Goal: Feedback & Contribution: Submit feedback/report problem

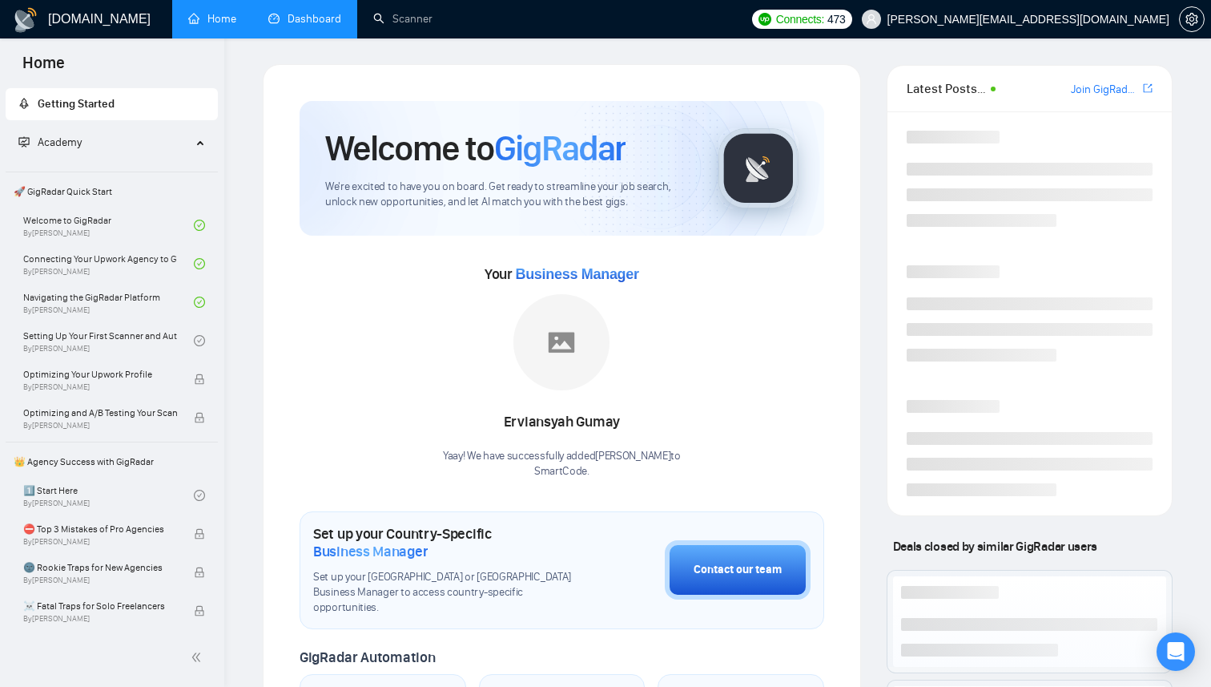
click at [281, 15] on link "Dashboard" at bounding box center [304, 19] width 73 height 14
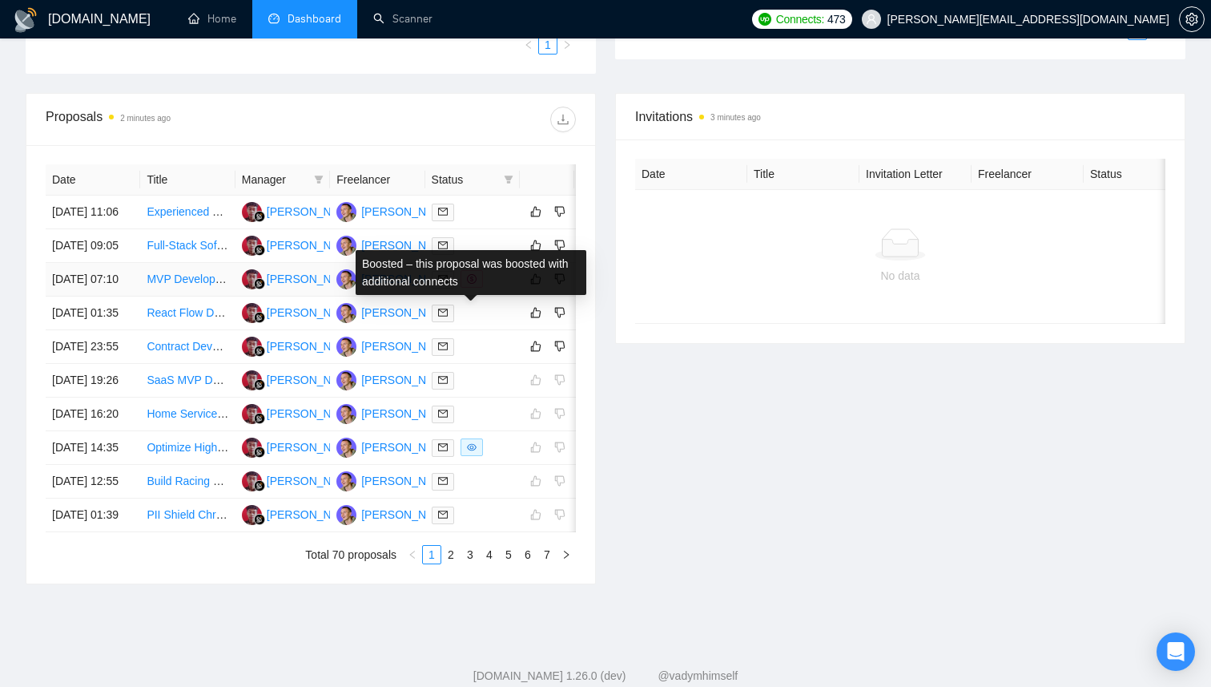
scroll to position [526, 0]
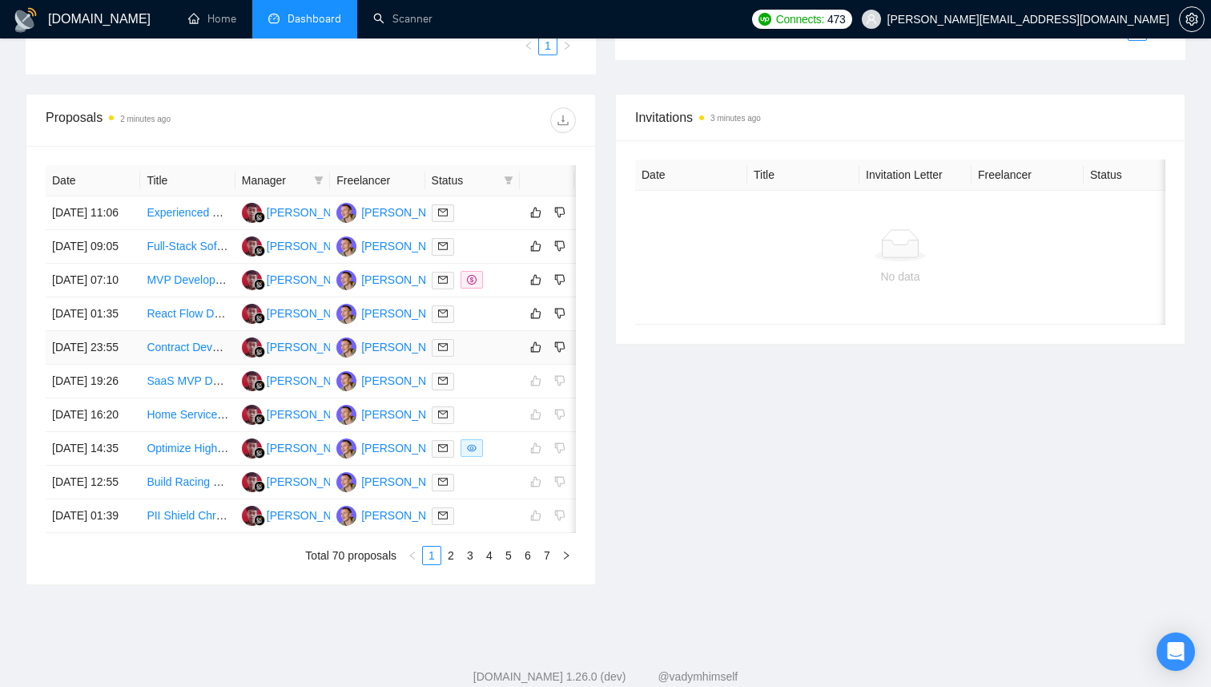
click at [477, 357] on div at bounding box center [473, 347] width 82 height 18
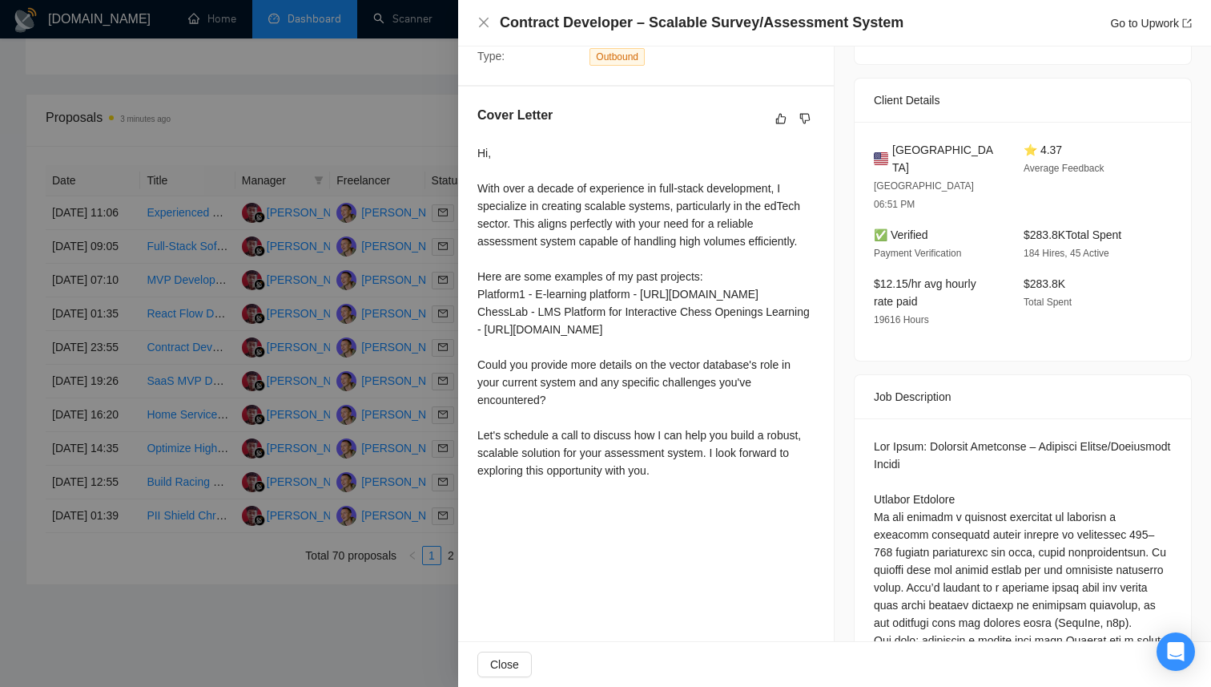
scroll to position [0, 0]
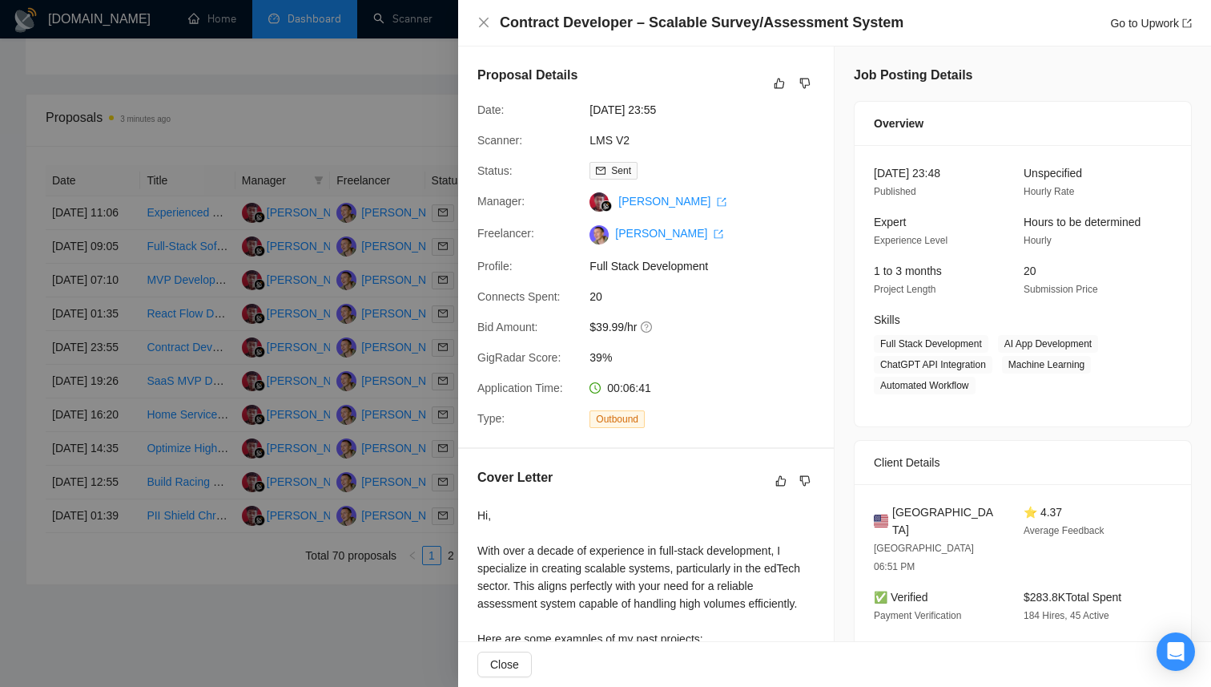
click at [340, 413] on div at bounding box center [605, 343] width 1211 height 687
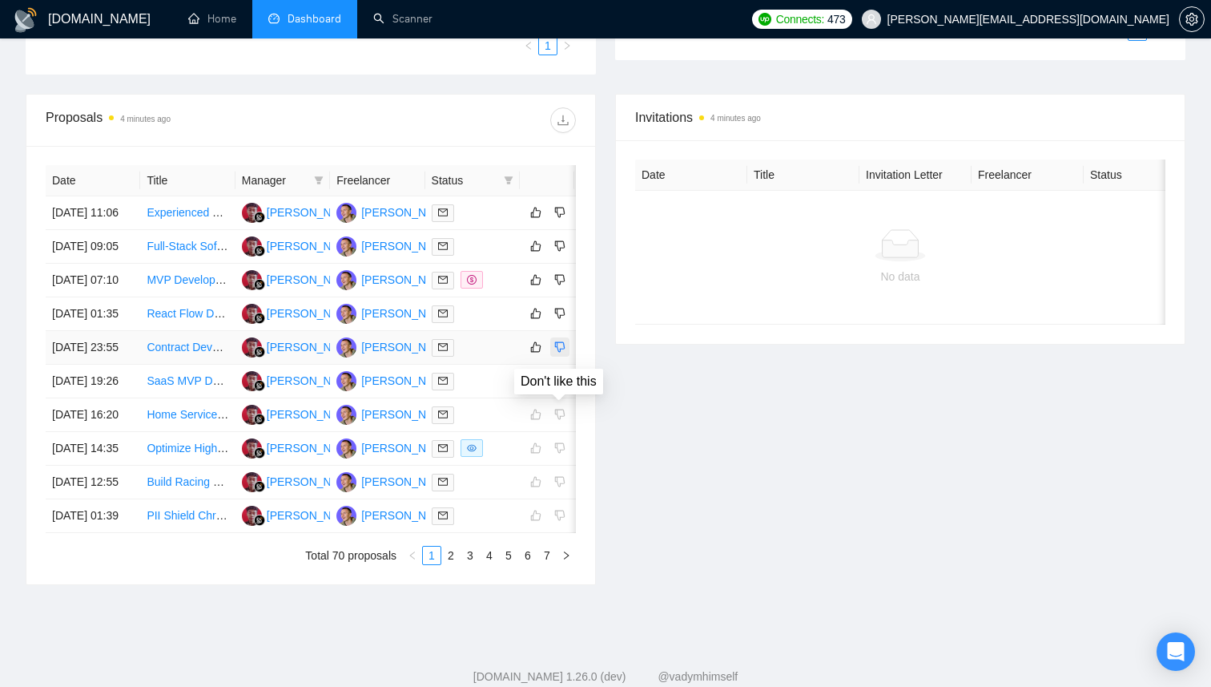
click at [558, 353] on icon "dislike" at bounding box center [559, 346] width 11 height 13
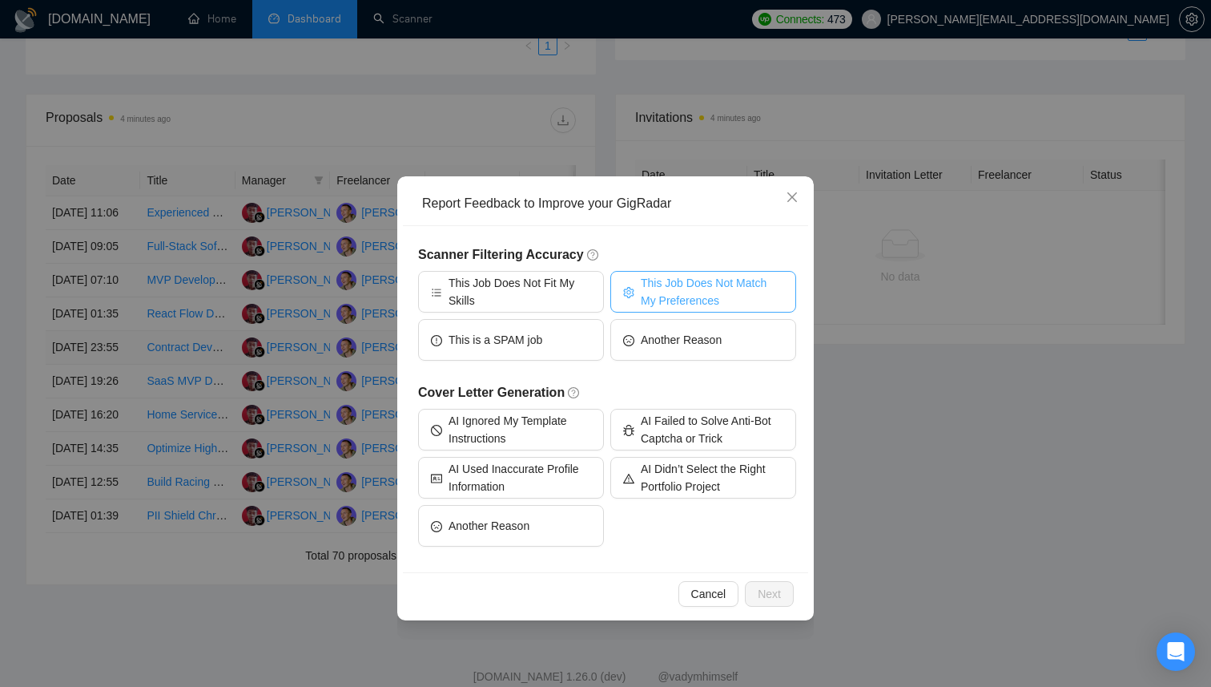
click at [663, 292] on span "This Job Does Not Match My Preferences" at bounding box center [712, 291] width 143 height 35
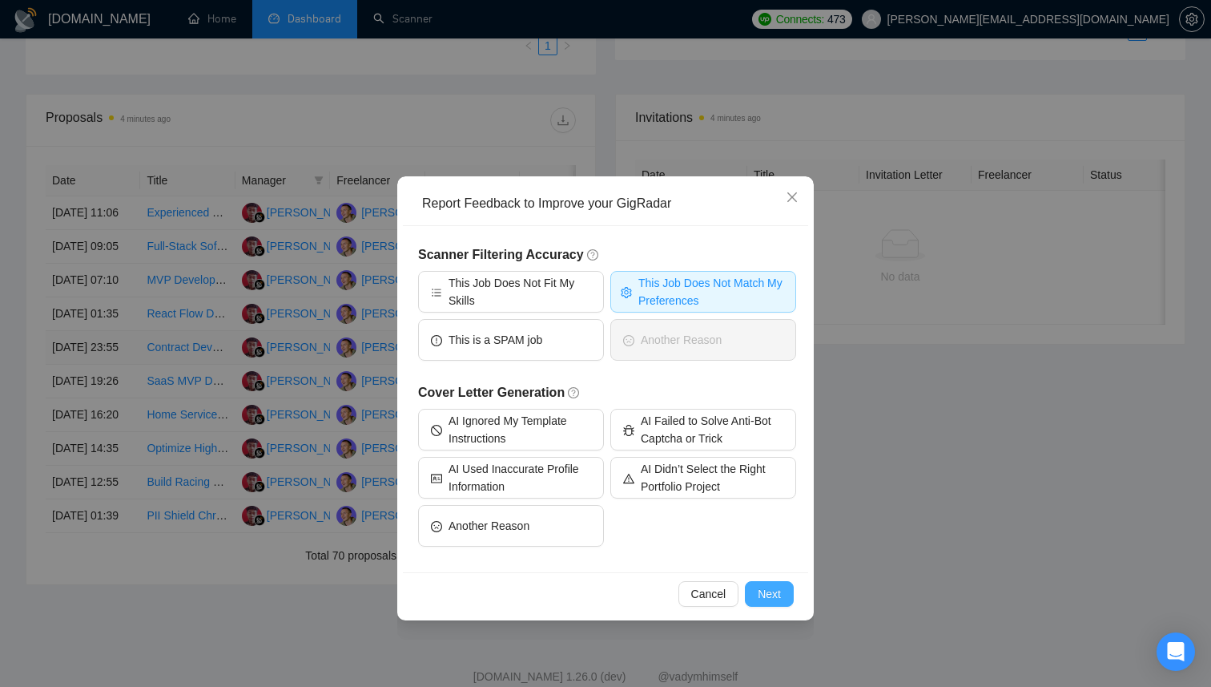
click at [767, 583] on button "Next" at bounding box center [769, 594] width 49 height 26
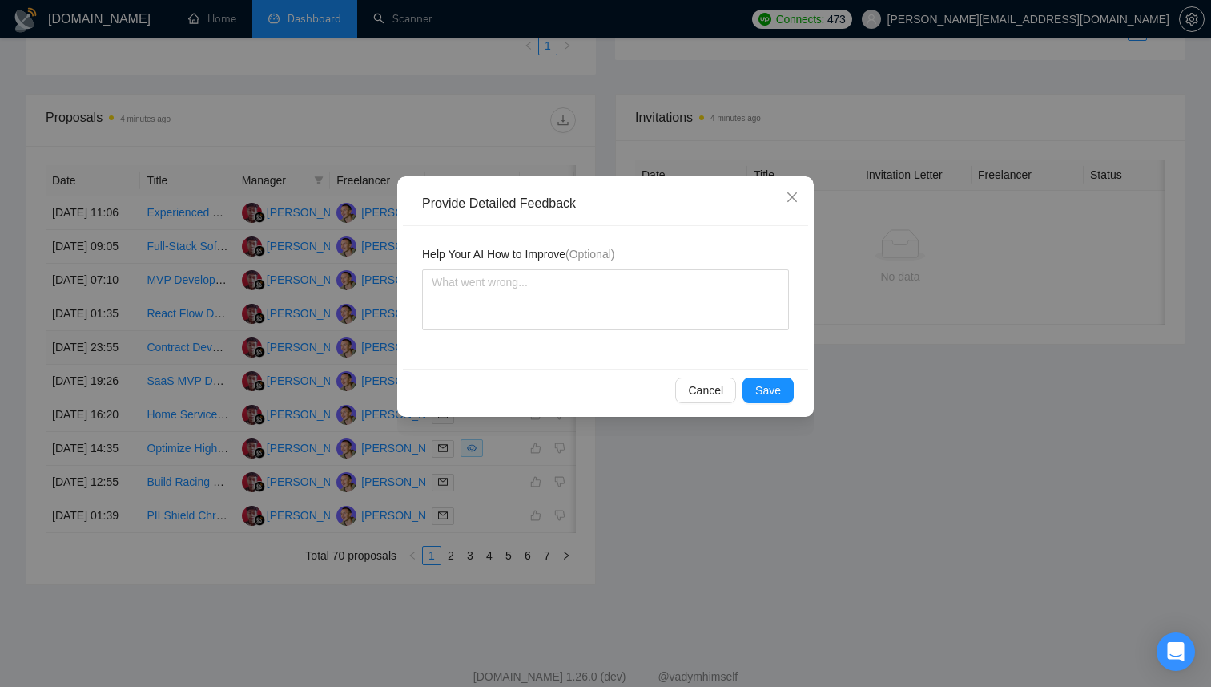
click at [533, 339] on div "Help Your AI How to Improve (Optional)" at bounding box center [605, 297] width 405 height 143
click at [533, 315] on textarea at bounding box center [605, 299] width 367 height 61
type textarea "Y"
type textarea "Yo"
type textarea "You"
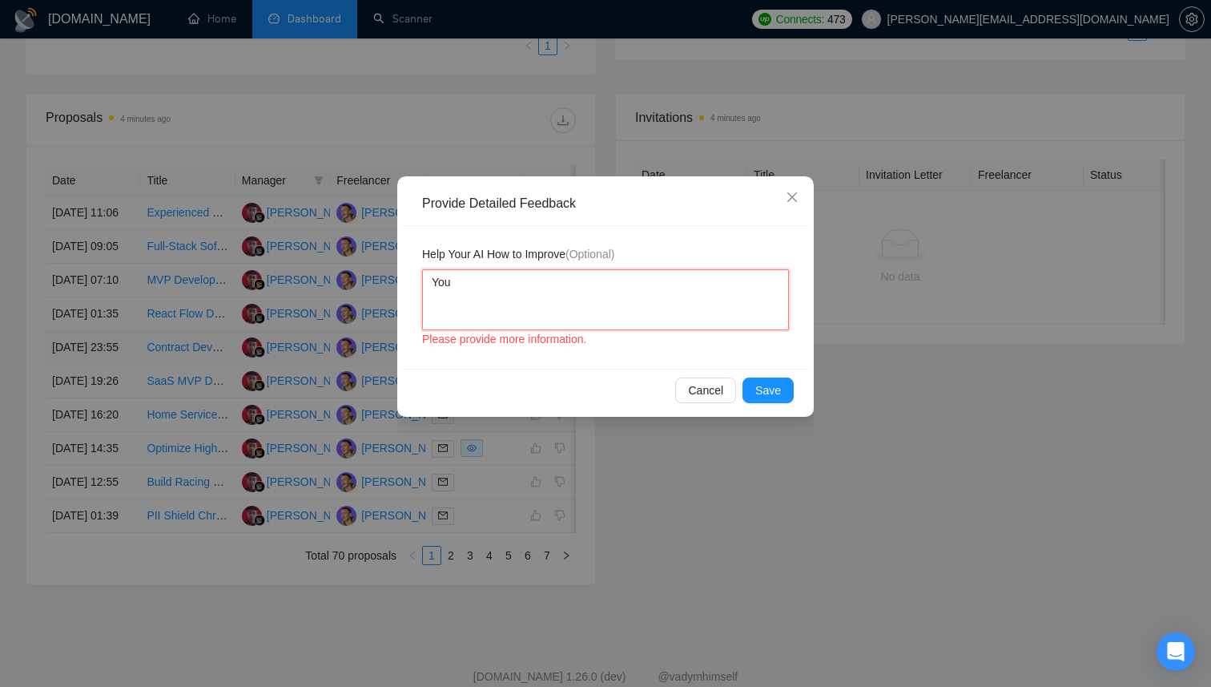
type textarea "You"
type textarea "You sh"
type textarea "You sho"
type textarea "You shou"
type textarea "You shoul"
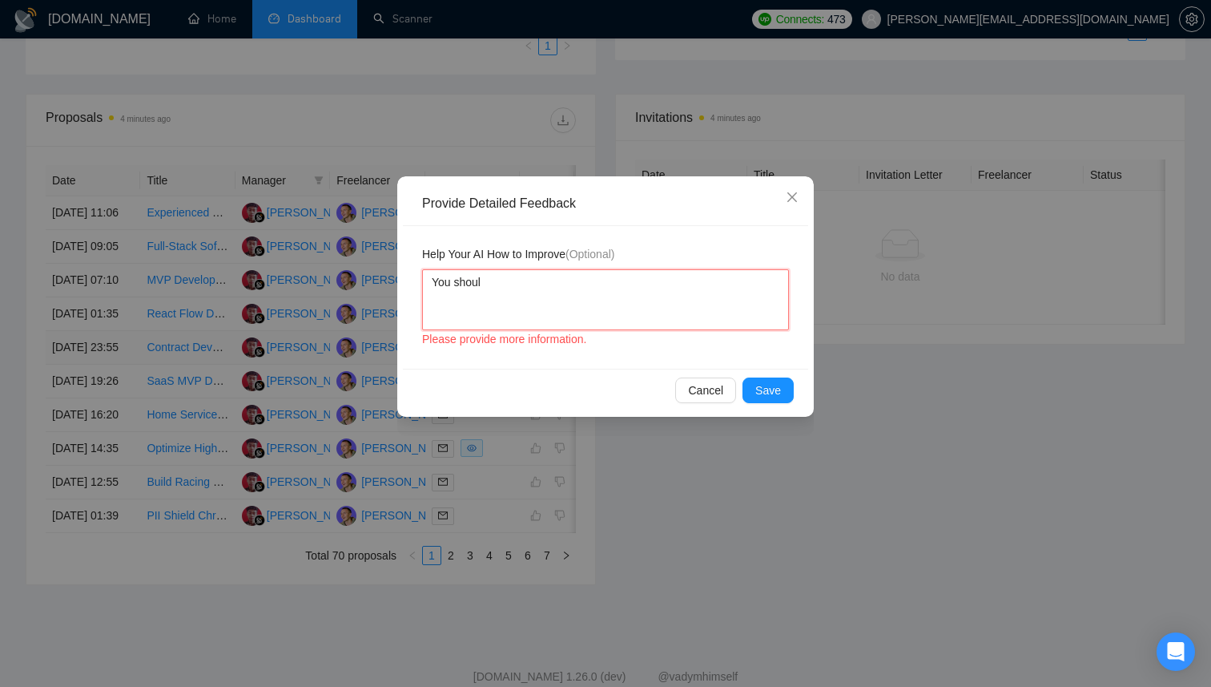
type textarea "You should"
type textarea "You should n"
type textarea "You should no"
type textarea "You should not"
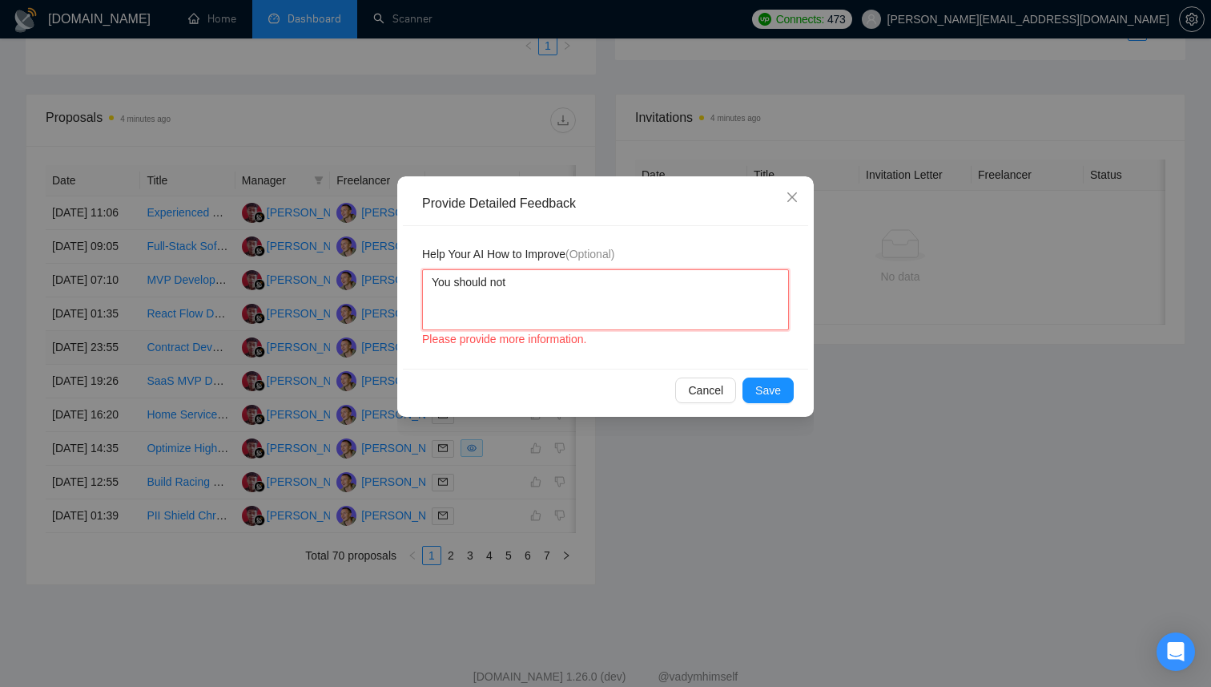
type textarea "You should not"
type textarea "You should not b"
type textarea "You should not bi"
type textarea "You should not bid"
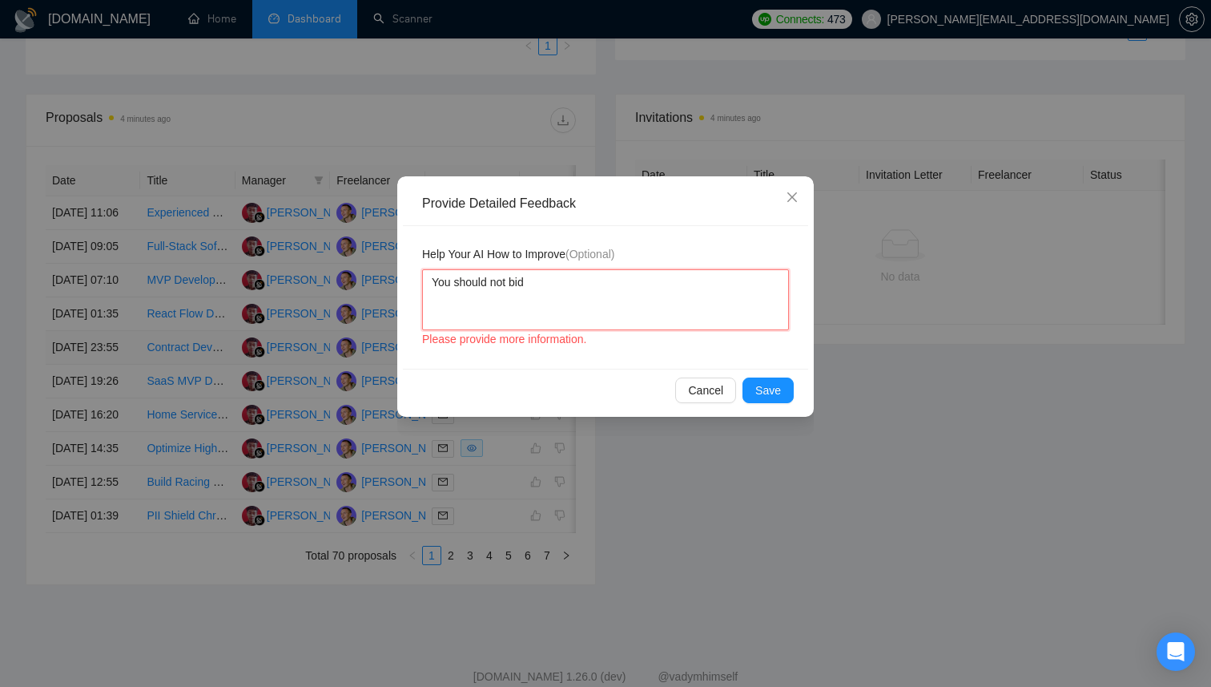
type textarea "You should not bid t"
type textarea "You should not bid to"
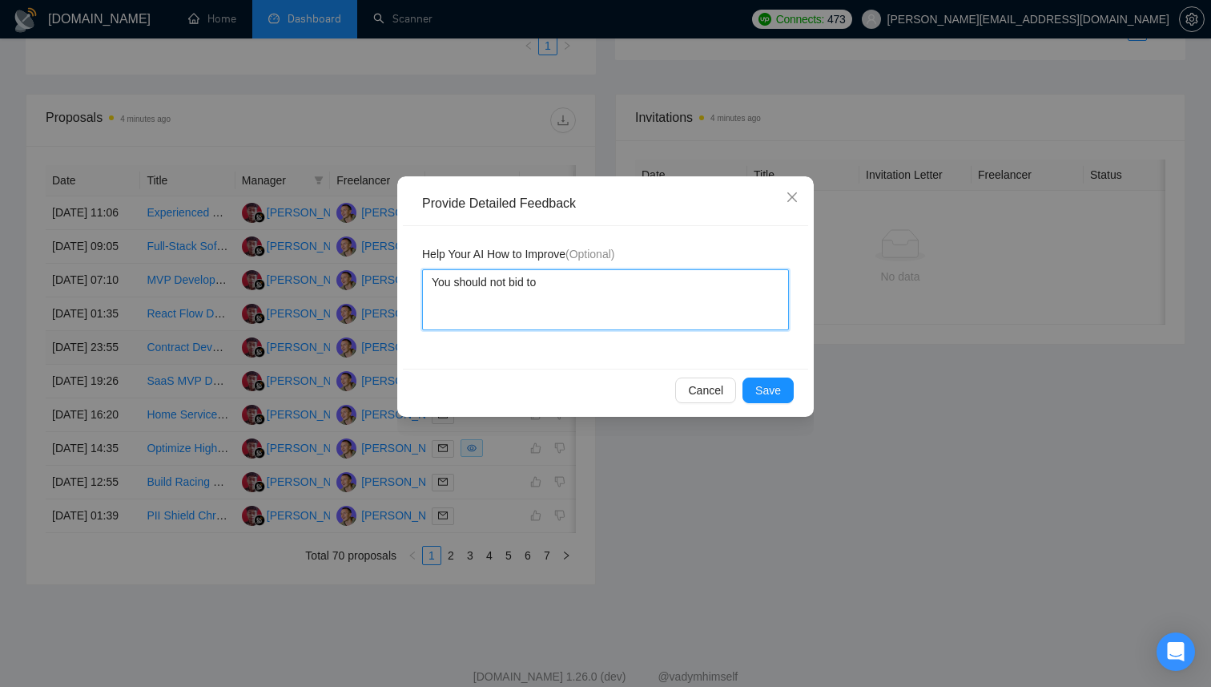
type textarea "You should not bid to"
type textarea "You should not bid to j"
type textarea "You should not bid to jo"
type textarea "You should not bid to job"
type textarea "You should not bid to jobs"
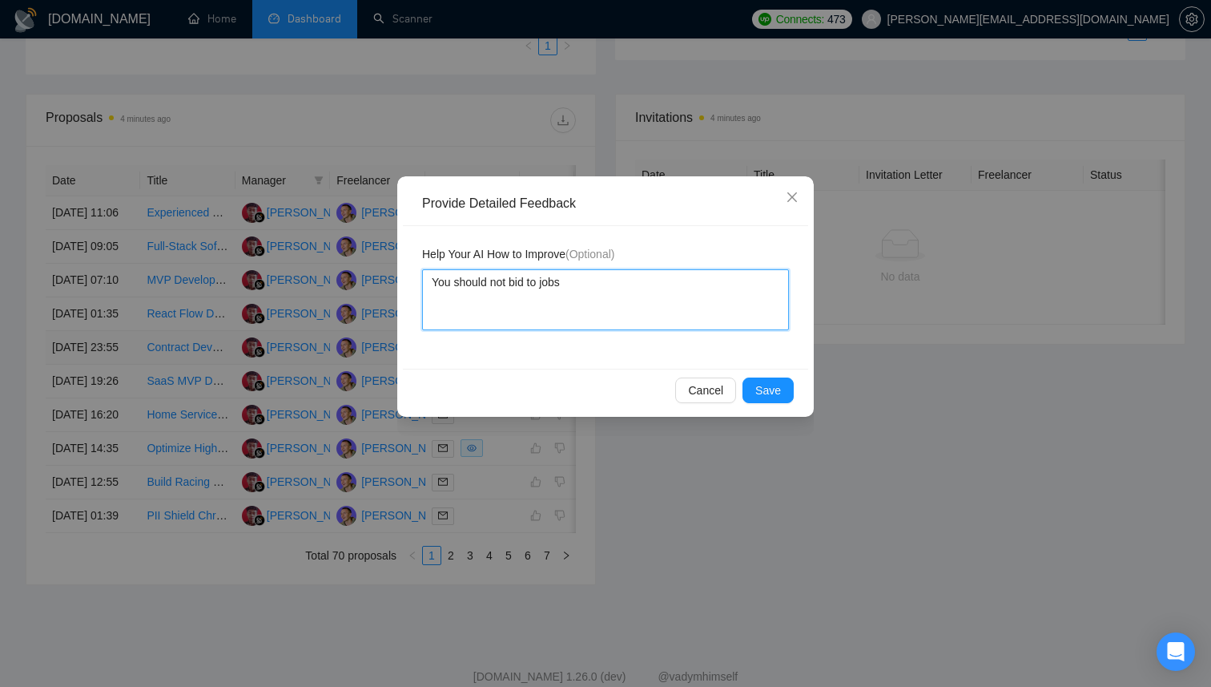
type textarea "You should not bid to jobs"
type textarea "You should not bid to jobs t"
type textarea "You should not bid to jobs th"
type textarea "You should not bid to jobs tha"
type textarea "You should not bid to jobs that"
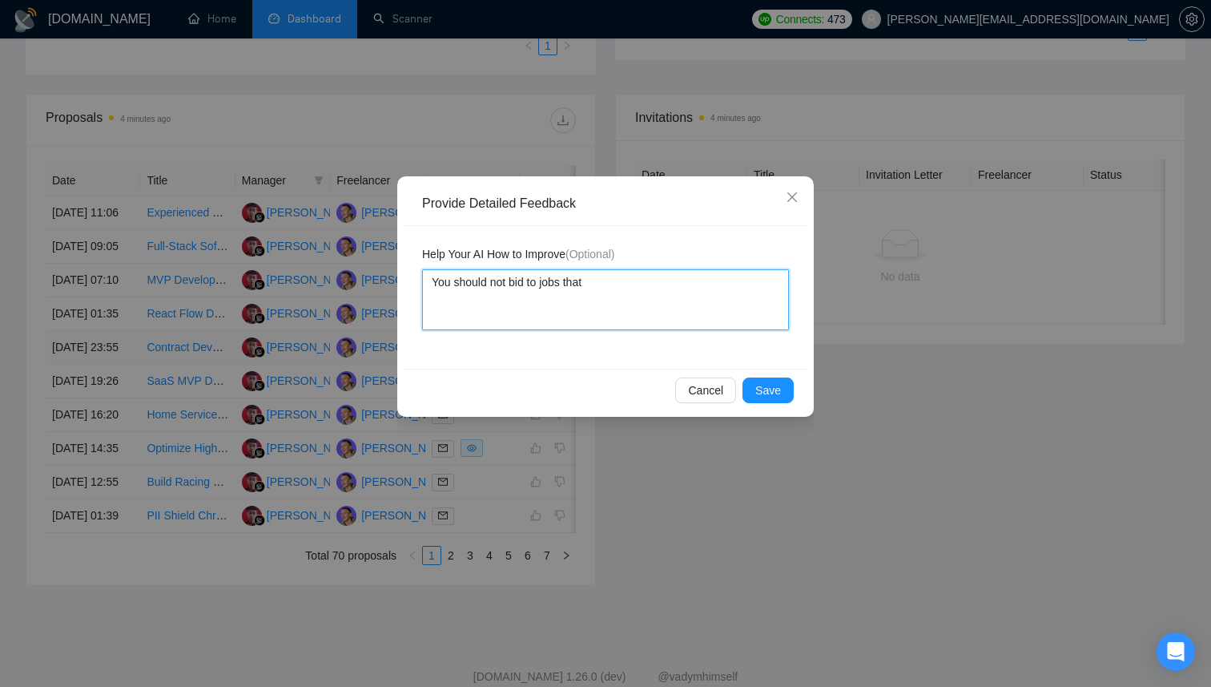
type textarea "You should not bid to jobs that"
type textarea "You should not bid to jobs that r"
type textarea "You should not bid to jobs that re"
type textarea "You should not bid to jobs that req"
type textarea "You should not bid to jobs that requ"
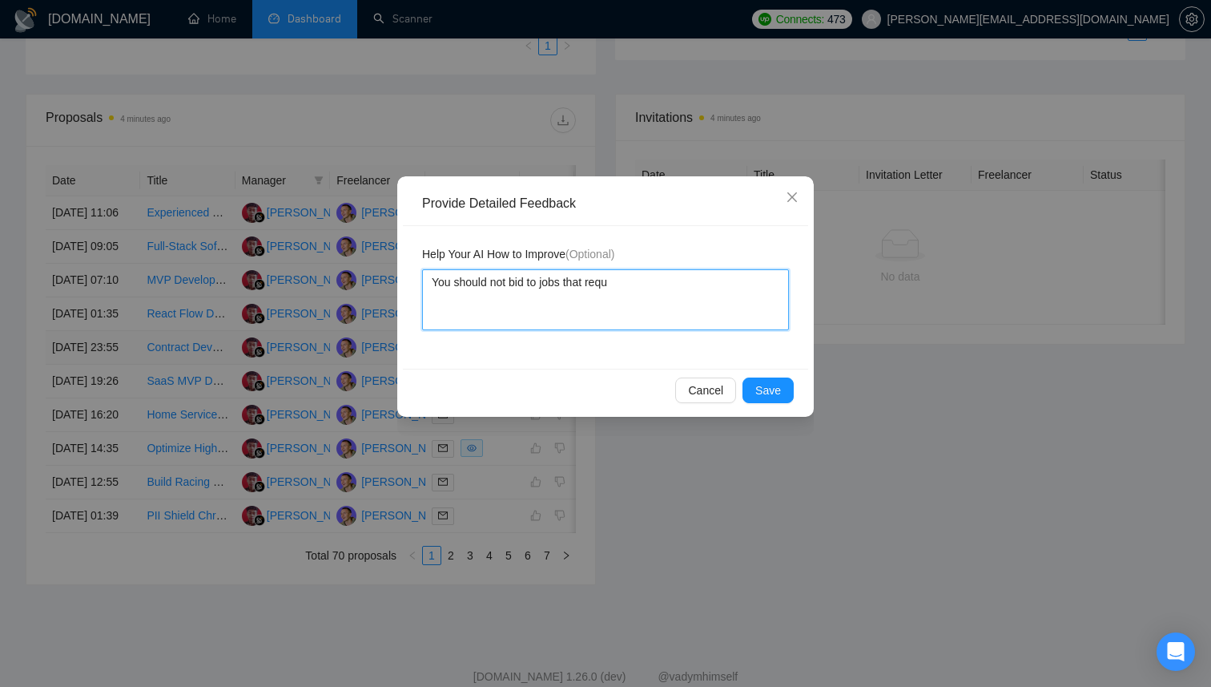
type textarea "You should not bid to jobs that requi"
type textarea "You should not bid to jobs that requir"
type textarea "You should not bid to jobs that require"
type textarea "You should not bid to jobs that require u"
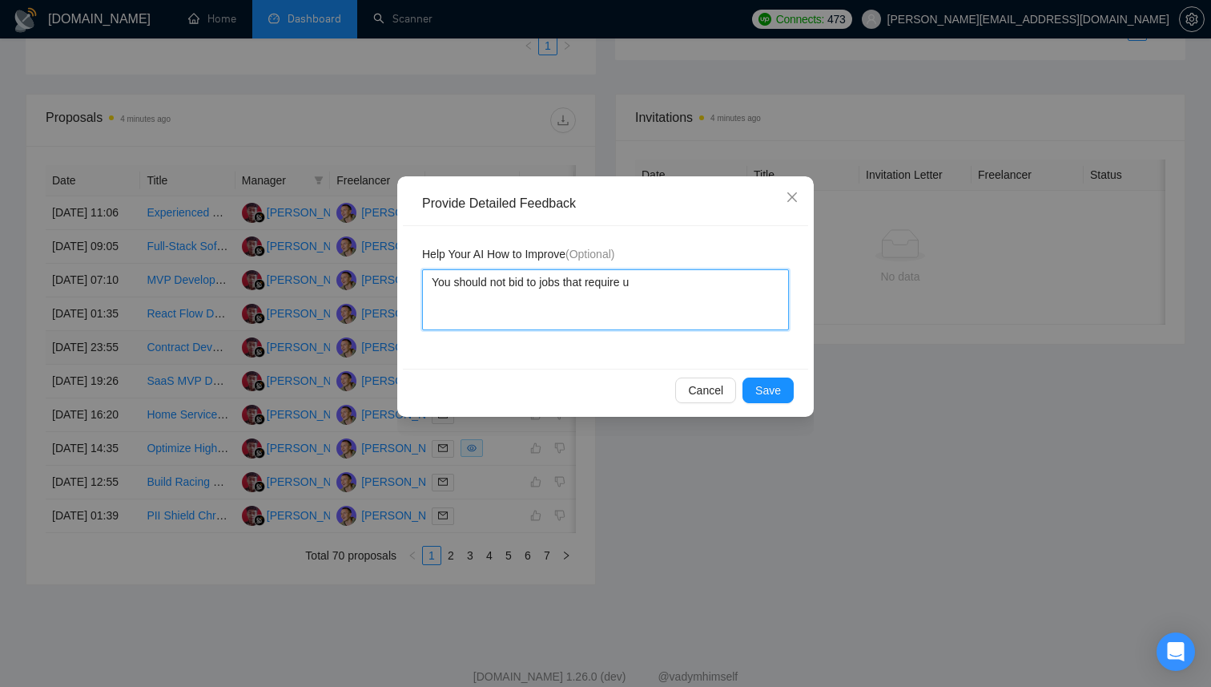
type textarea "You should not bid to jobs that require us"
type textarea "You should not bid to jobs that require use"
type textarea "You should not bid to jobs that require use o"
type textarea "You should not bid to jobs that require use of"
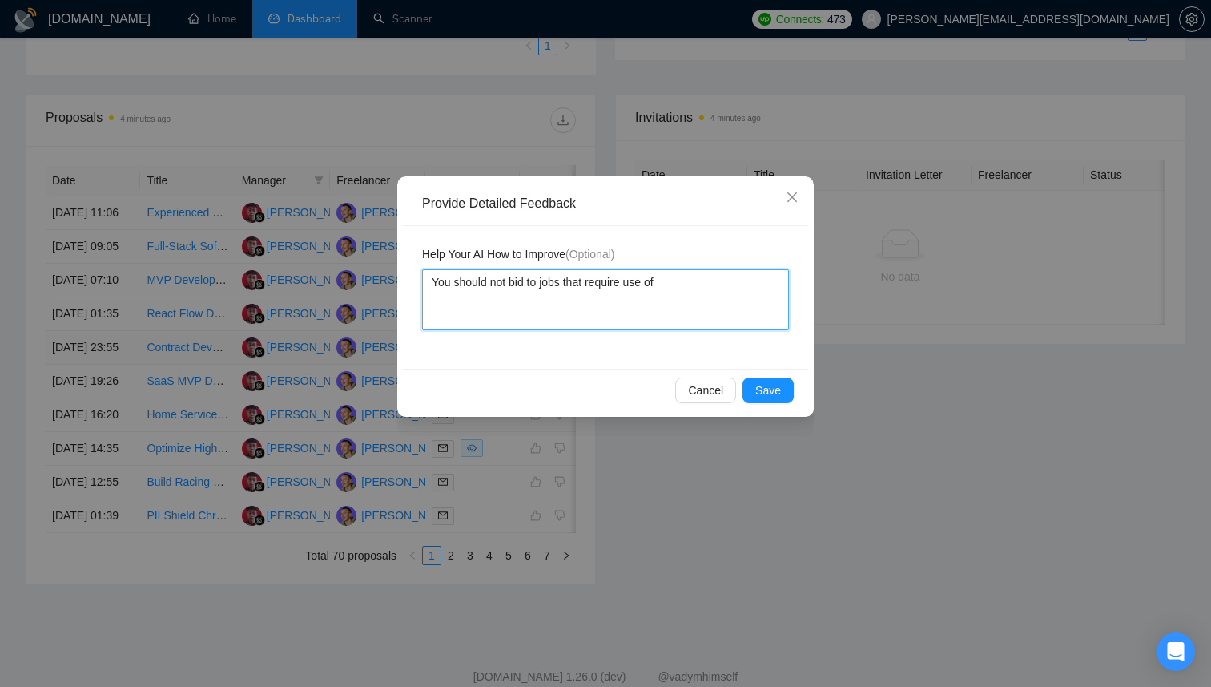
type textarea "You should not bid to jobs that require use of"
type textarea "You should not bid to jobs that require use of L"
type textarea "You should not bid to jobs that require use of Lo"
type textarea "You should not bid to jobs that require use of Lov"
type textarea "You should not bid to jobs that require use of Lova"
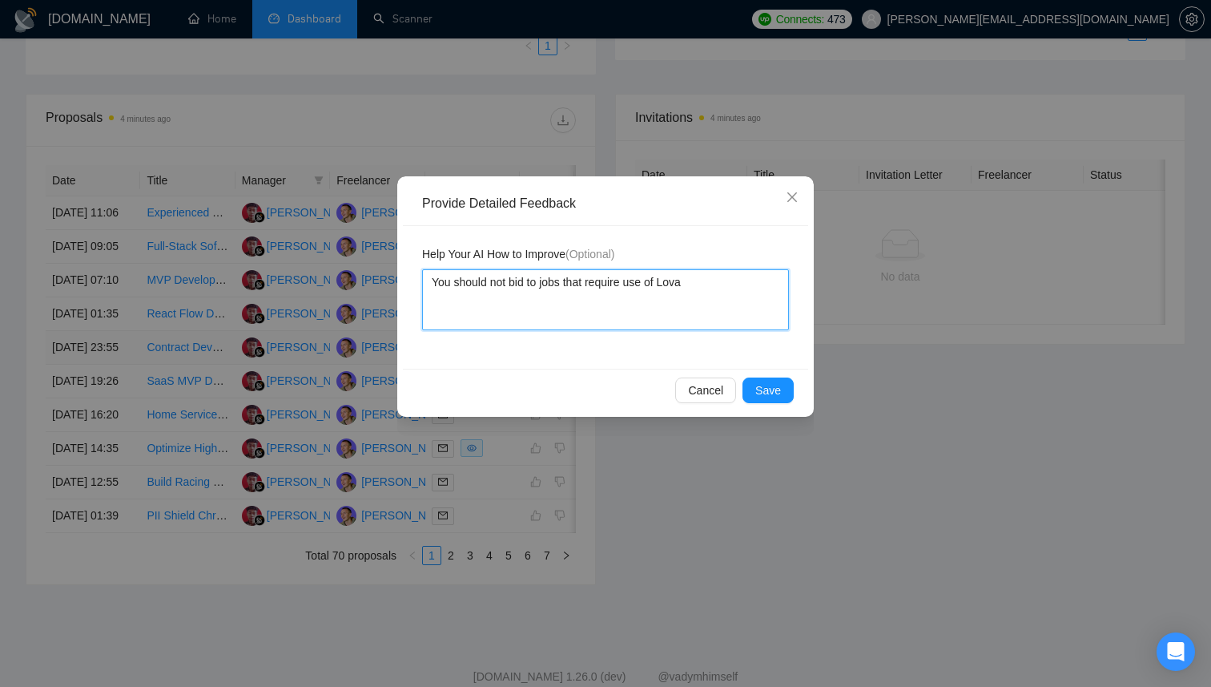
type textarea "You should not bid to jobs that require use of Lovab"
type textarea "You should not bid to jobs that require use of Lovabl"
type textarea "You should not bid to jobs that require use of Lovable"
type textarea "You should not bid to jobs that require use of Lovable,"
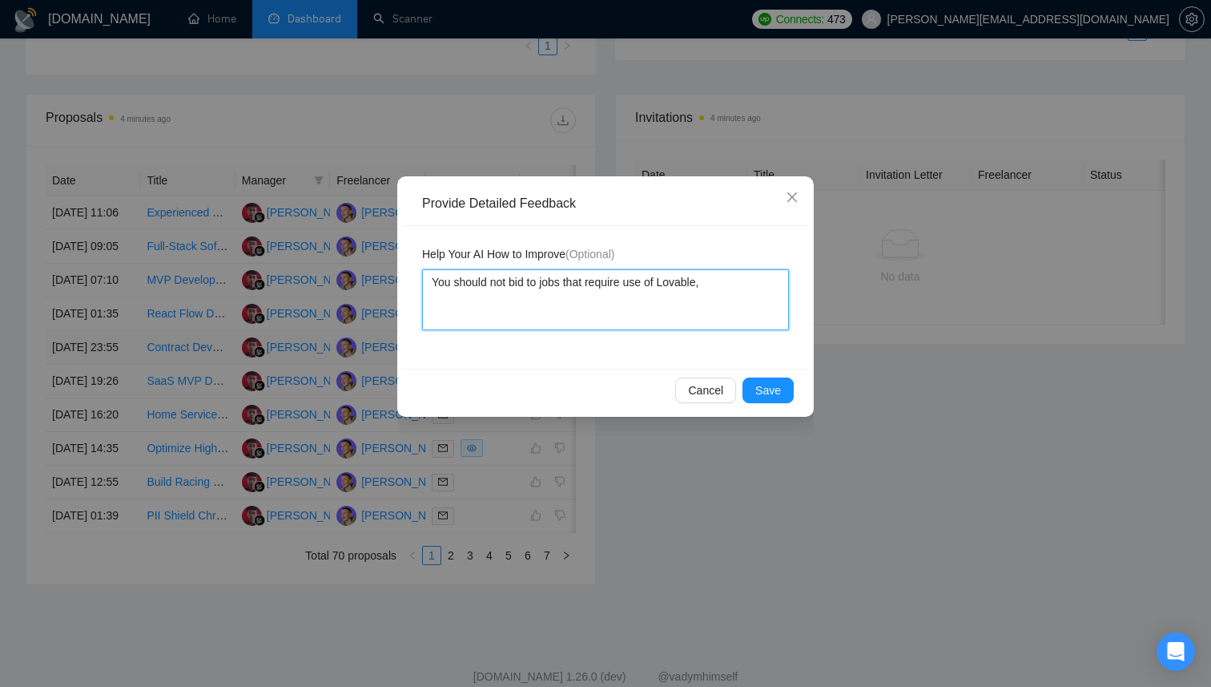
type textarea "You should not bid to jobs that require use of Lovable, R"
type textarea "You should not bid to jobs that require use of Lovable, Re"
type textarea "You should not bid to jobs that require use of Lovable, Rep"
type textarea "You should not bid to jobs that require use of Lovable, Repl"
type textarea "You should not bid to jobs that require use of Lovable, Repli"
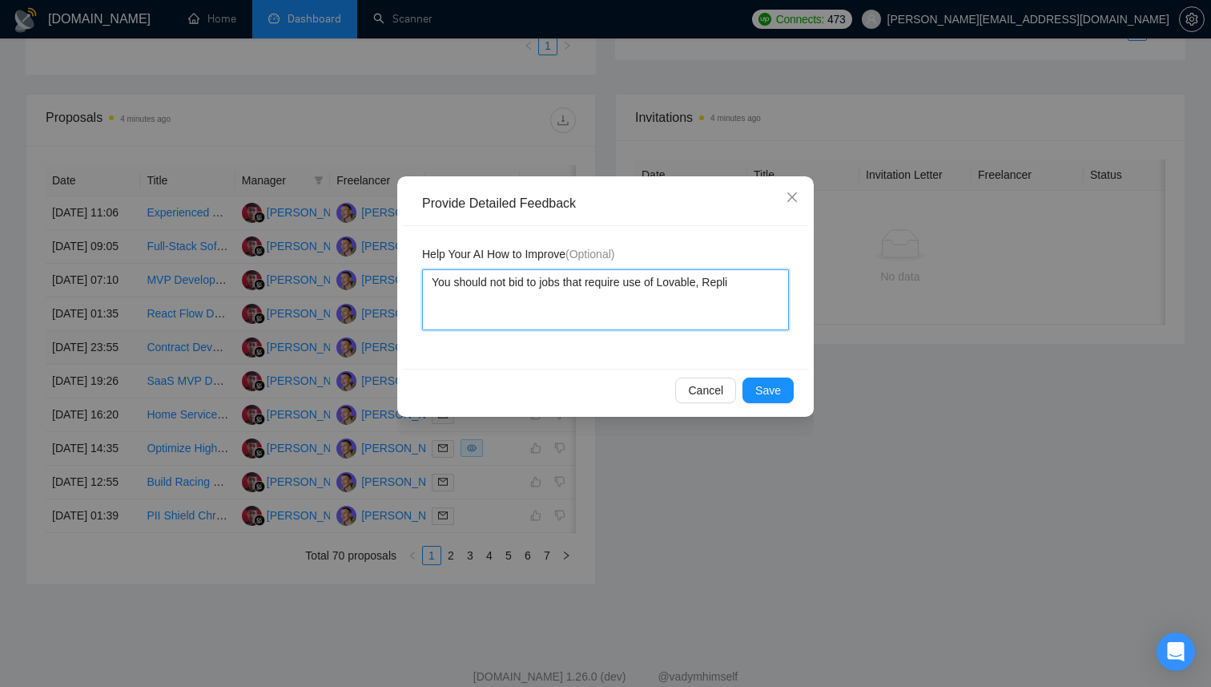
type textarea "You should not bid to jobs that require use of Lovable, Replit"
type textarea "You should not bid to jobs that require use of Lovable, Replit,"
type textarea "You should not bid to jobs that require use of Lovable, Replit, B"
type textarea "You should not bid to jobs that require use of Lovable, Replit, Bi"
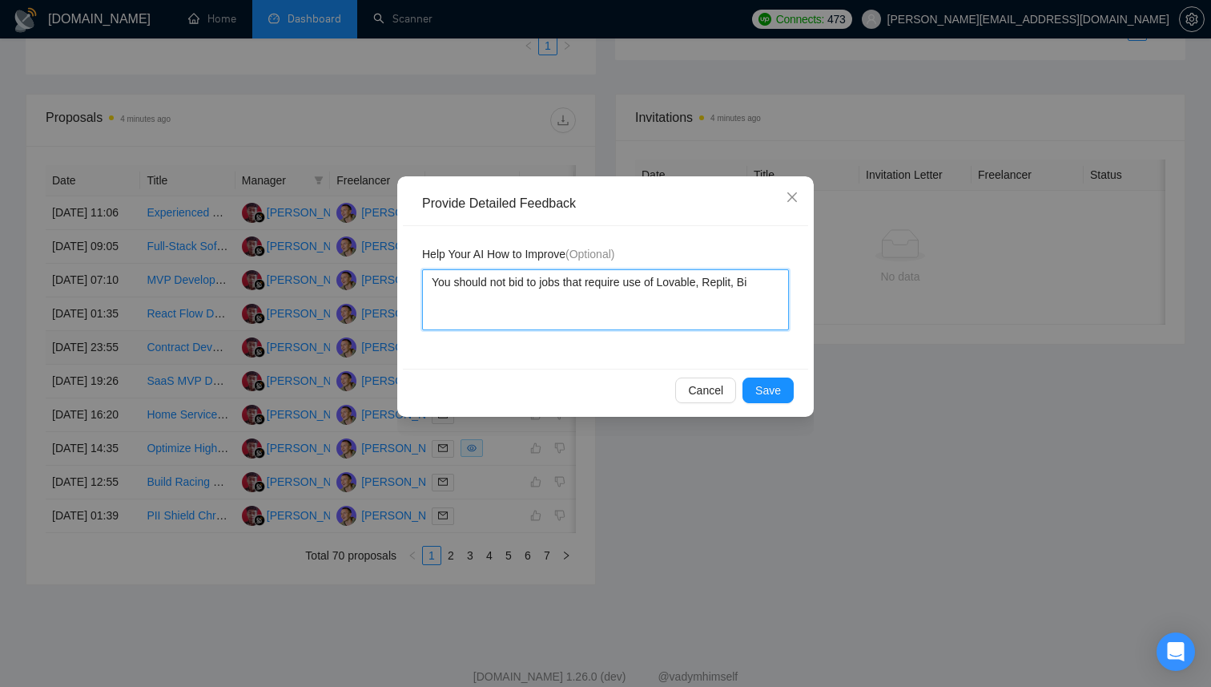
type textarea "You should not bid to jobs that require use of Lovable, Replit, B"
type textarea "You should not bid to jobs that require use of Lovable, Replit, Bu"
type textarea "You should not bid to jobs that require use of Lovable, Replit, Bub"
type textarea "You should not bid to jobs that require use of Lovable, Replit, Bubb"
type textarea "You should not bid to jobs that require use of Lovable, Replit, Bubbl"
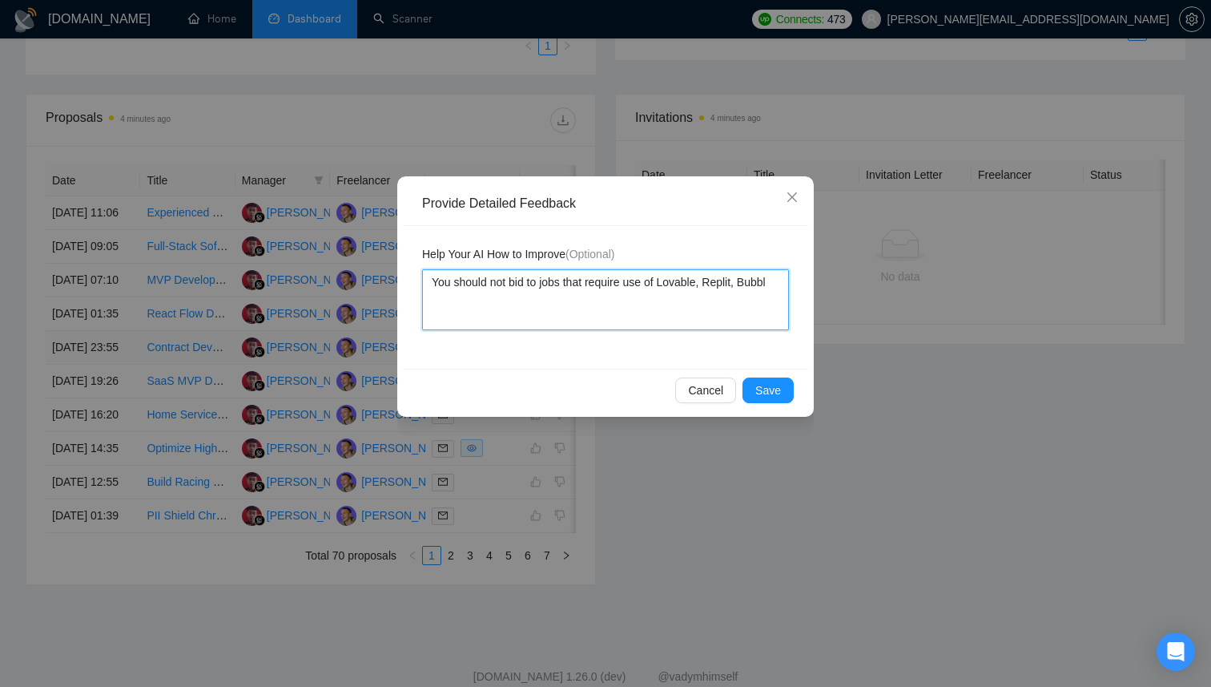
type textarea "You should not bid to jobs that require use of Lovable, Replit, Bubble"
type textarea "You should not bid to jobs that require use of Lovable, Replit, Bubble I"
type textarea "You should not bid to jobs that require use of Lovable, Replit, Bubble Io"
type textarea "You should not bid to jobs that require use of Lovable, Replit, Bubble Io,"
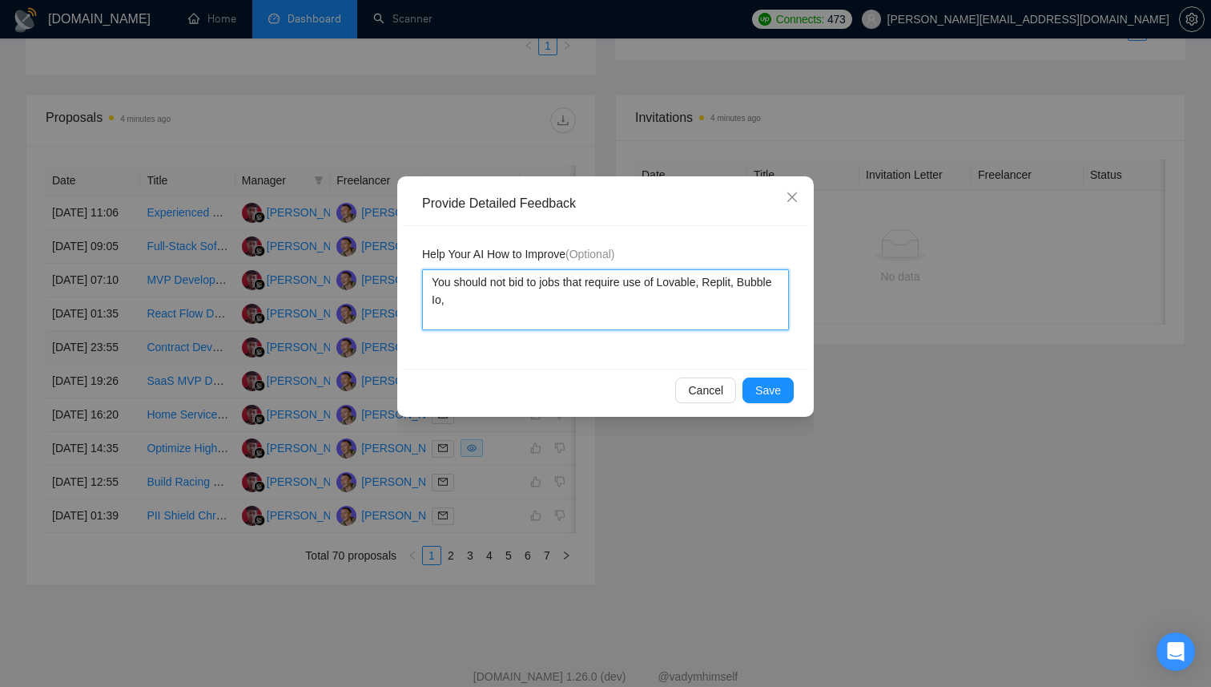
type textarea "You should not bid to jobs that require use of Lovable, Replit, Bubble Io,"
type textarea "You should not bid to jobs that require use of Lovable, Replit, Bubble Io, o"
type textarea "You should not bid to jobs that require use of Lovable, Replit, Bubble Io, or"
type textarea "You should not bid to jobs that require use of Lovable, Replit, Bubble Io, or a"
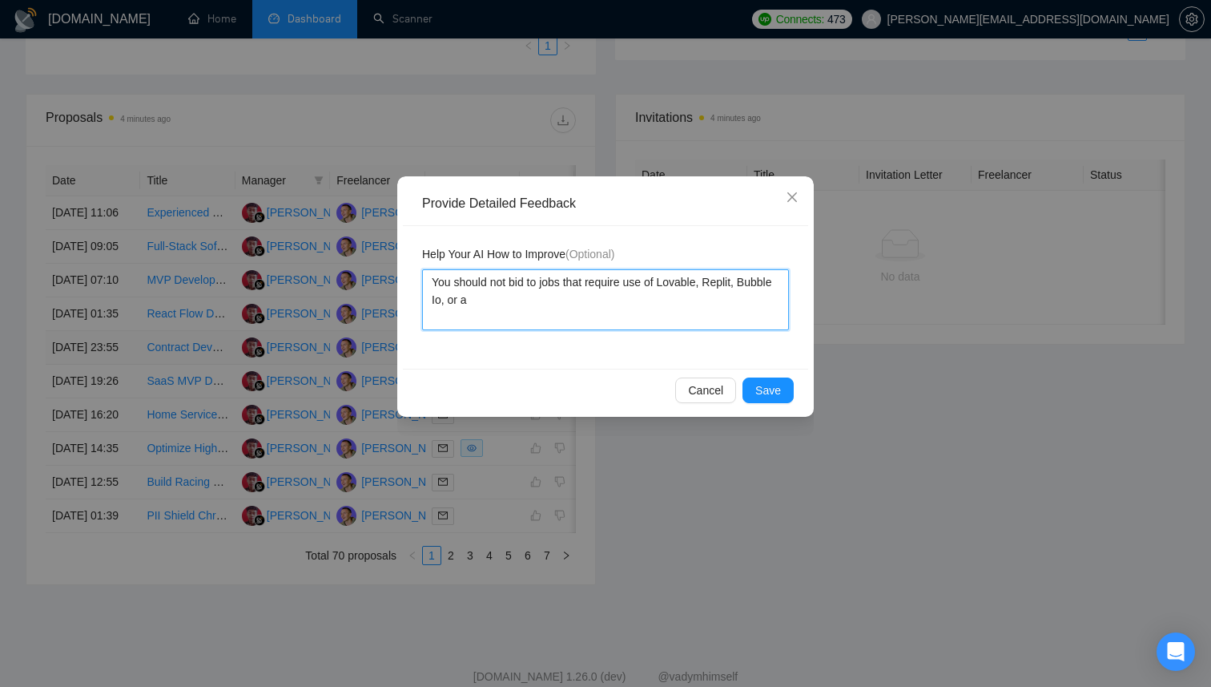
type textarea "You should not bid to jobs that require use of Lovable, Replit, Bubble Io, or an"
type textarea "You should not bid to jobs that require use of Lovable, Replit, Bubble Io, or a…"
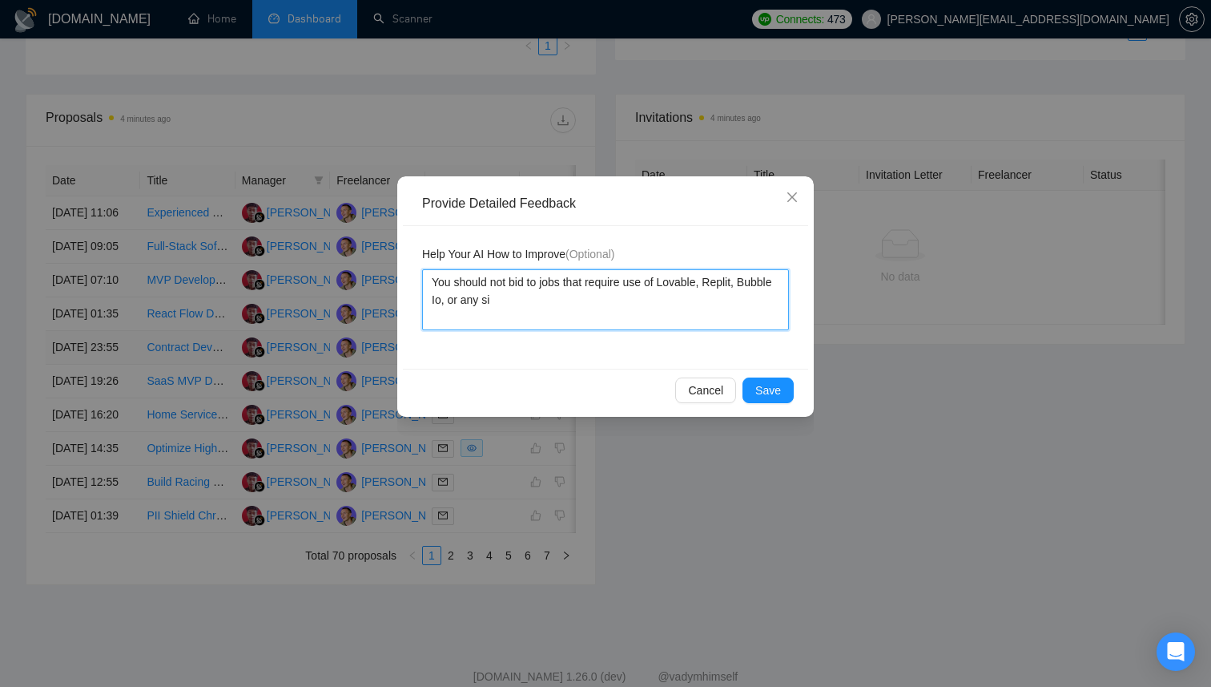
type textarea "You should not bid to jobs that require use of Lovable, Replit, Bubble Io, or a…"
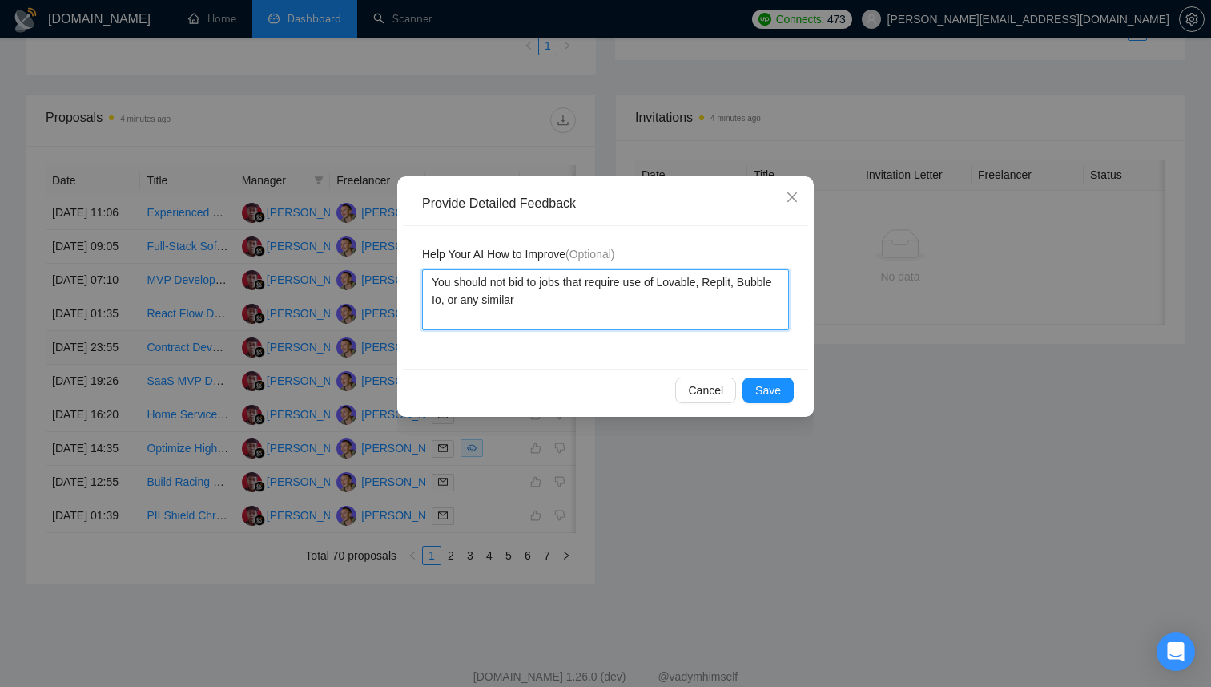
type textarea "You should not bid to jobs that require use of Lovable, Replit, Bubble Io, or a…"
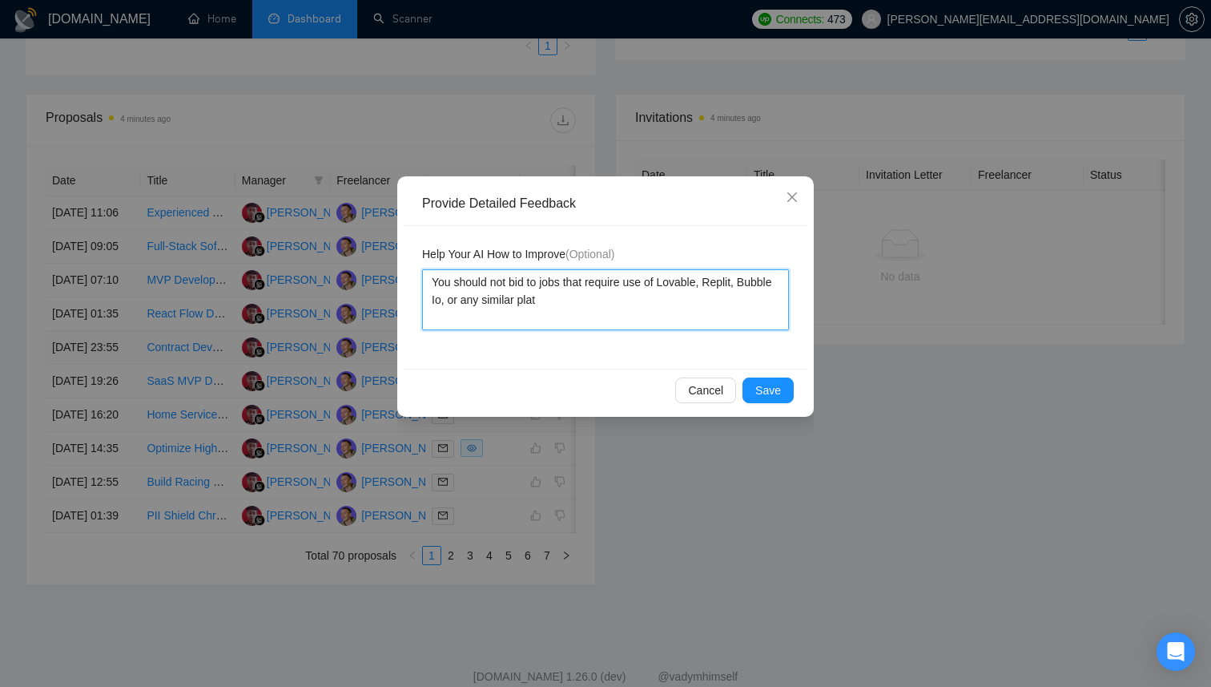
type textarea "You should not bid to jobs that require use of Lovable, Replit, Bubble Io, or a…"
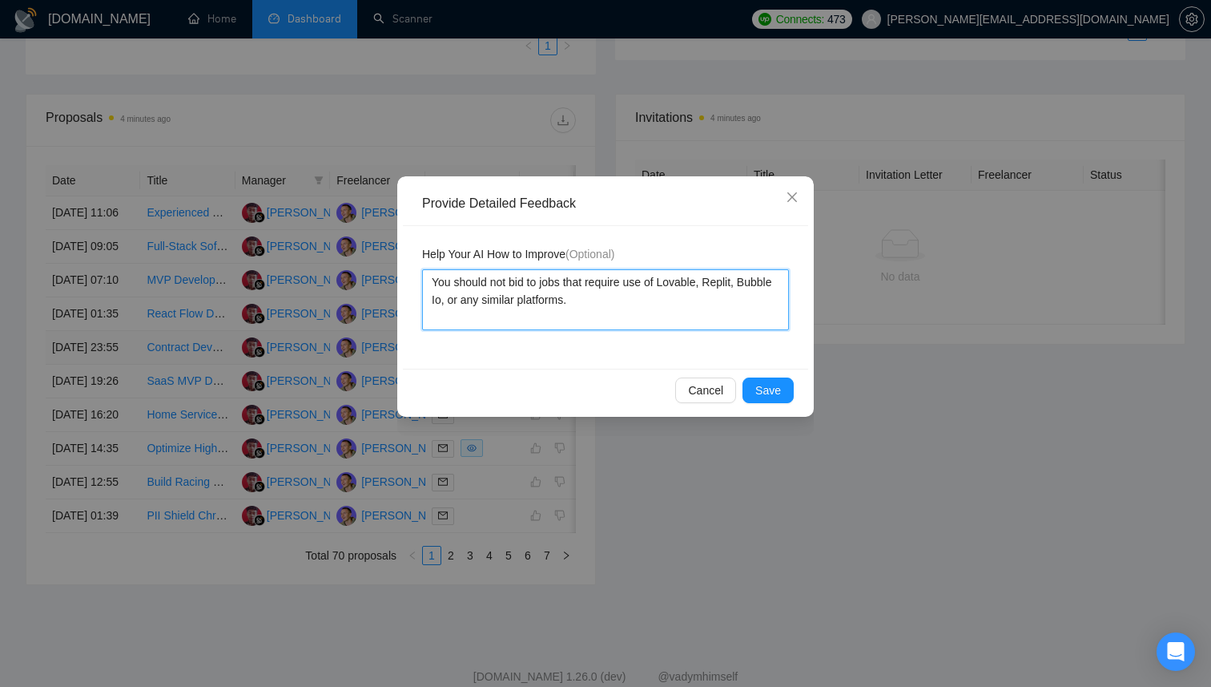
click at [481, 301] on textarea "You should not bid to jobs that require use of Lovable, Replit, Bubble Io, or a…" at bounding box center [605, 299] width 367 height 61
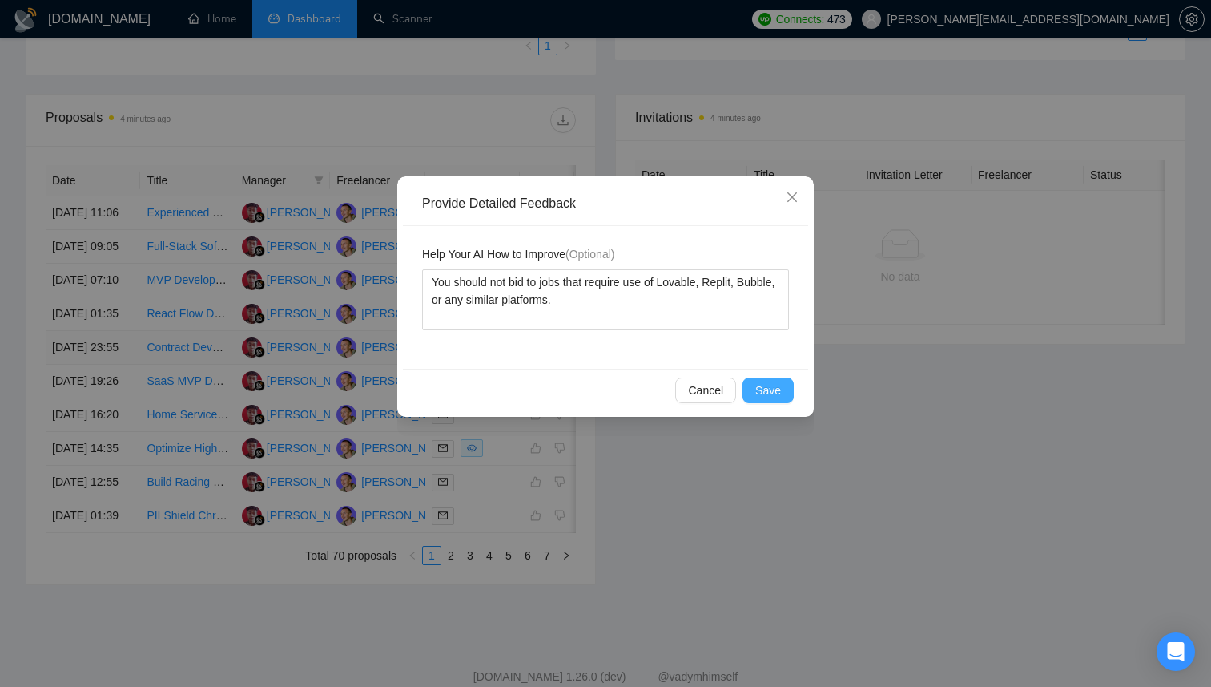
click at [766, 392] on span "Save" at bounding box center [768, 390] width 26 height 18
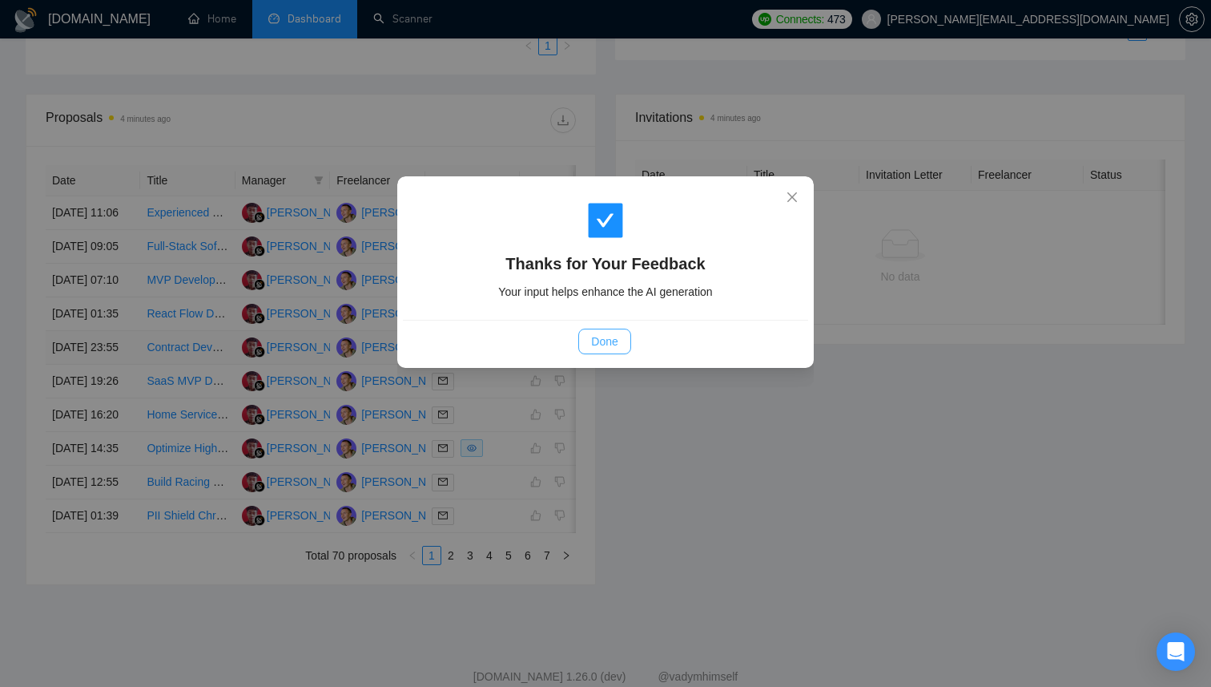
click at [582, 338] on button "Done" at bounding box center [604, 341] width 52 height 26
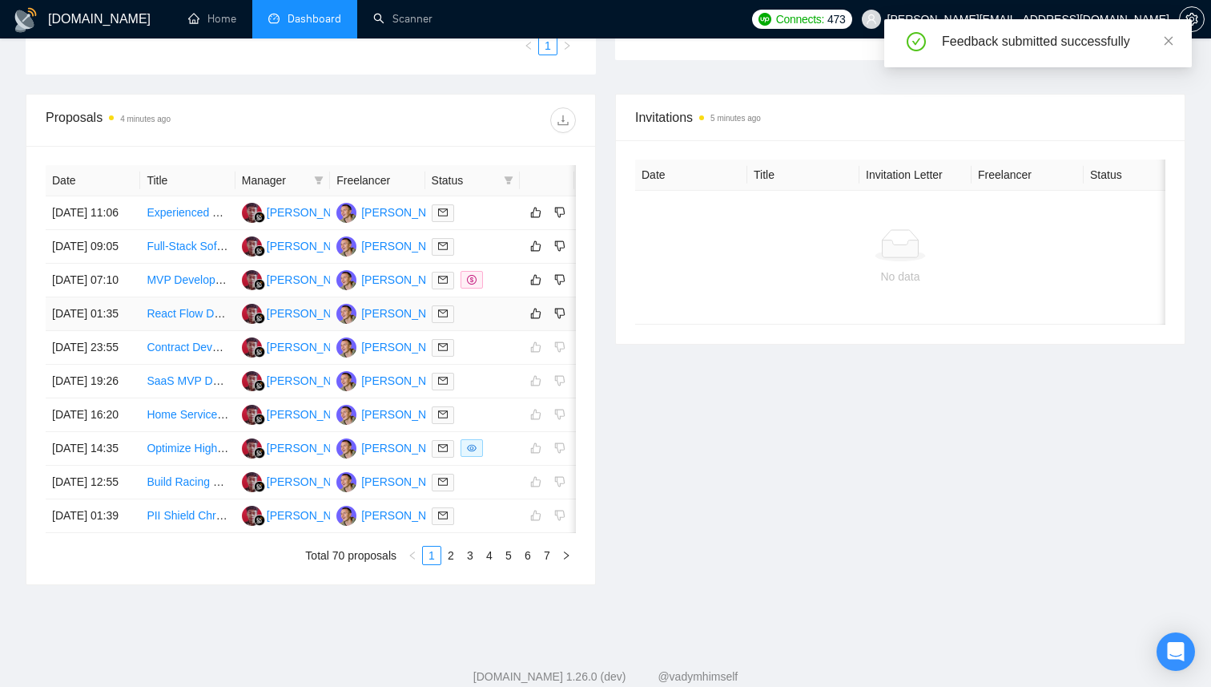
click at [500, 323] on div at bounding box center [473, 313] width 82 height 18
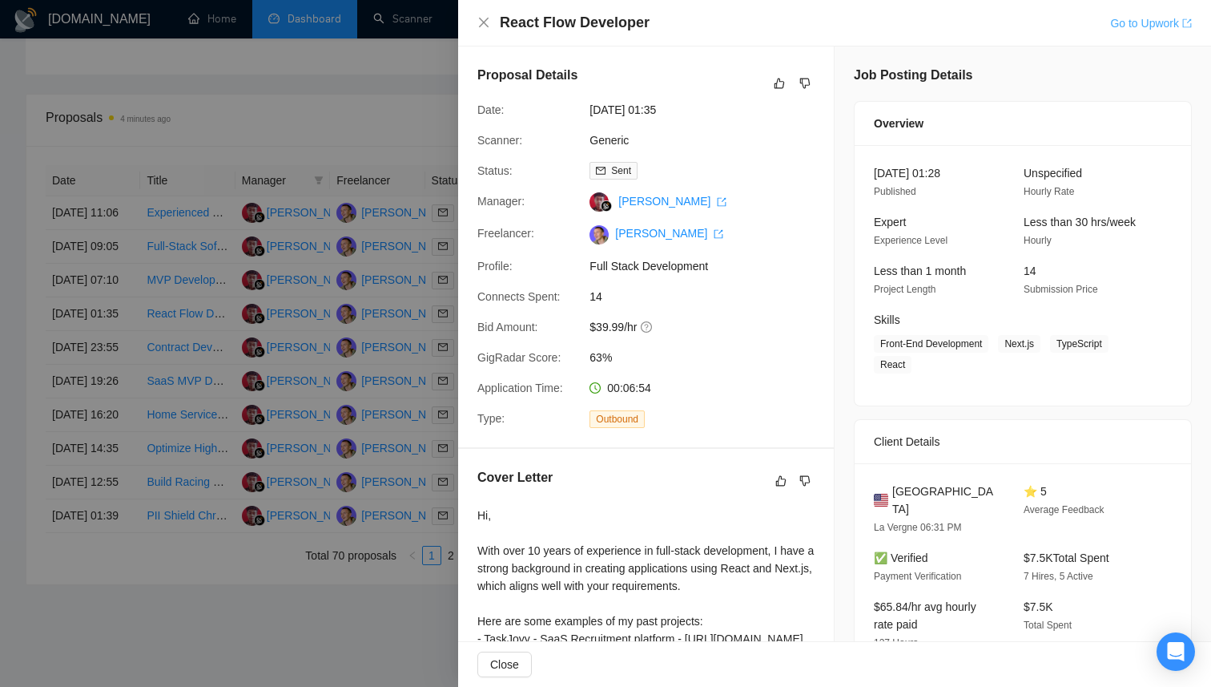
click at [1123, 23] on link "Go to Upwork" at bounding box center [1151, 23] width 82 height 13
click at [334, 381] on div at bounding box center [605, 343] width 1211 height 687
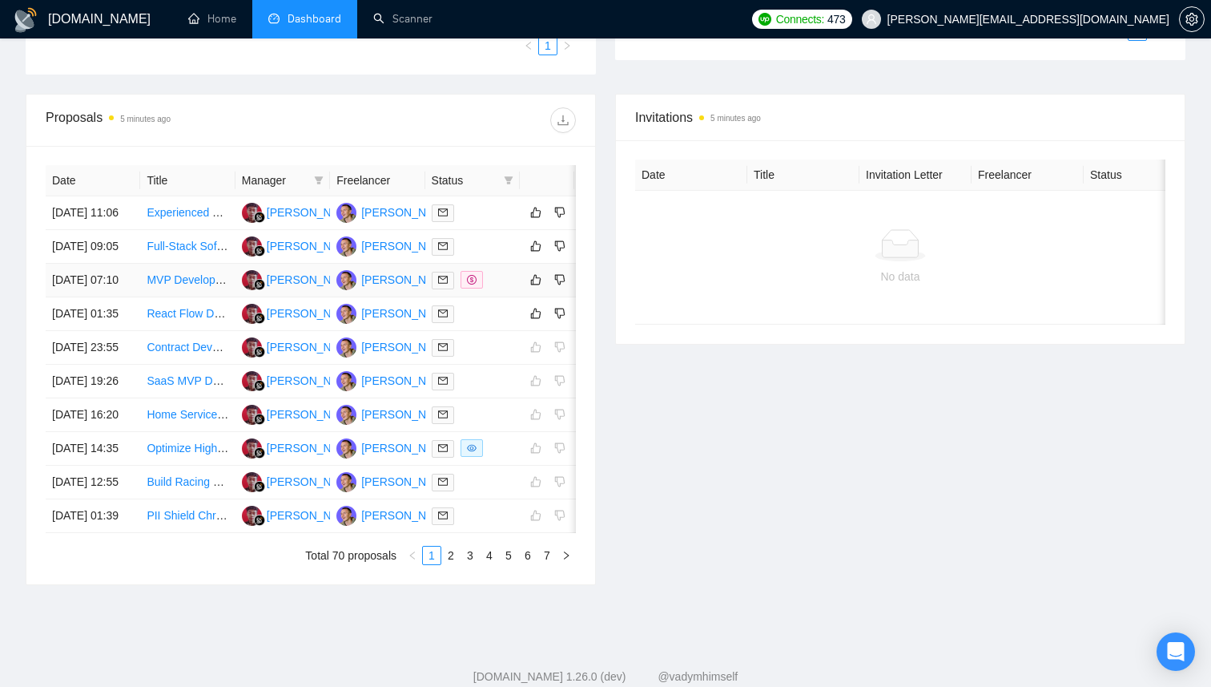
click at [505, 289] on div at bounding box center [473, 280] width 82 height 18
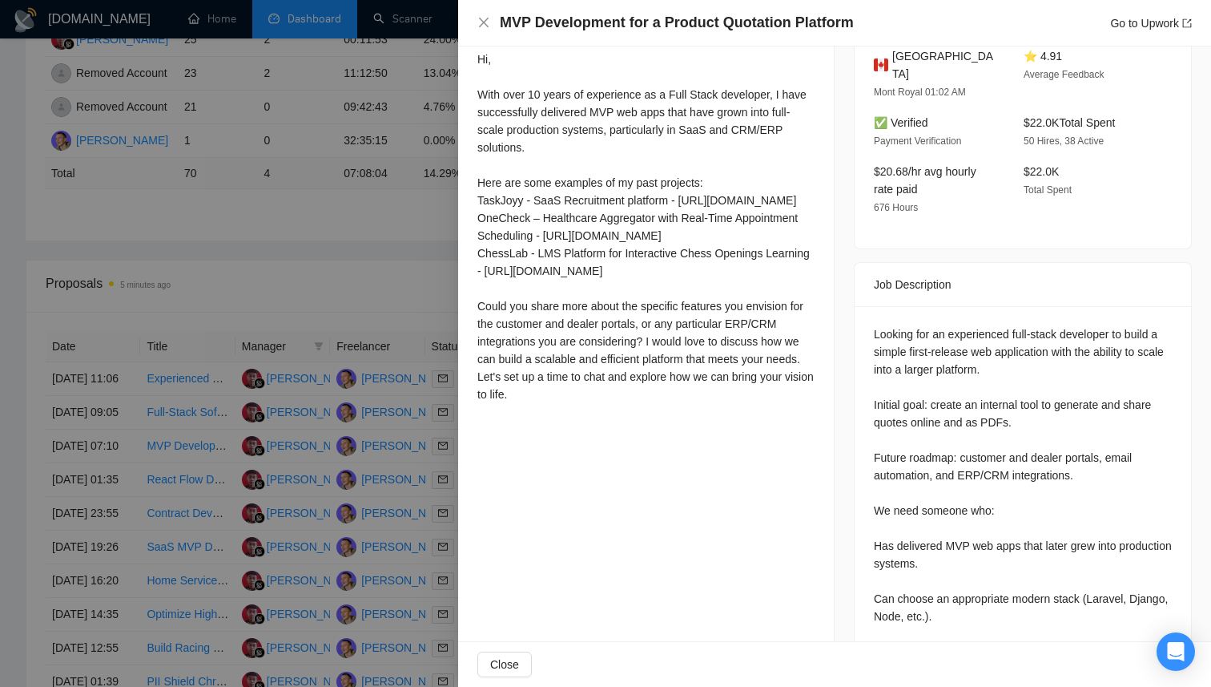
scroll to position [457, 0]
click at [384, 485] on div at bounding box center [605, 343] width 1211 height 687
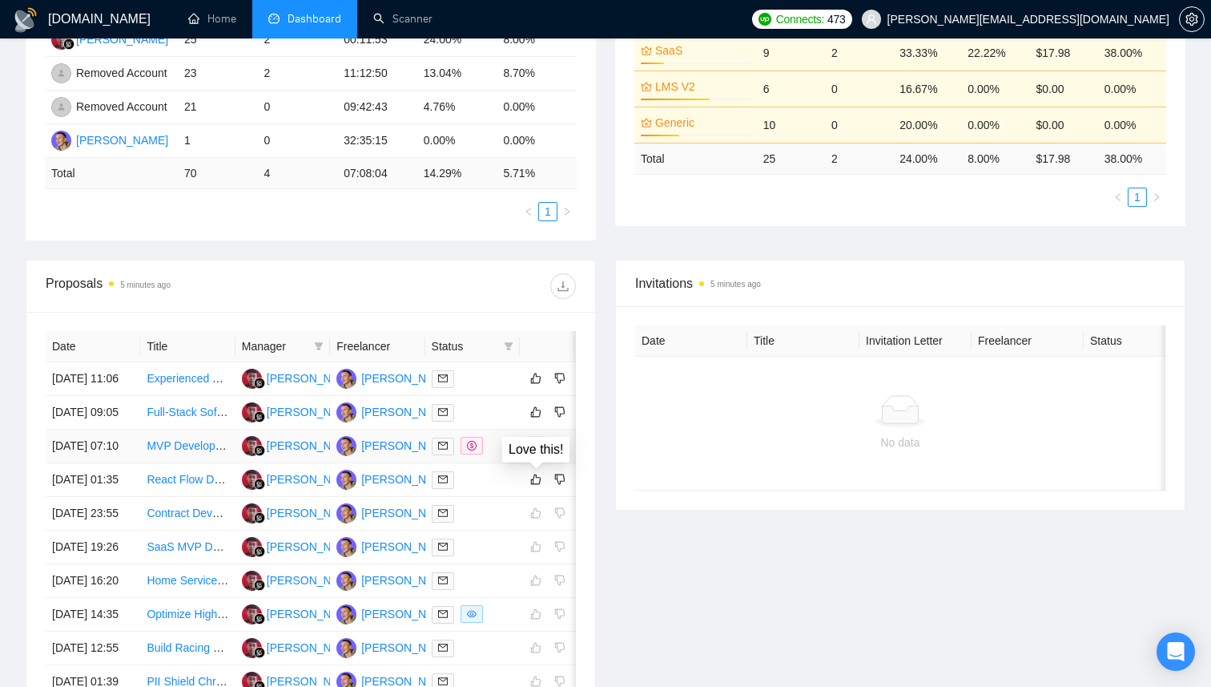
click at [533, 452] on icon "like" at bounding box center [535, 445] width 11 height 13
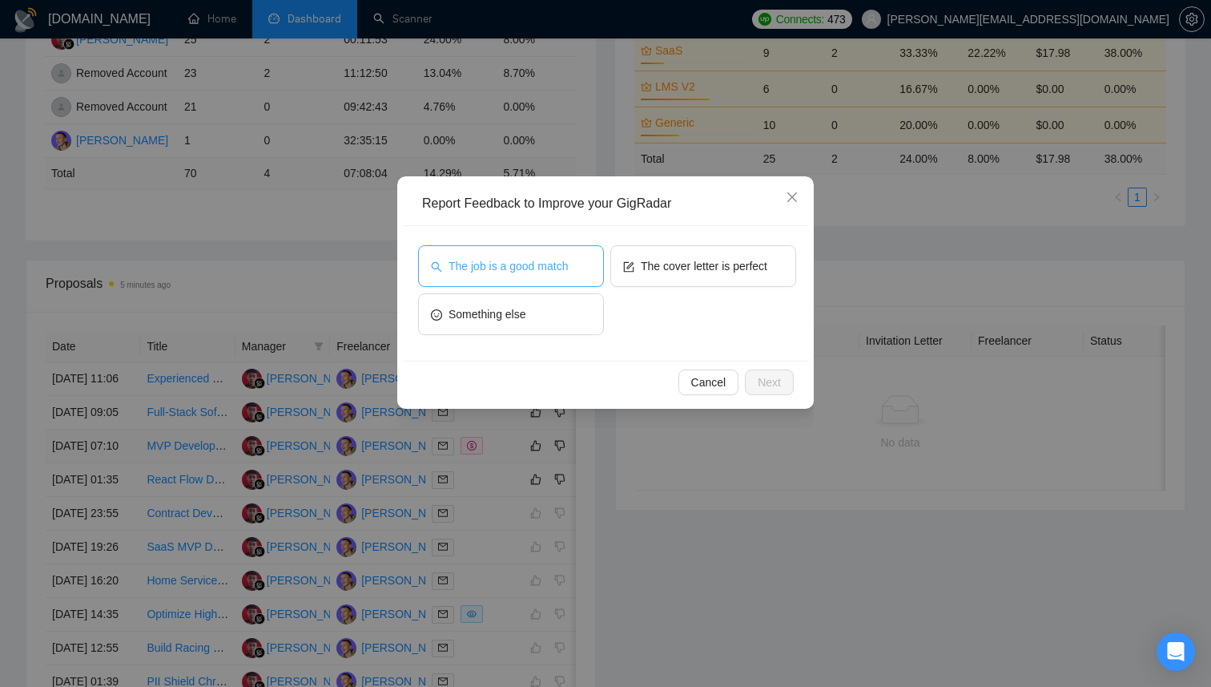
click at [540, 268] on span "The job is a good match" at bounding box center [508, 266] width 119 height 18
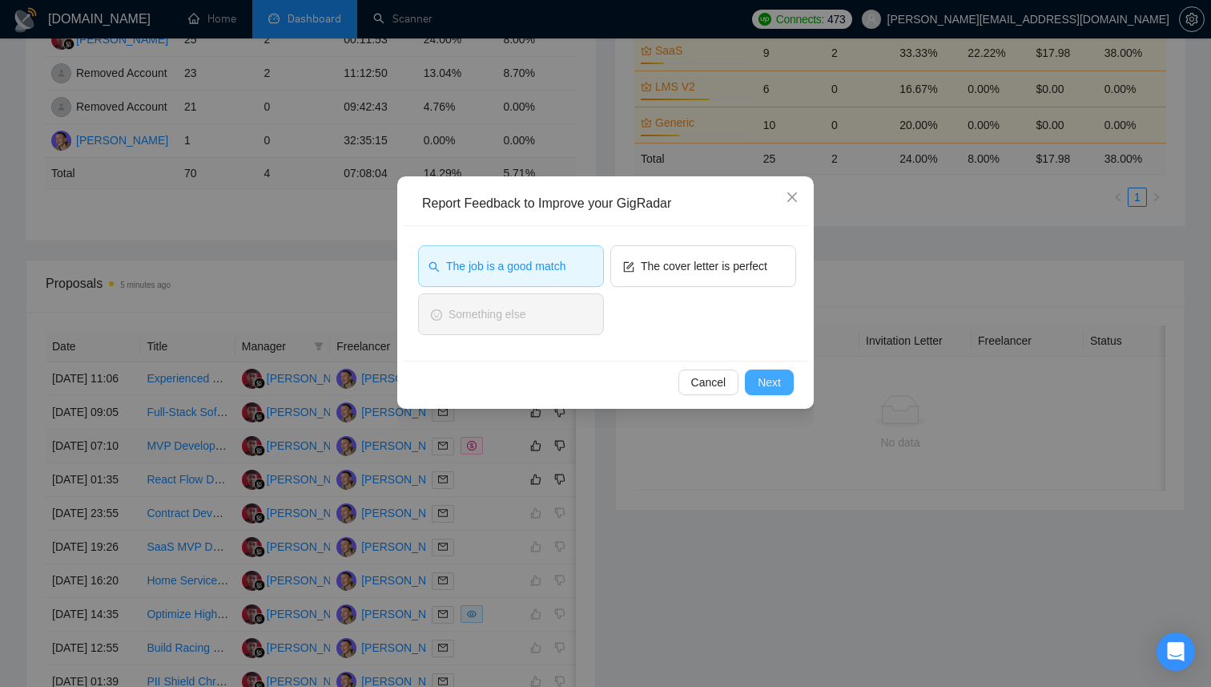
click at [751, 385] on button "Next" at bounding box center [769, 382] width 49 height 26
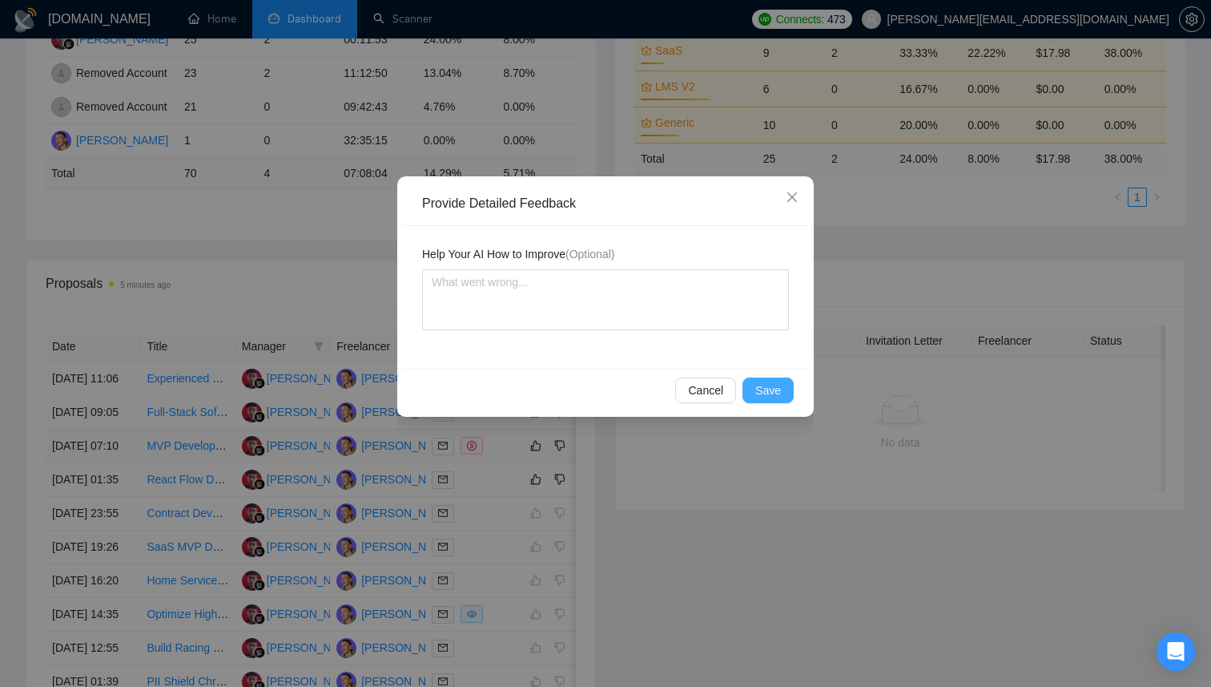
click at [765, 397] on span "Save" at bounding box center [768, 390] width 26 height 18
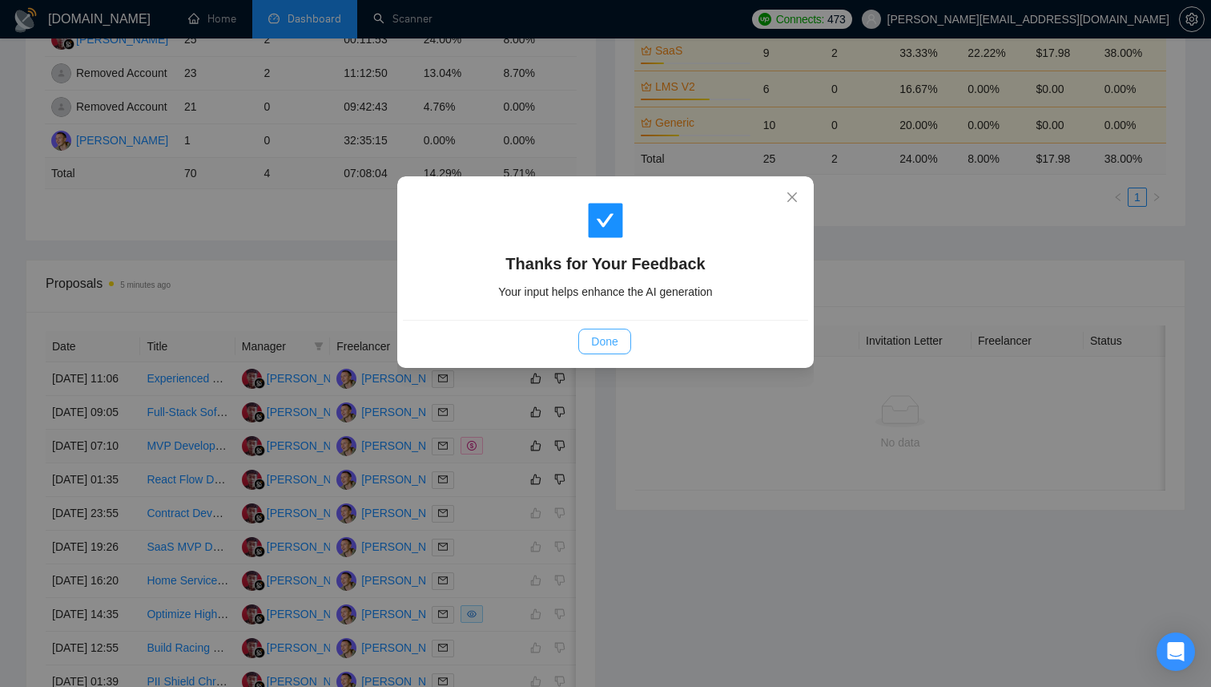
click at [624, 333] on button "Done" at bounding box center [604, 341] width 52 height 26
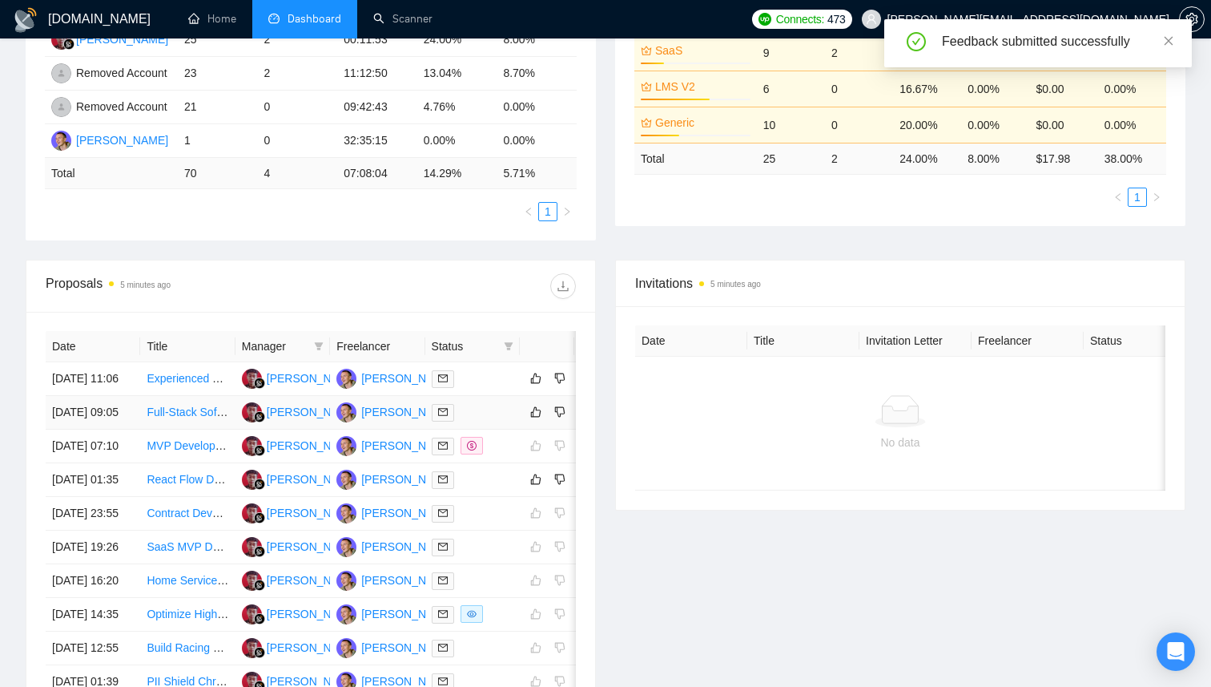
click at [479, 421] on div at bounding box center [473, 412] width 82 height 18
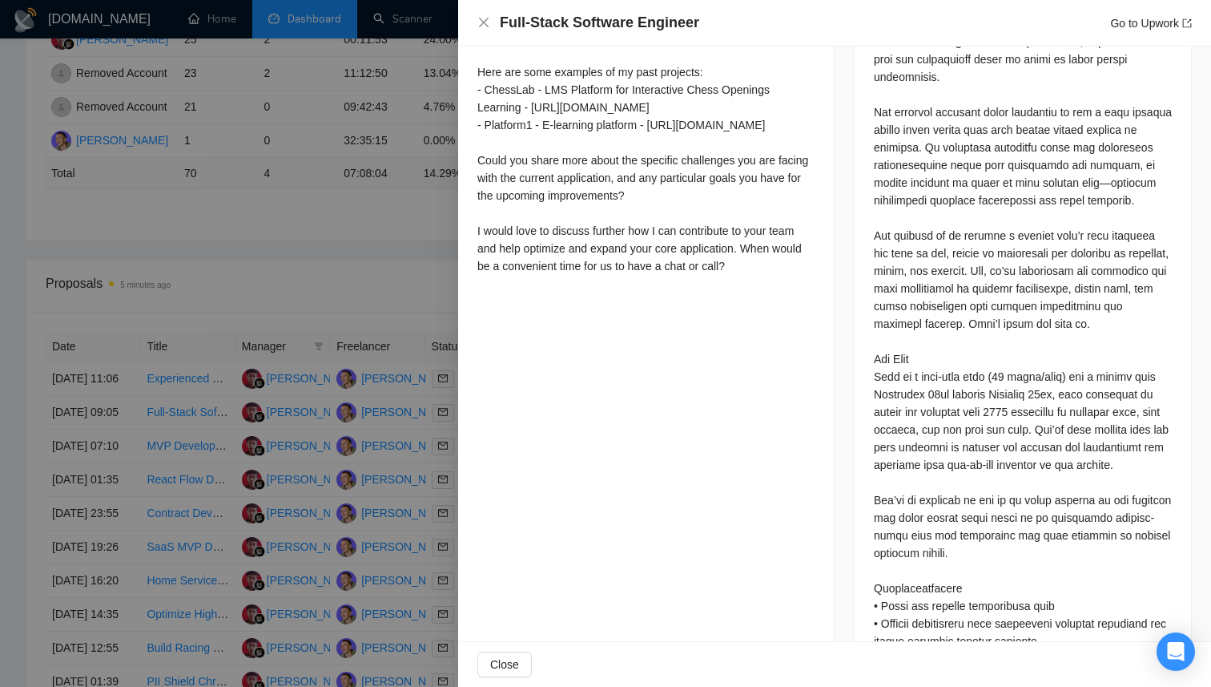
scroll to position [859, 0]
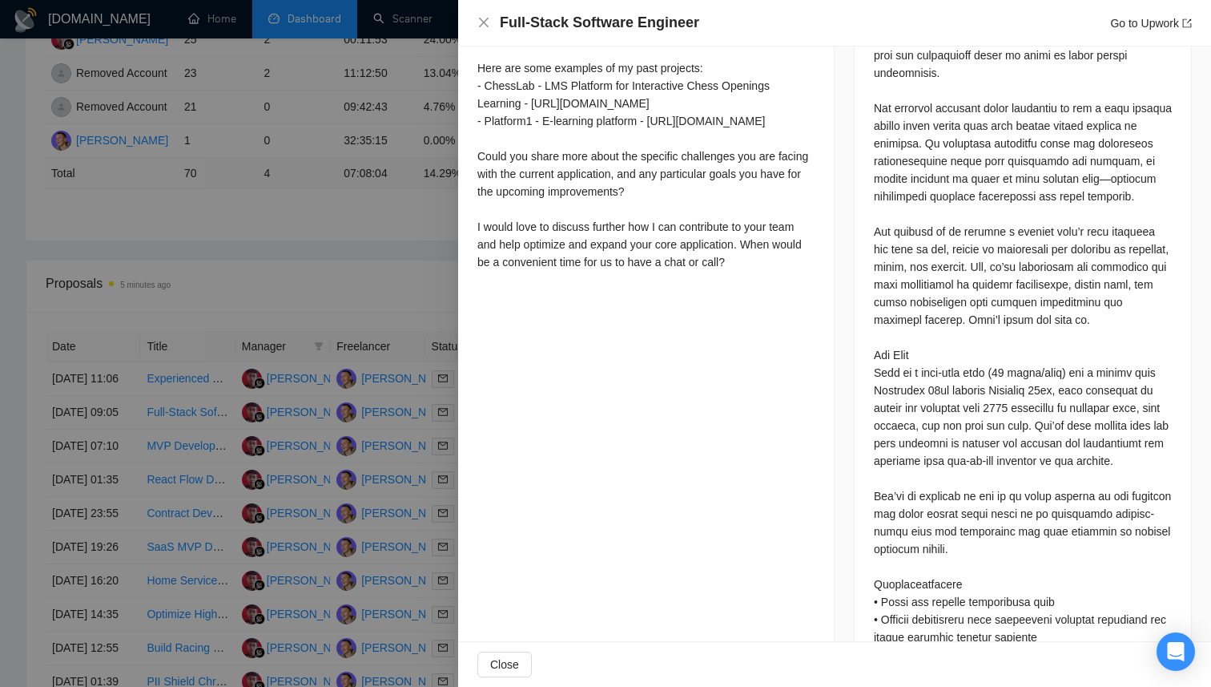
click at [380, 392] on div at bounding box center [605, 343] width 1211 height 687
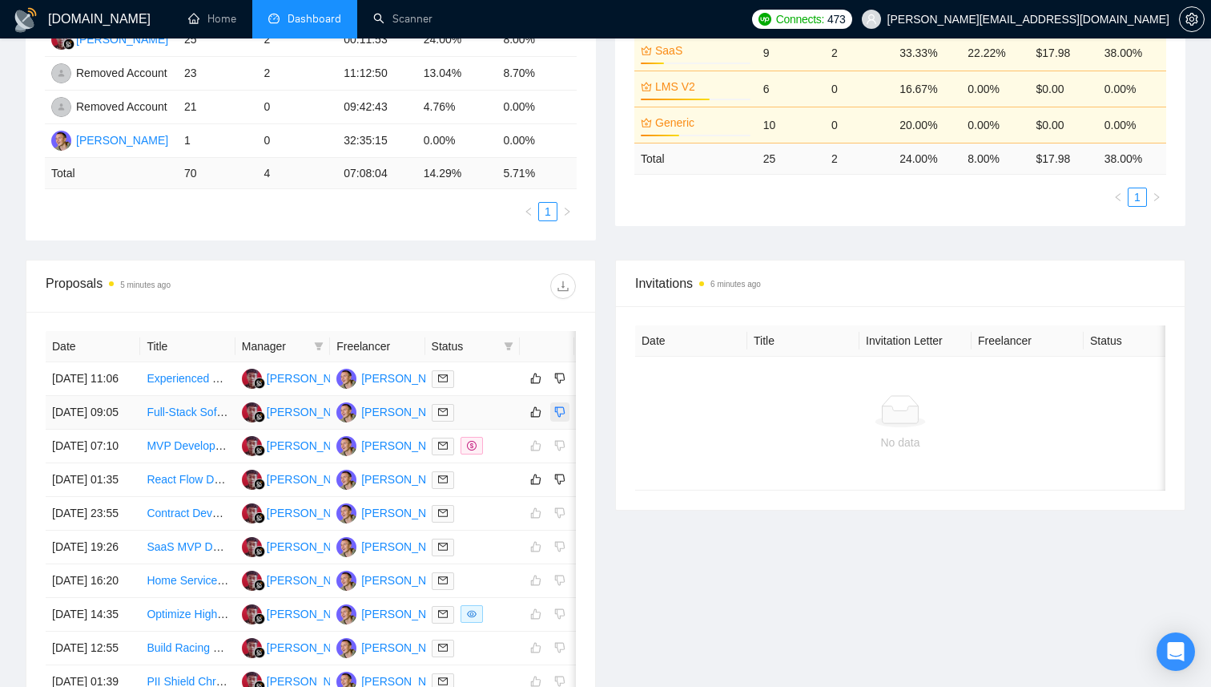
click at [562, 418] on icon "dislike" at bounding box center [559, 411] width 11 height 13
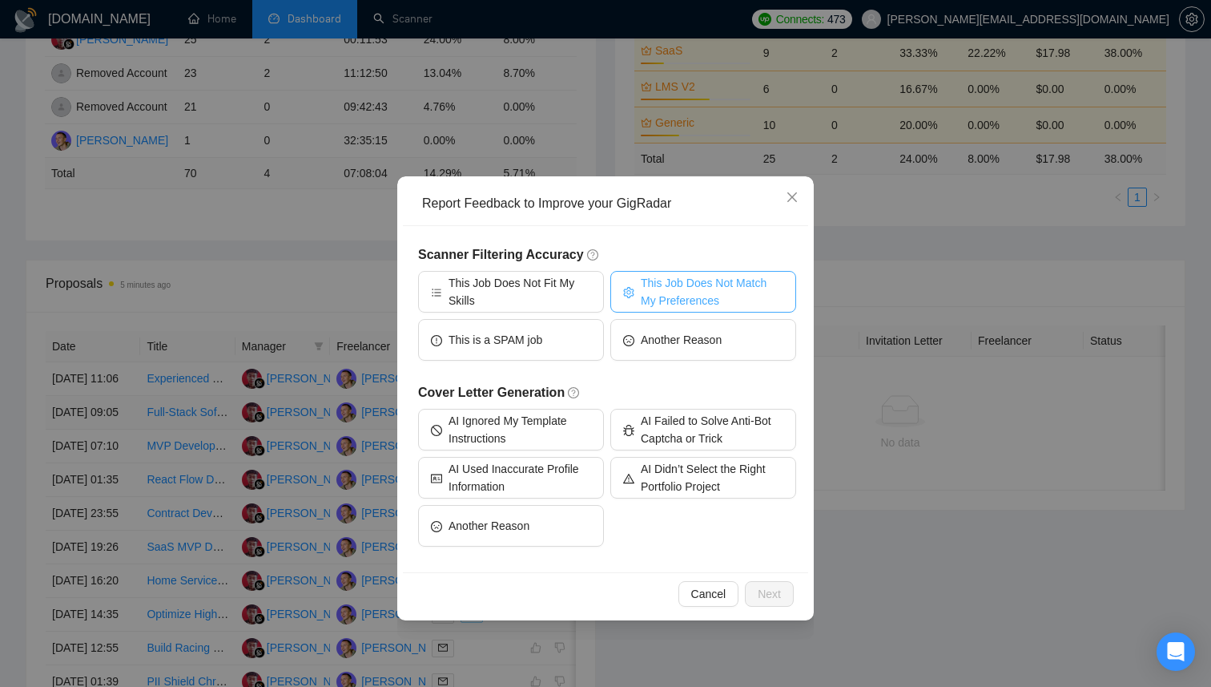
click at [663, 296] on span "This Job Does Not Match My Preferences" at bounding box center [712, 291] width 143 height 35
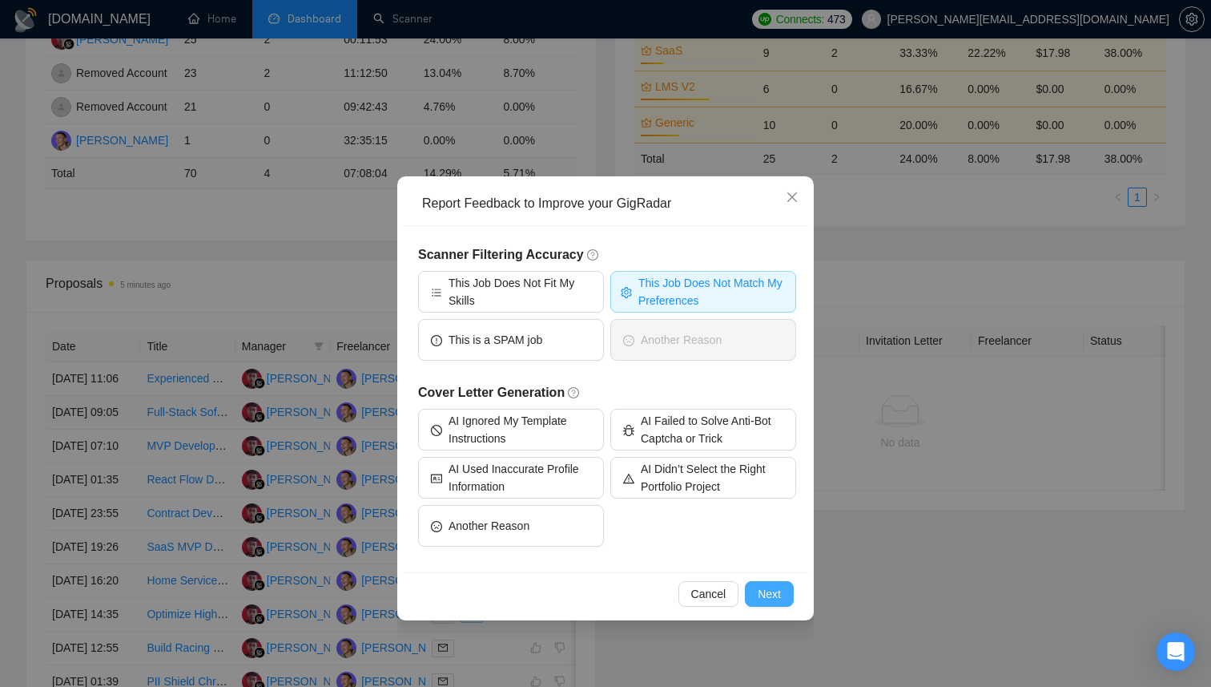
click at [784, 595] on button "Next" at bounding box center [769, 594] width 49 height 26
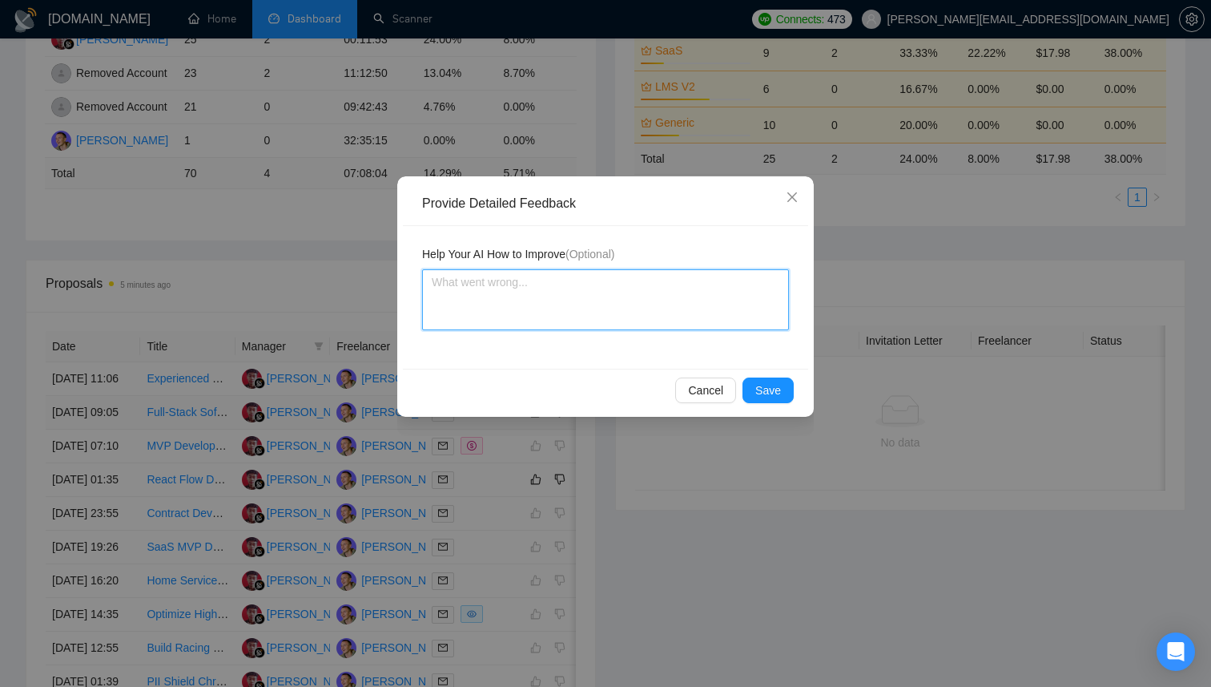
click at [593, 313] on textarea at bounding box center [605, 299] width 367 height 61
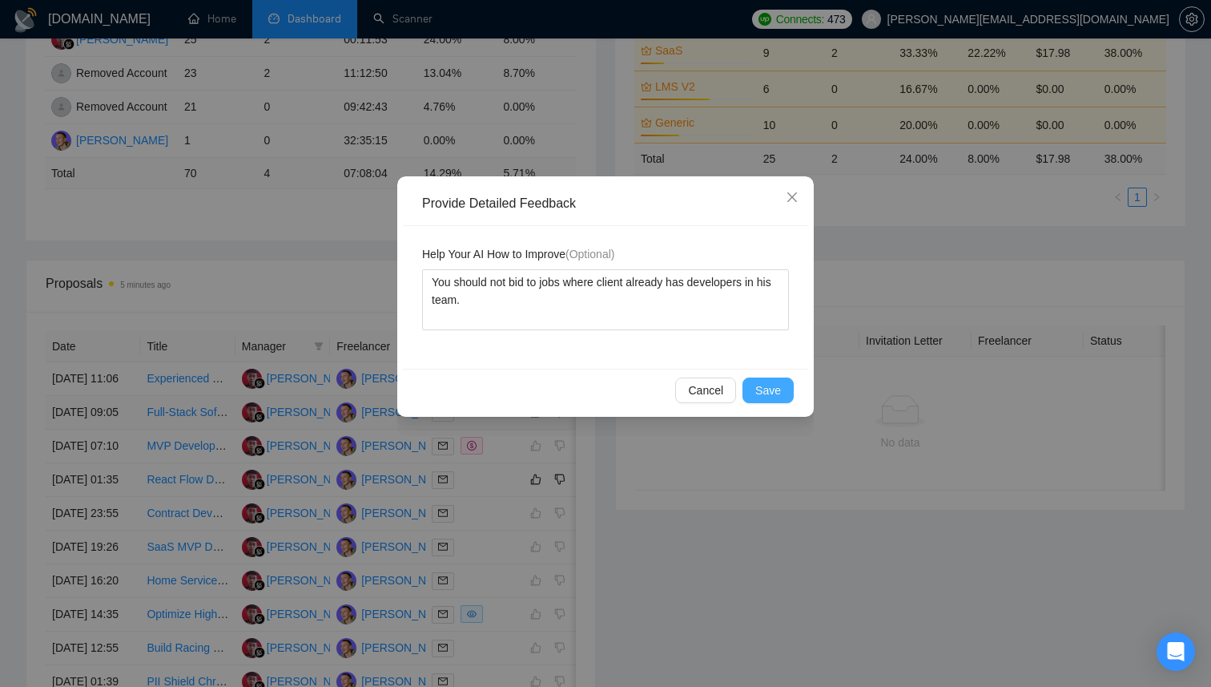
click at [775, 392] on span "Save" at bounding box center [768, 390] width 26 height 18
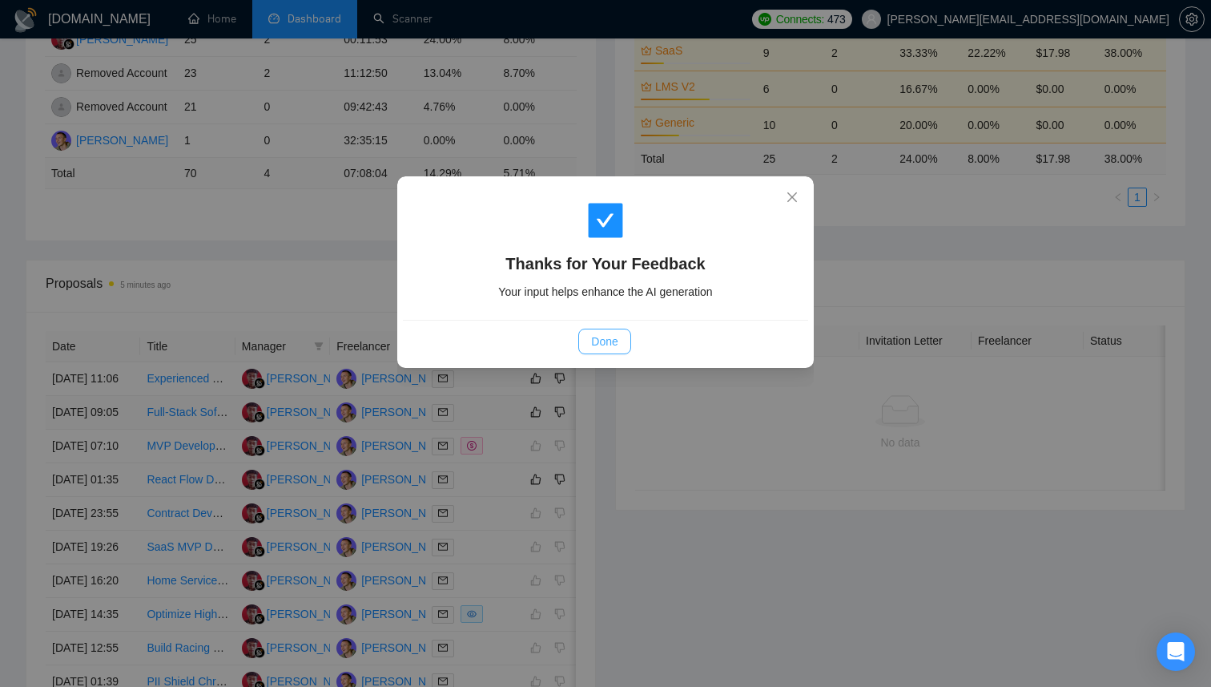
click at [600, 334] on span "Done" at bounding box center [604, 341] width 26 height 18
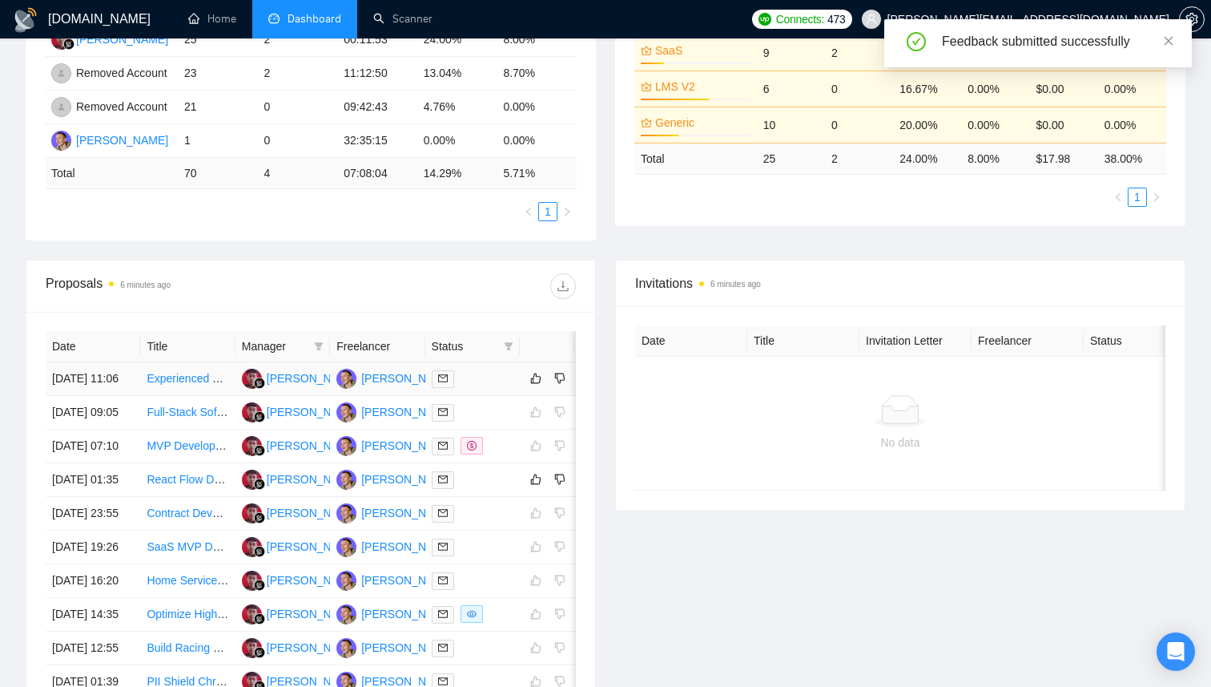
click at [497, 384] on div at bounding box center [473, 378] width 82 height 18
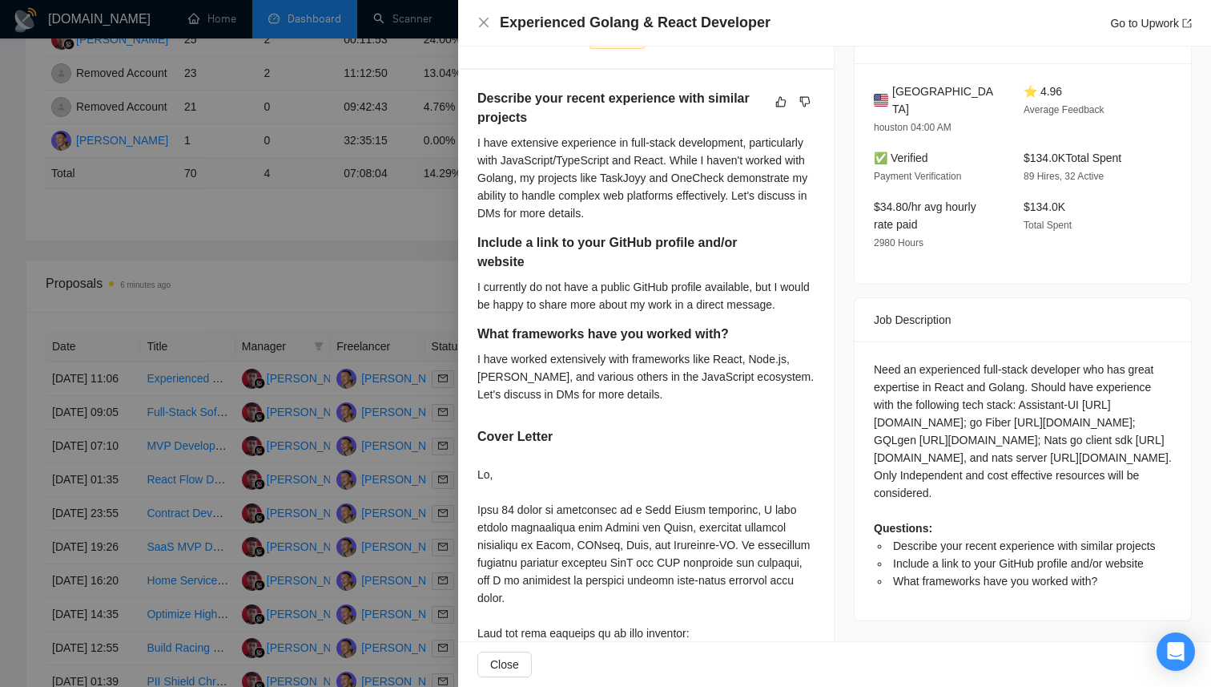
scroll to position [0, 0]
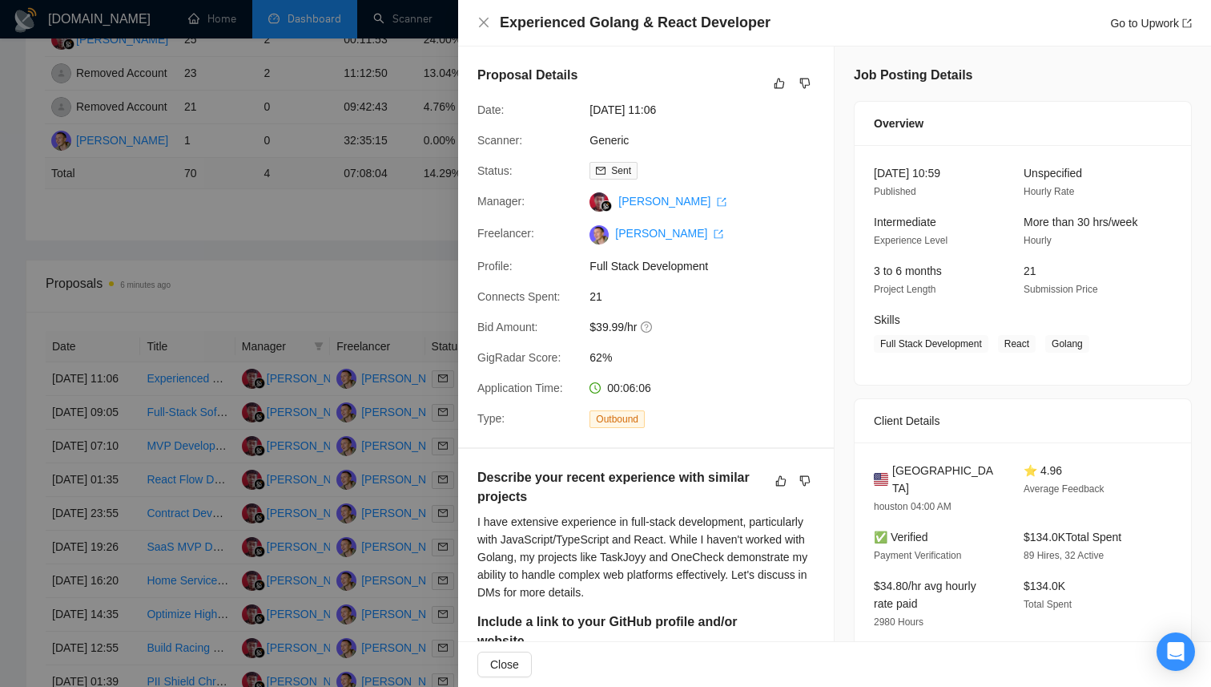
click at [389, 380] on div at bounding box center [605, 343] width 1211 height 687
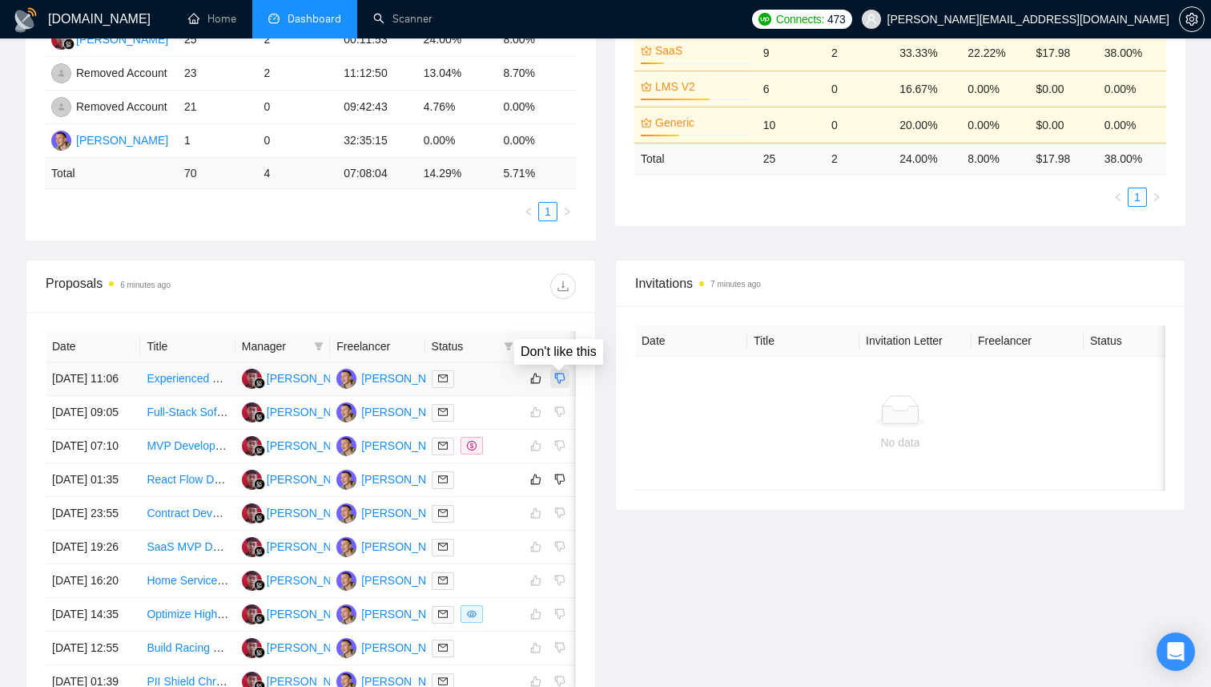
click at [556, 383] on icon "dislike" at bounding box center [559, 378] width 11 height 13
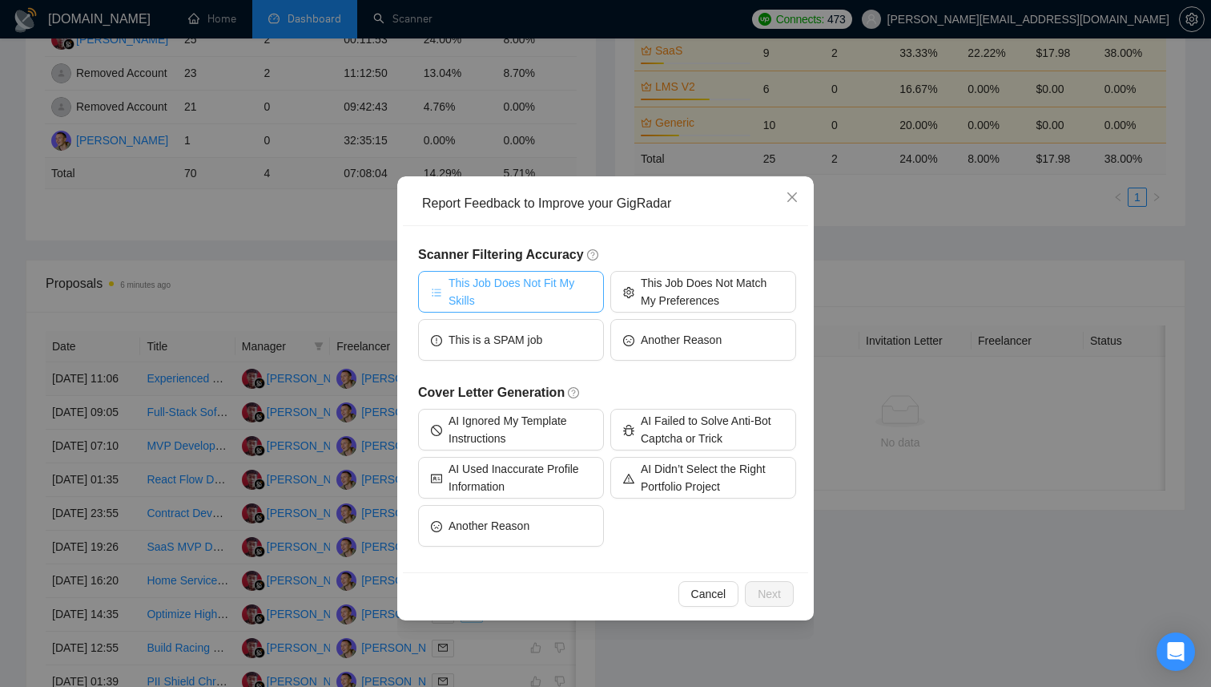
click at [555, 292] on span "This Job Does Not Fit My Skills" at bounding box center [520, 291] width 143 height 35
click at [770, 587] on span "Next" at bounding box center [769, 594] width 23 height 18
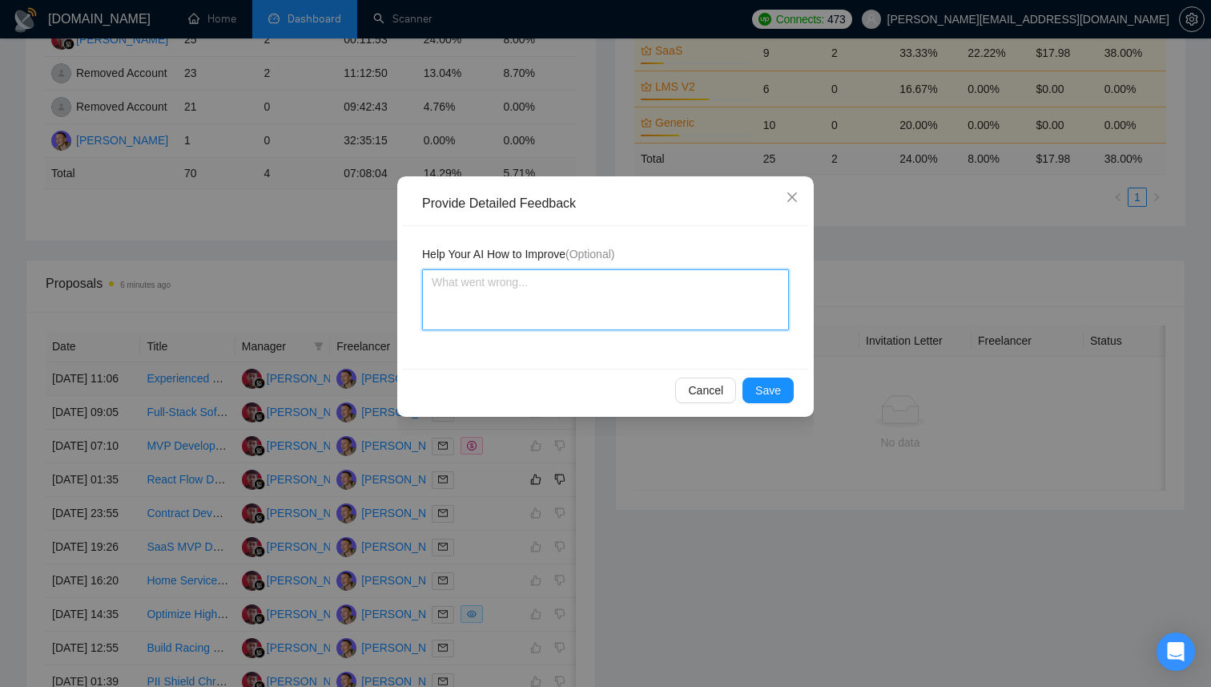
click at [582, 321] on textarea at bounding box center [605, 299] width 367 height 61
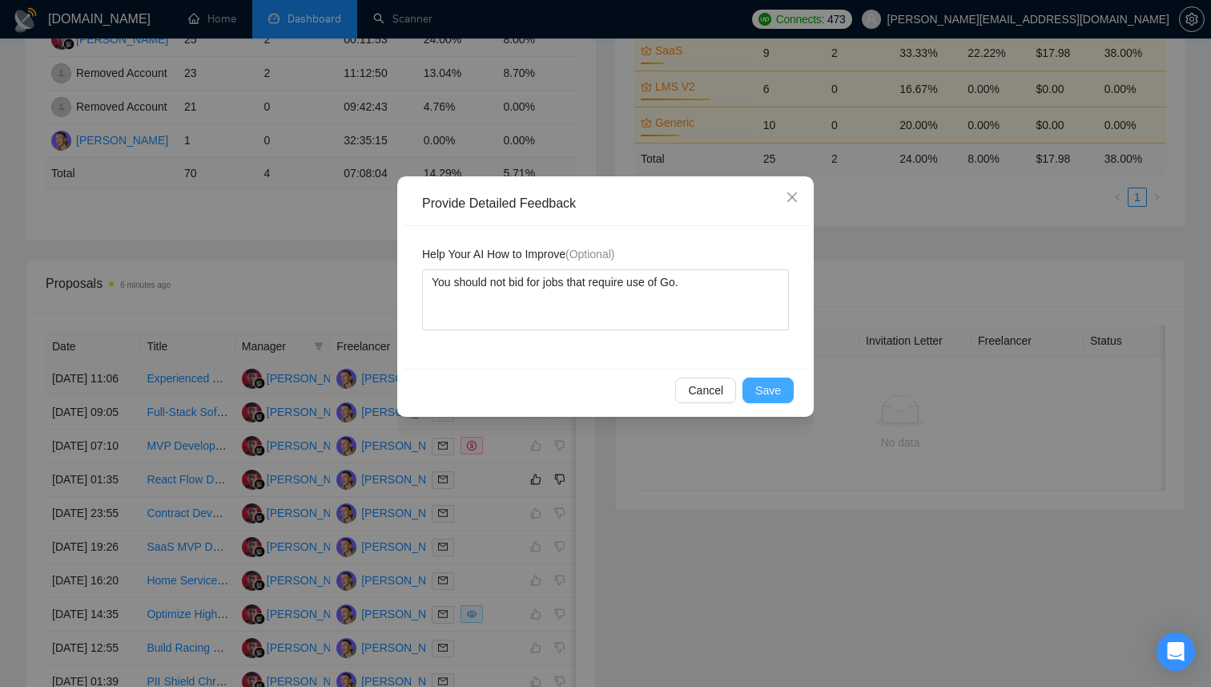
click at [770, 393] on span "Save" at bounding box center [768, 390] width 26 height 18
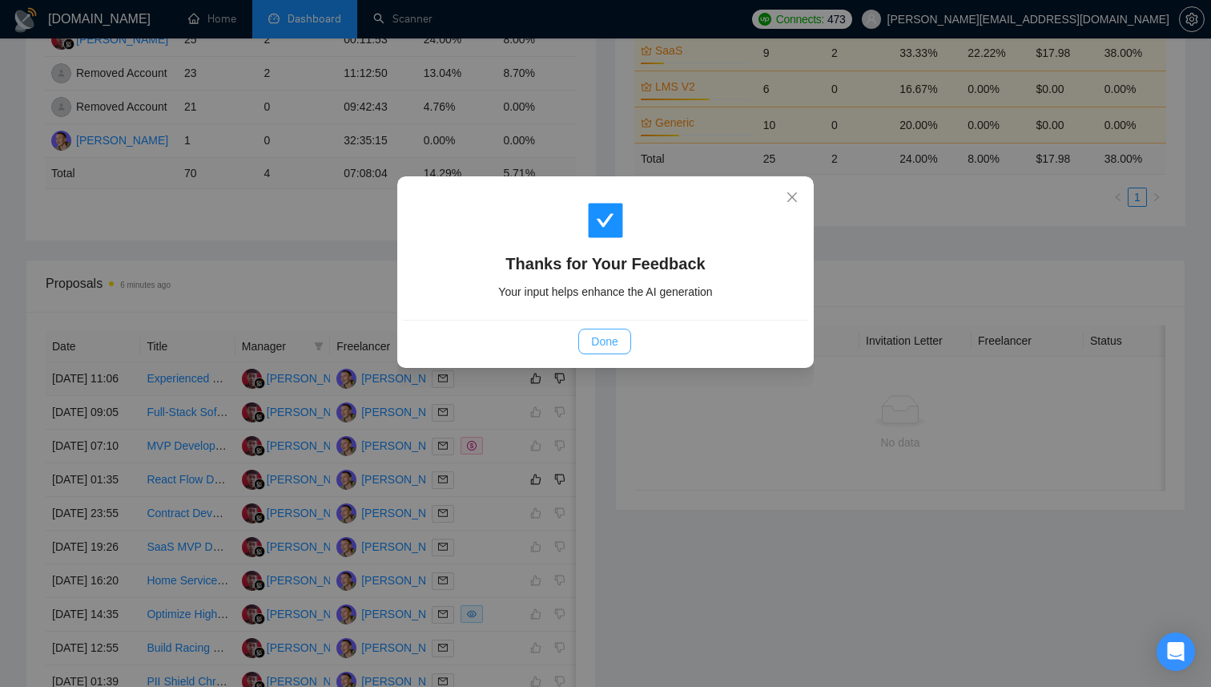
click at [617, 343] on span "Done" at bounding box center [604, 341] width 26 height 18
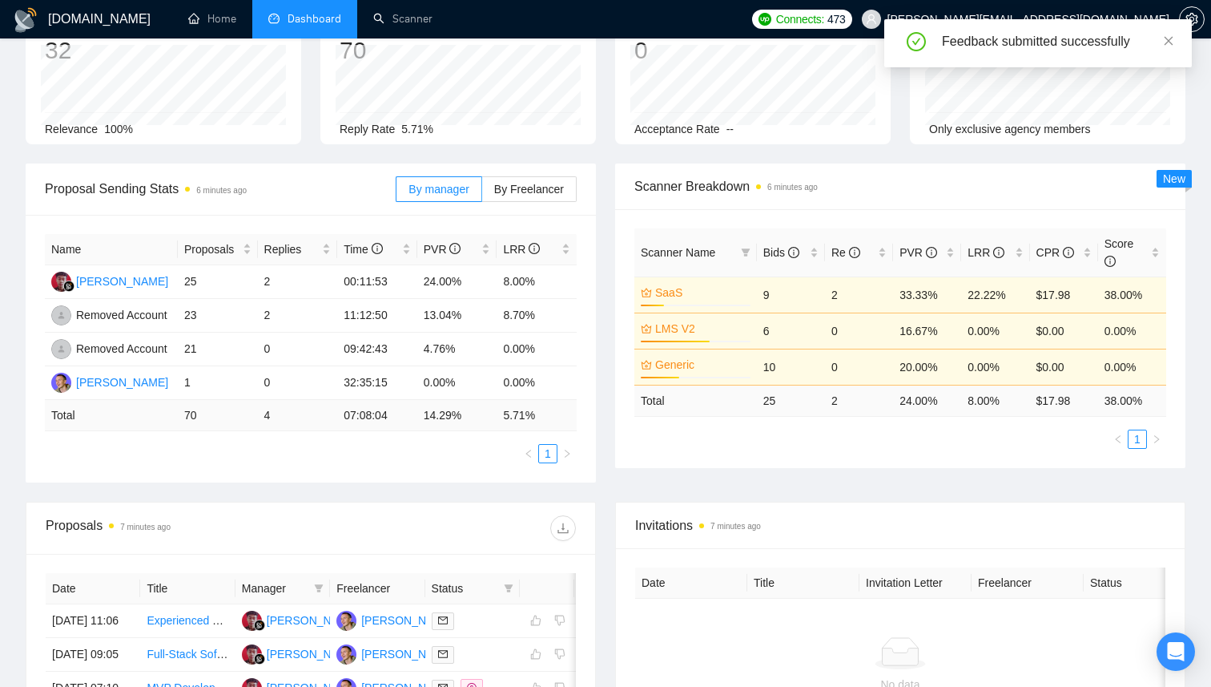
scroll to position [74, 0]
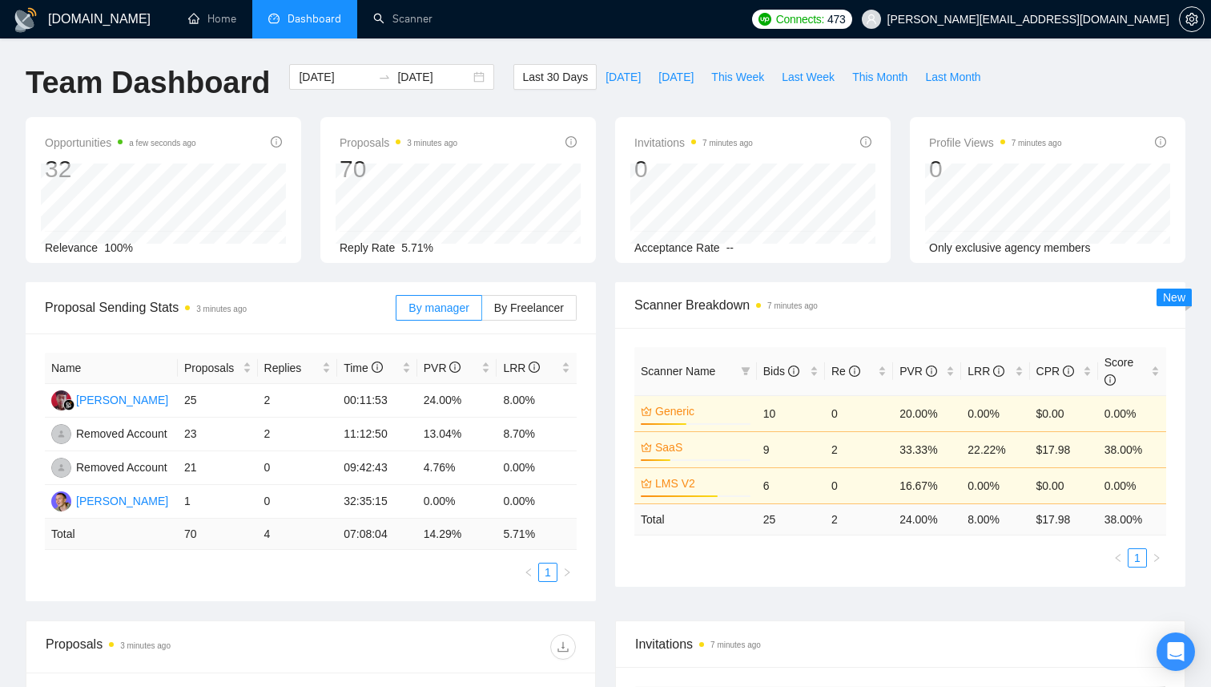
scroll to position [248, 0]
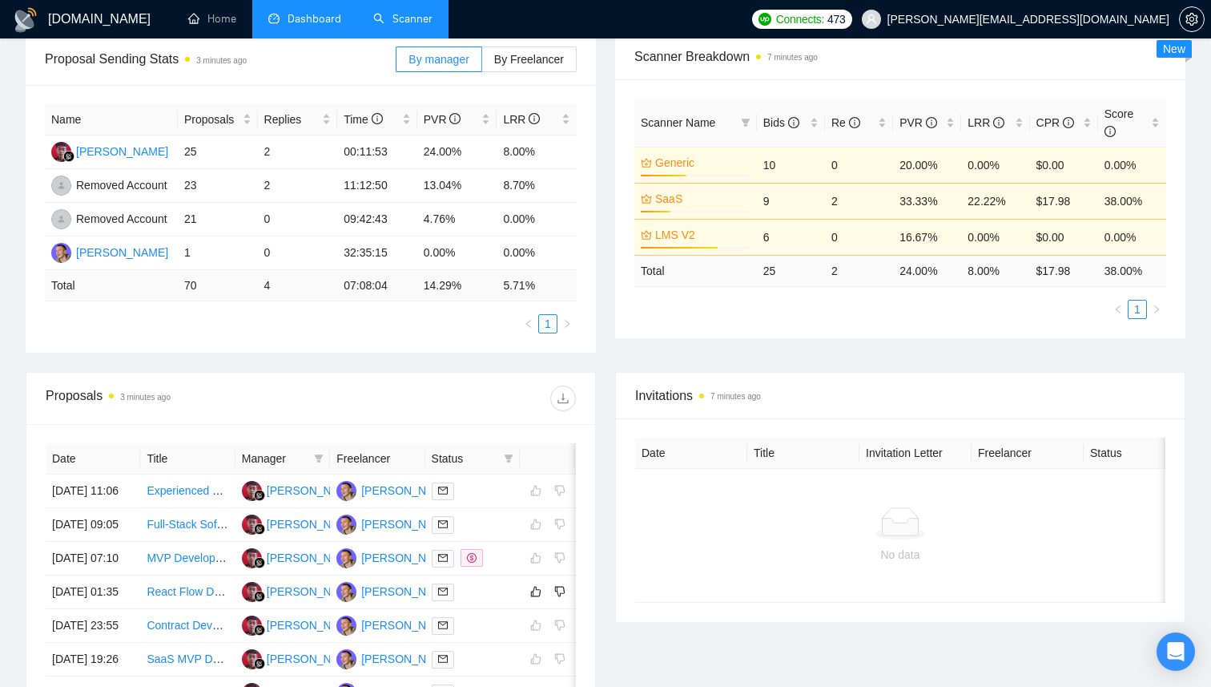
click at [413, 26] on link "Scanner" at bounding box center [402, 19] width 59 height 14
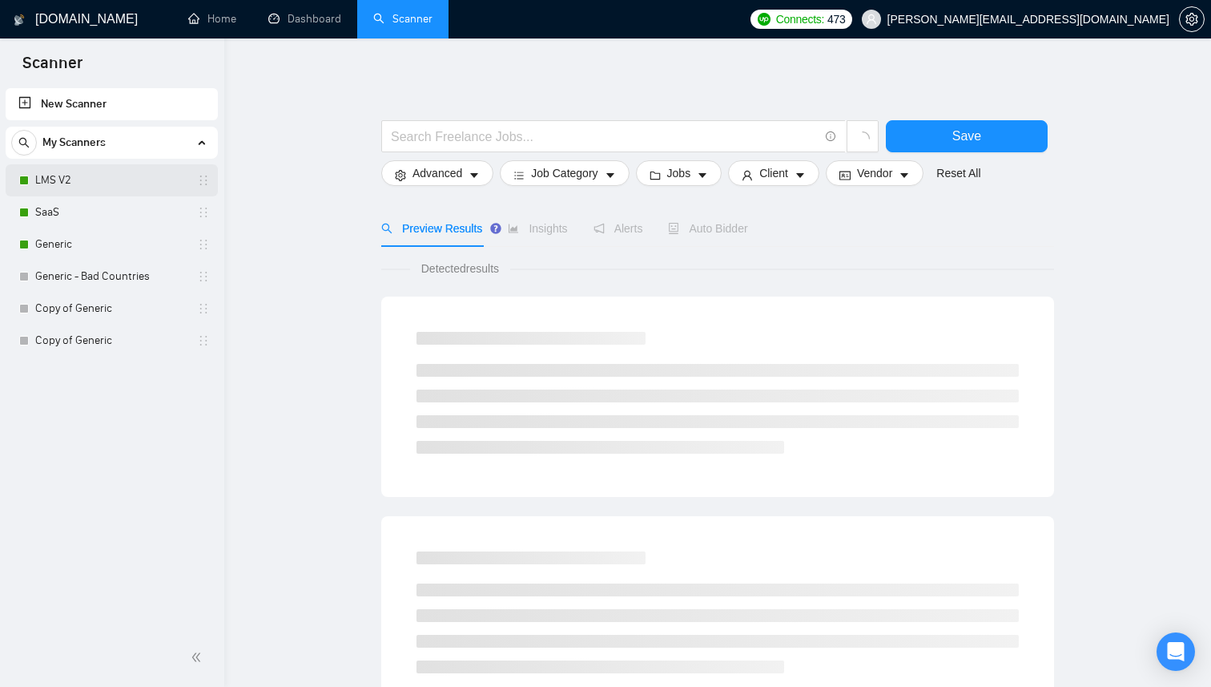
click at [68, 186] on link "LMS V2" at bounding box center [111, 180] width 152 height 32
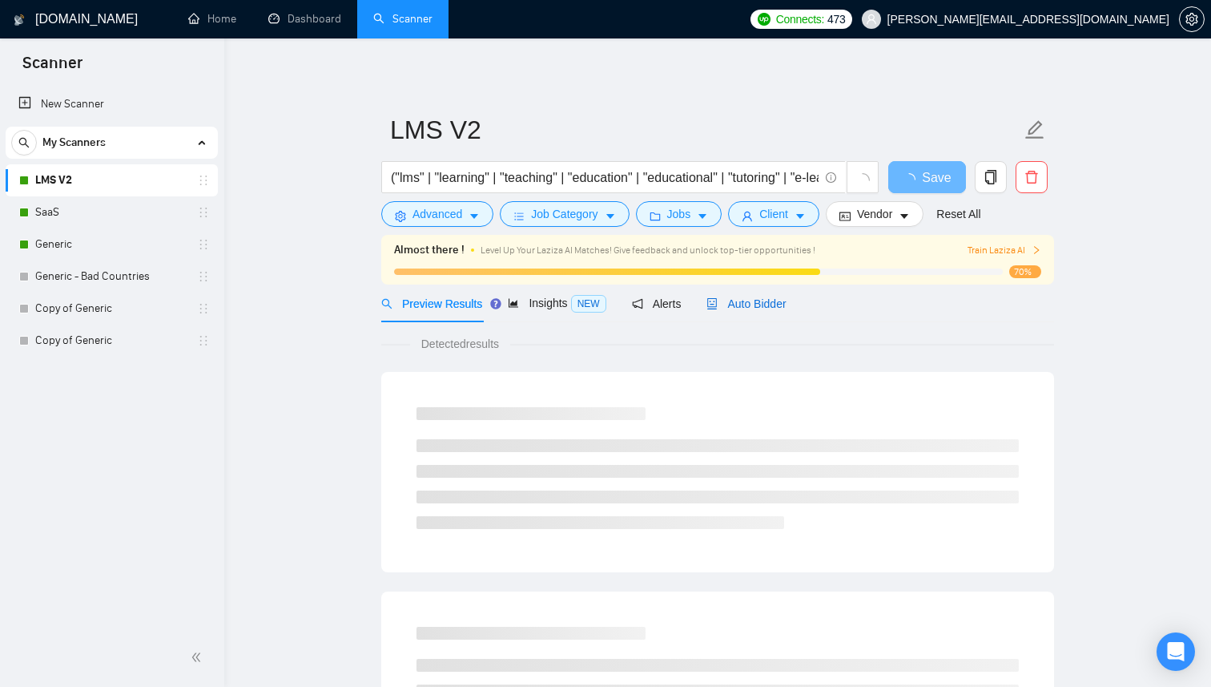
click at [780, 300] on span "Auto Bidder" at bounding box center [746, 303] width 79 height 13
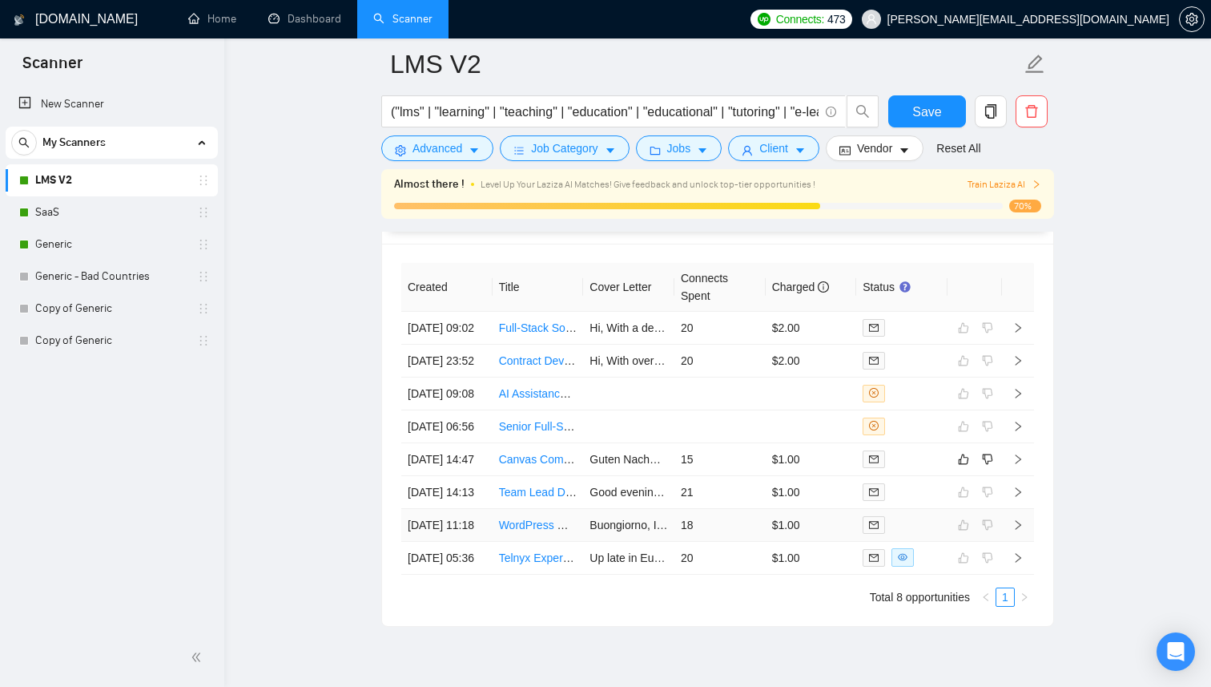
scroll to position [4104, 0]
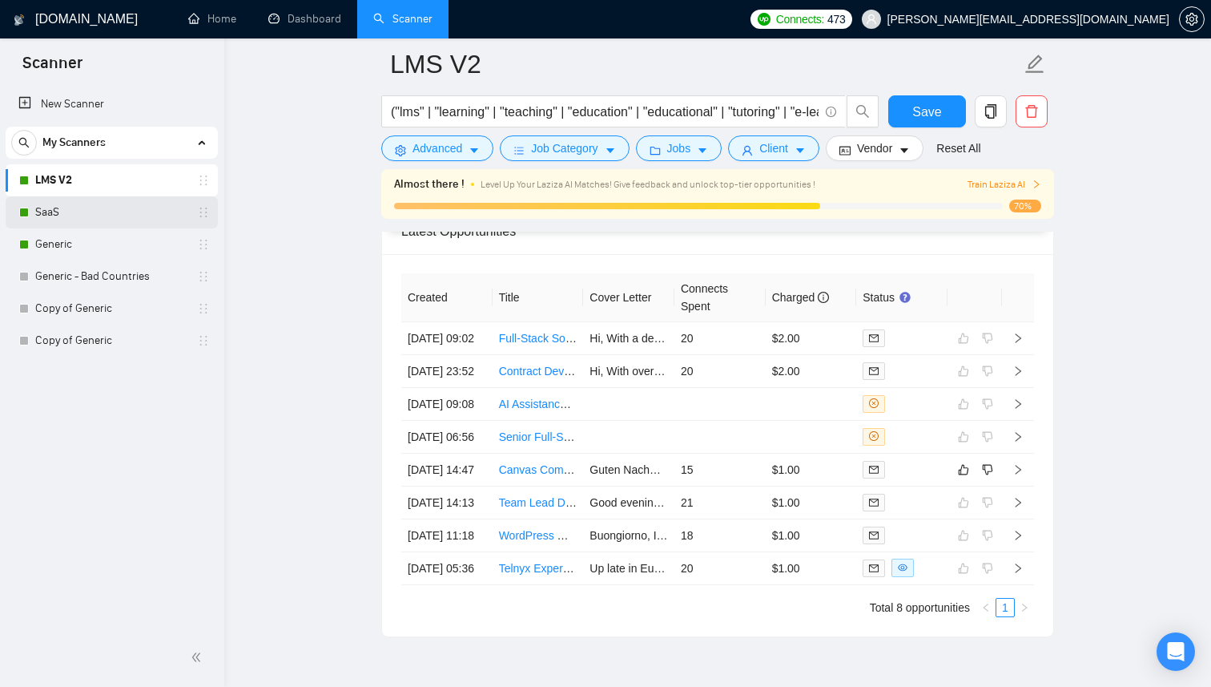
click at [122, 214] on link "SaaS" at bounding box center [111, 212] width 152 height 32
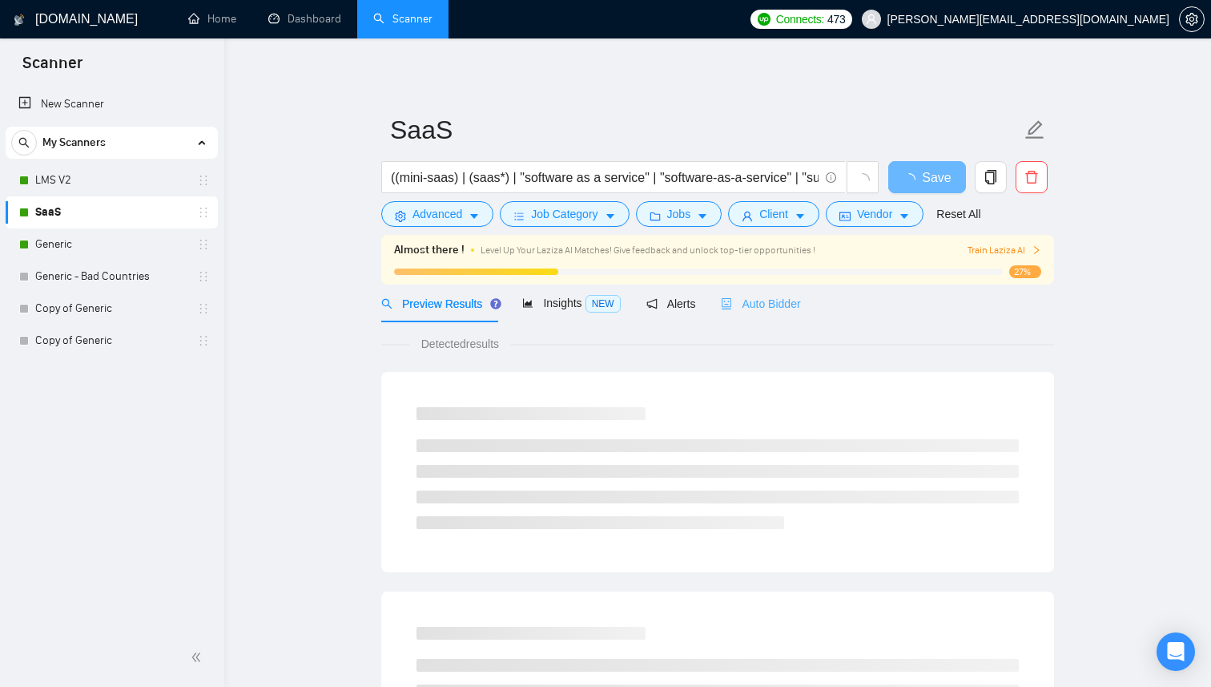
click at [763, 312] on div "Auto Bidder" at bounding box center [760, 303] width 79 height 38
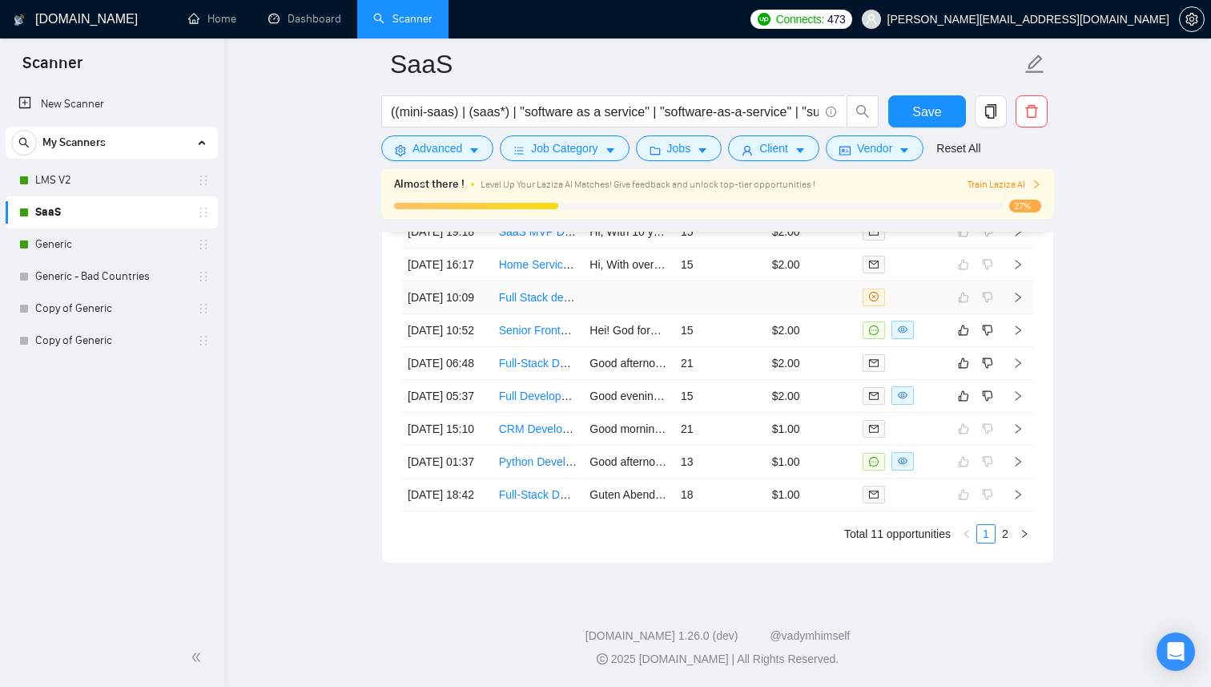
scroll to position [4302, 0]
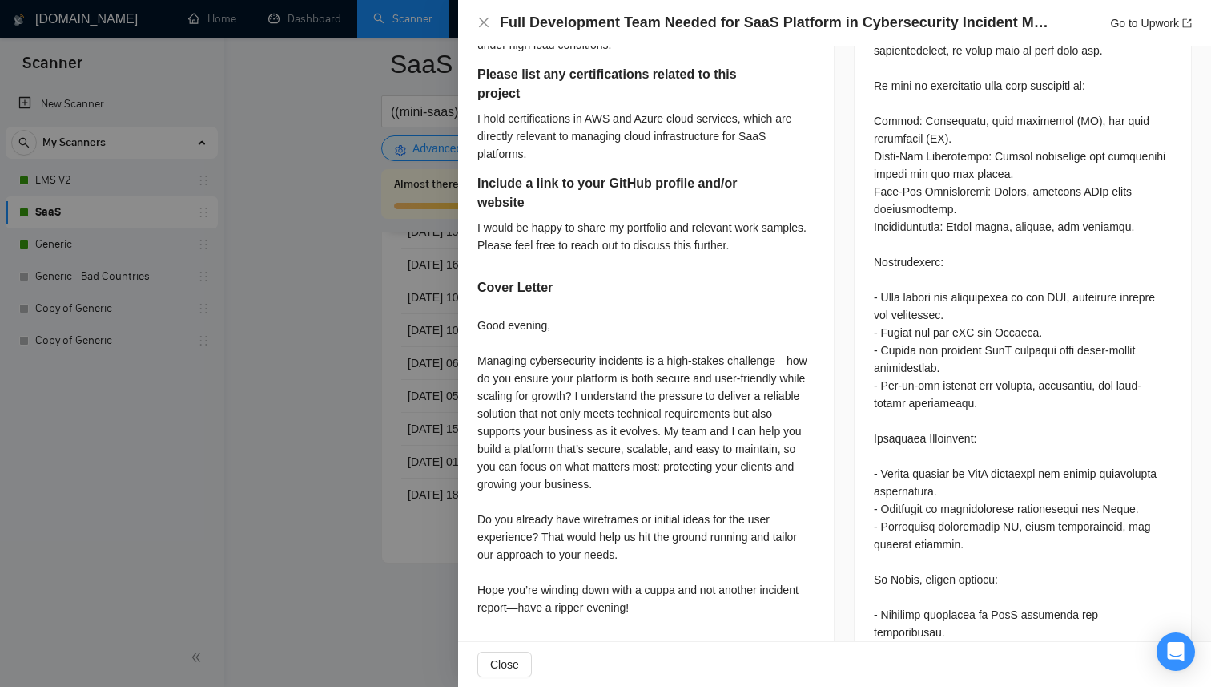
scroll to position [1037, 0]
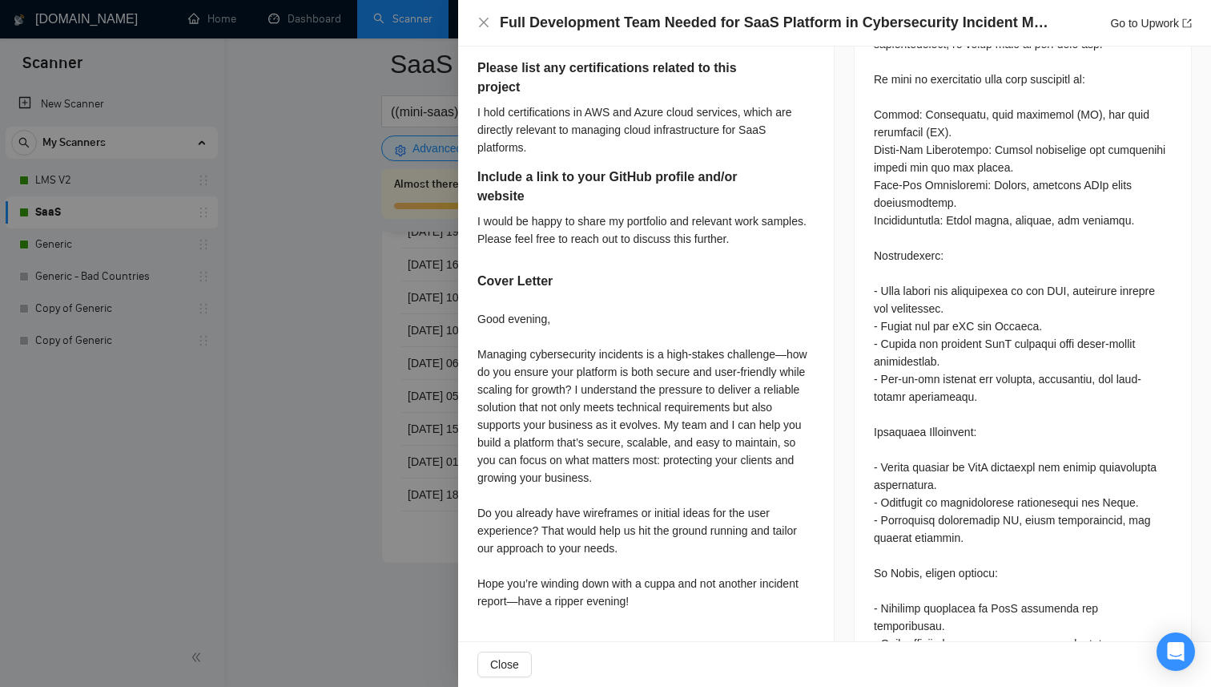
click at [415, 463] on div at bounding box center [605, 343] width 1211 height 687
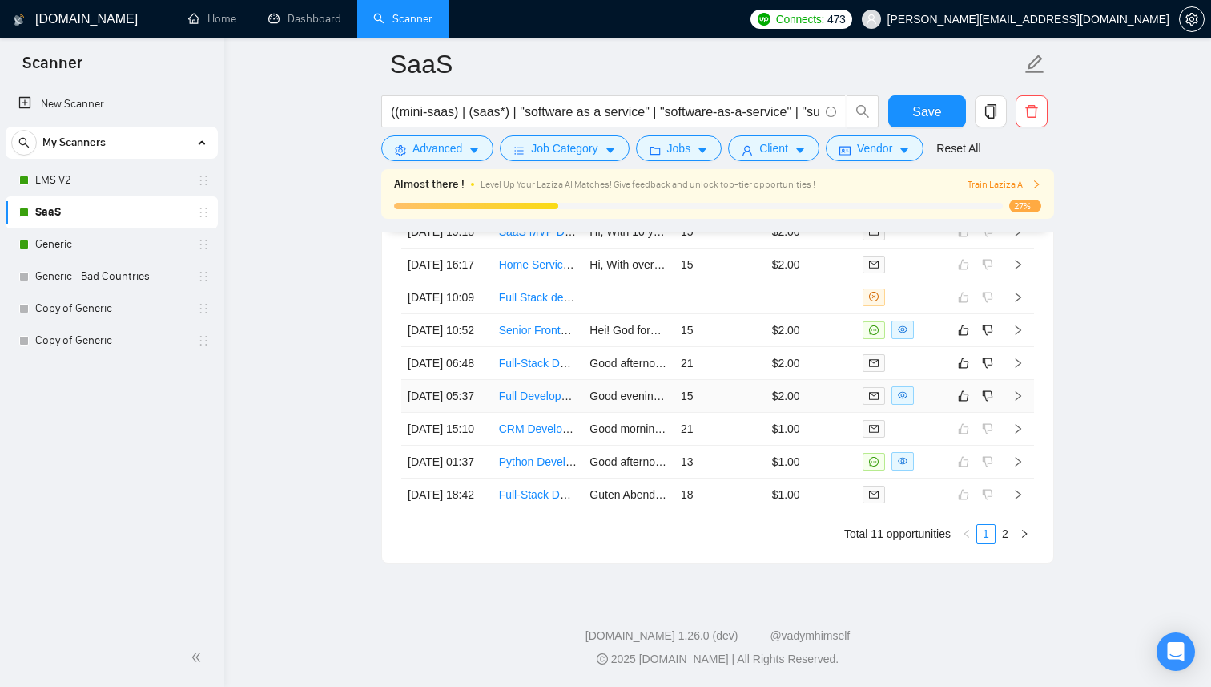
click at [815, 413] on td "$2.00" at bounding box center [811, 396] width 91 height 33
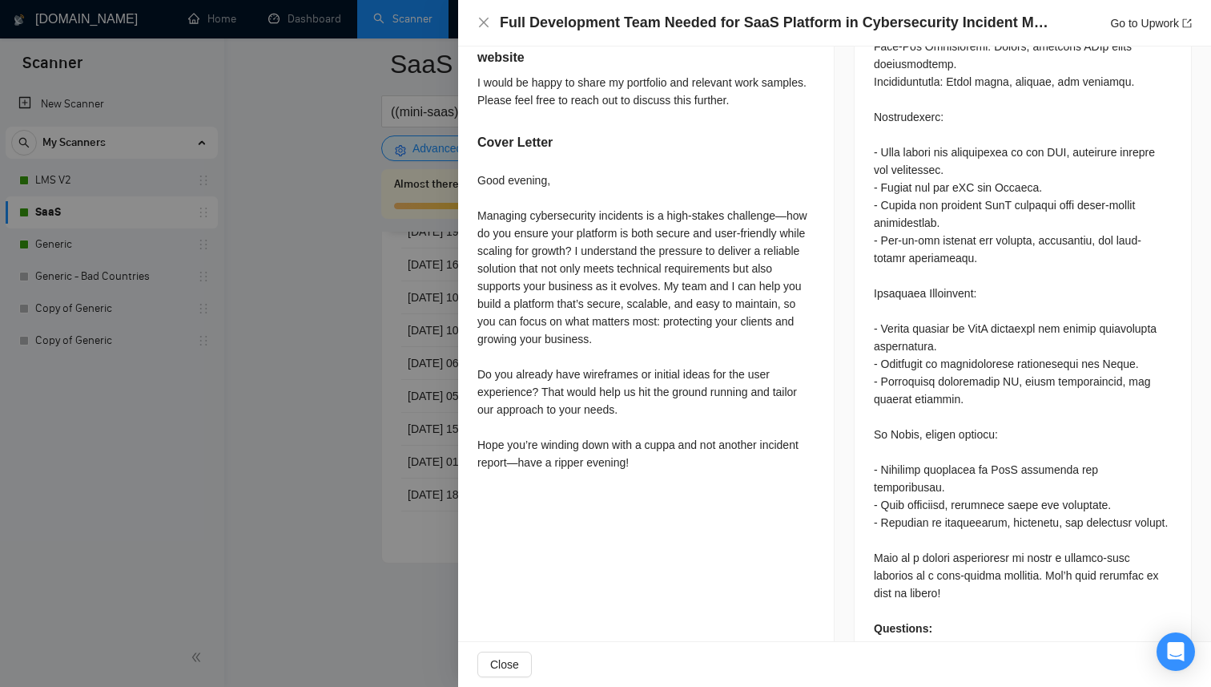
scroll to position [1169, 0]
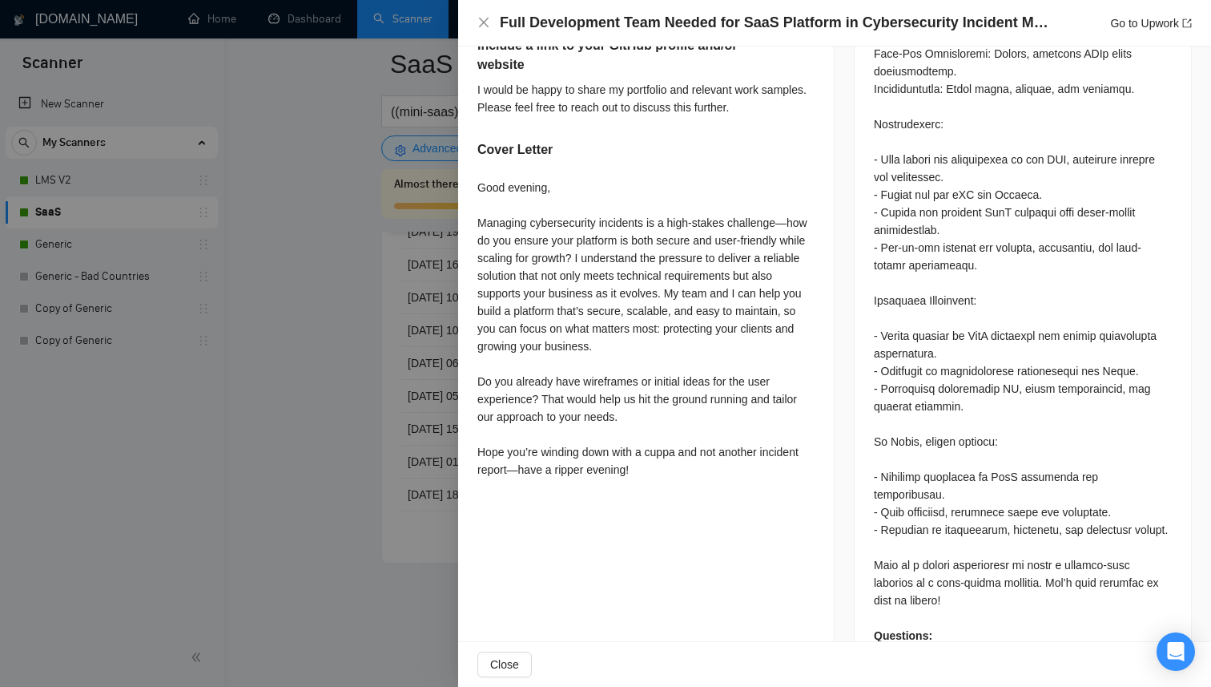
click at [425, 379] on div at bounding box center [605, 343] width 1211 height 687
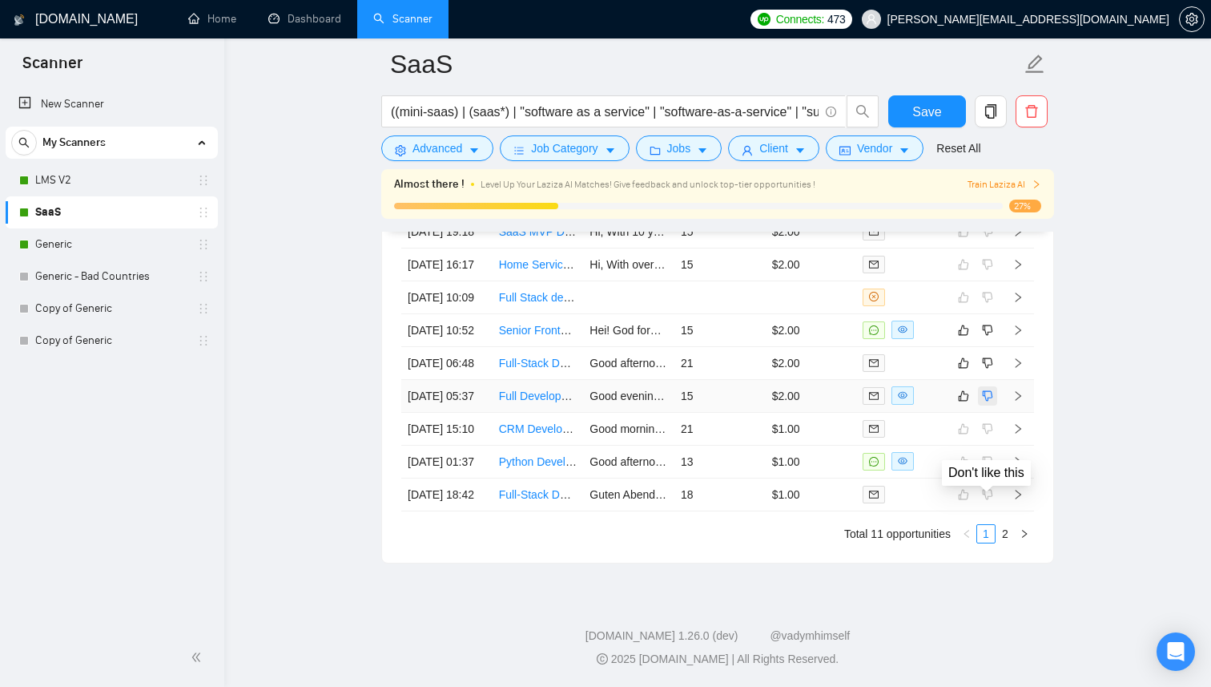
click at [994, 405] on button "button" at bounding box center [987, 395] width 19 height 19
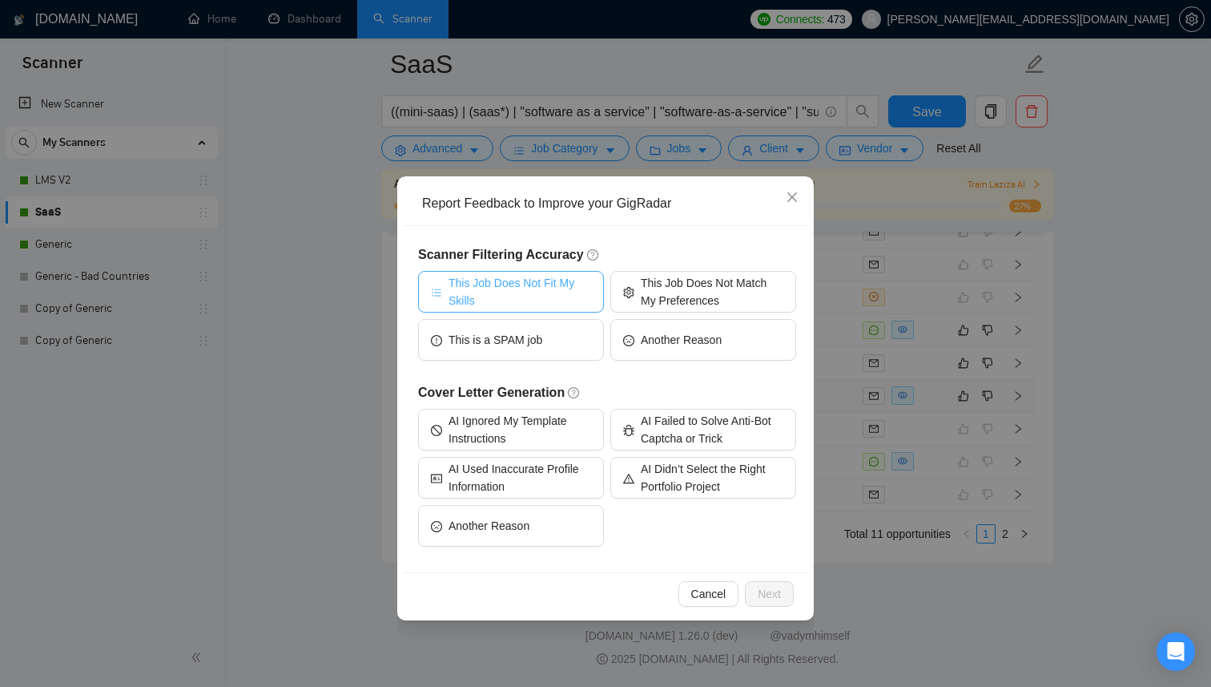
click at [574, 297] on span "This Job Does Not Fit My Skills" at bounding box center [520, 291] width 143 height 35
click at [779, 587] on span "Next" at bounding box center [769, 594] width 23 height 18
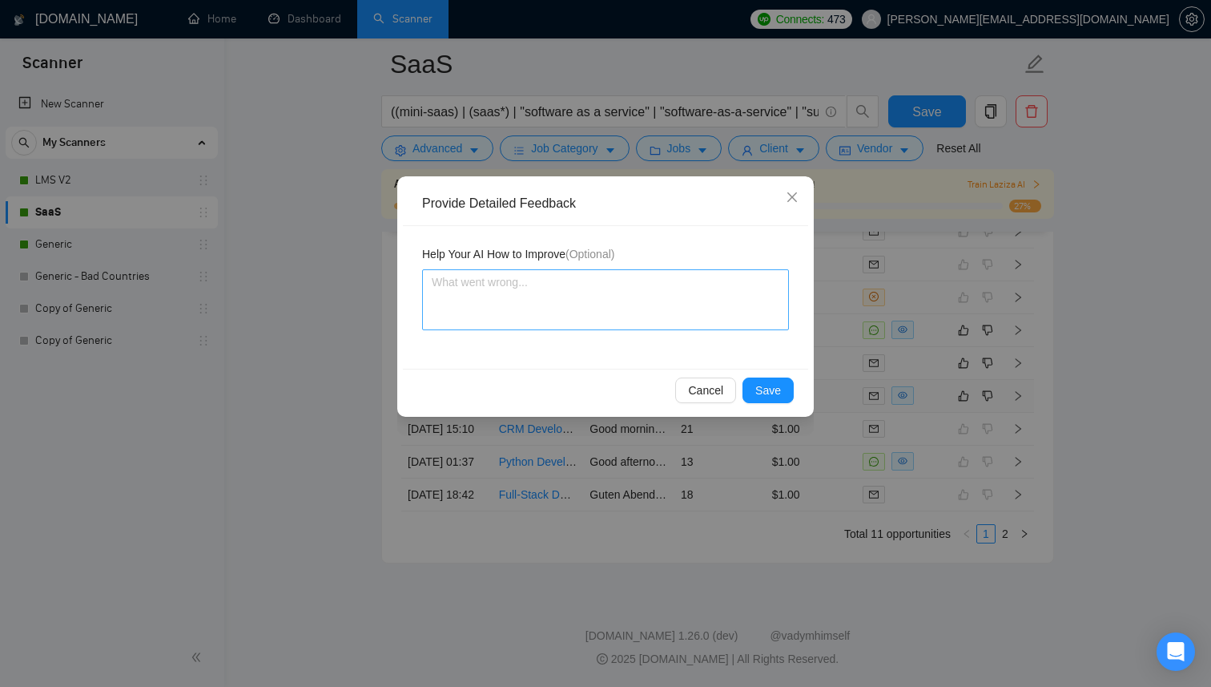
click at [570, 341] on div "Help Your AI How to Improve (Optional)" at bounding box center [605, 297] width 405 height 143
click at [570, 328] on textarea at bounding box center [605, 299] width 367 height 61
type textarea "Y"
type textarea "Yo"
type textarea "You"
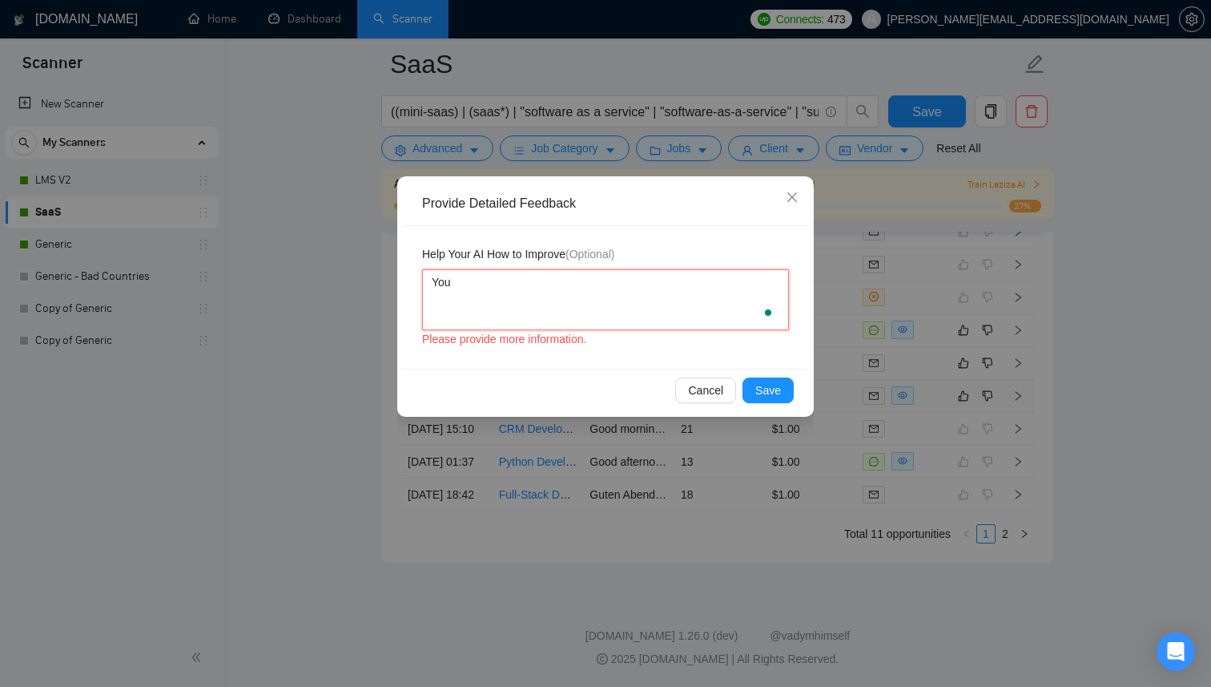
type textarea "You"
type textarea "You s"
type textarea "You sh"
type textarea "You sho"
type textarea "You shou"
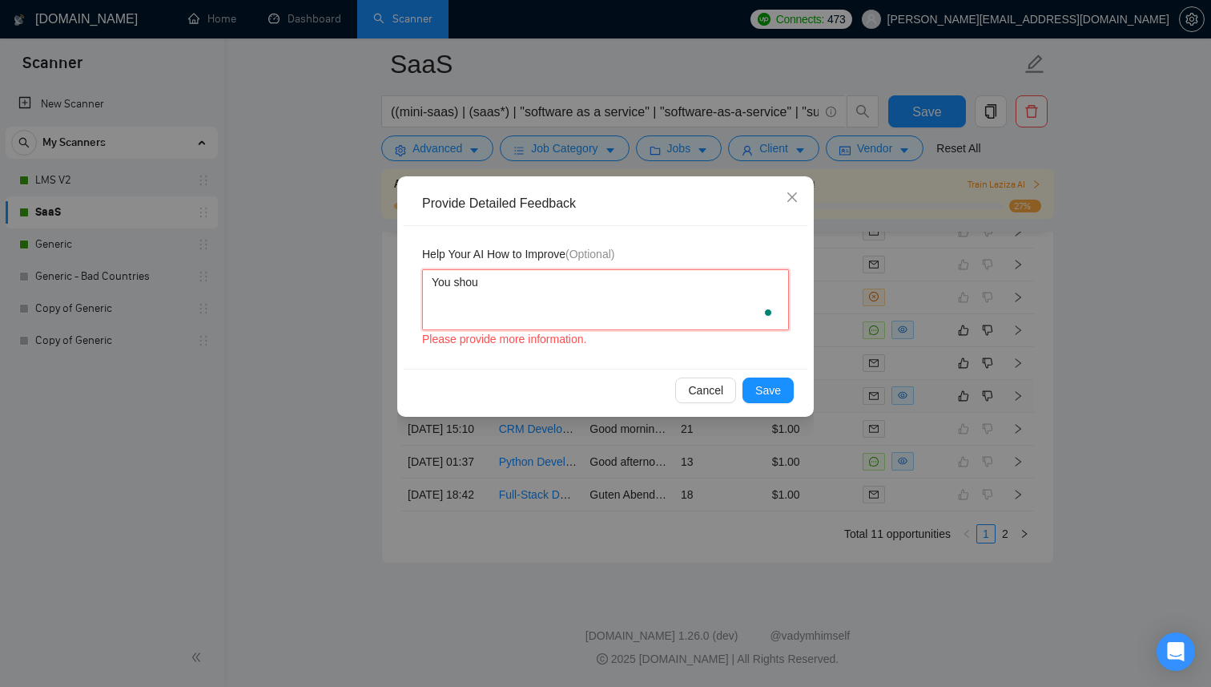
type textarea "You shoul"
type textarea "You should"
type textarea "You should n"
type textarea "You should no"
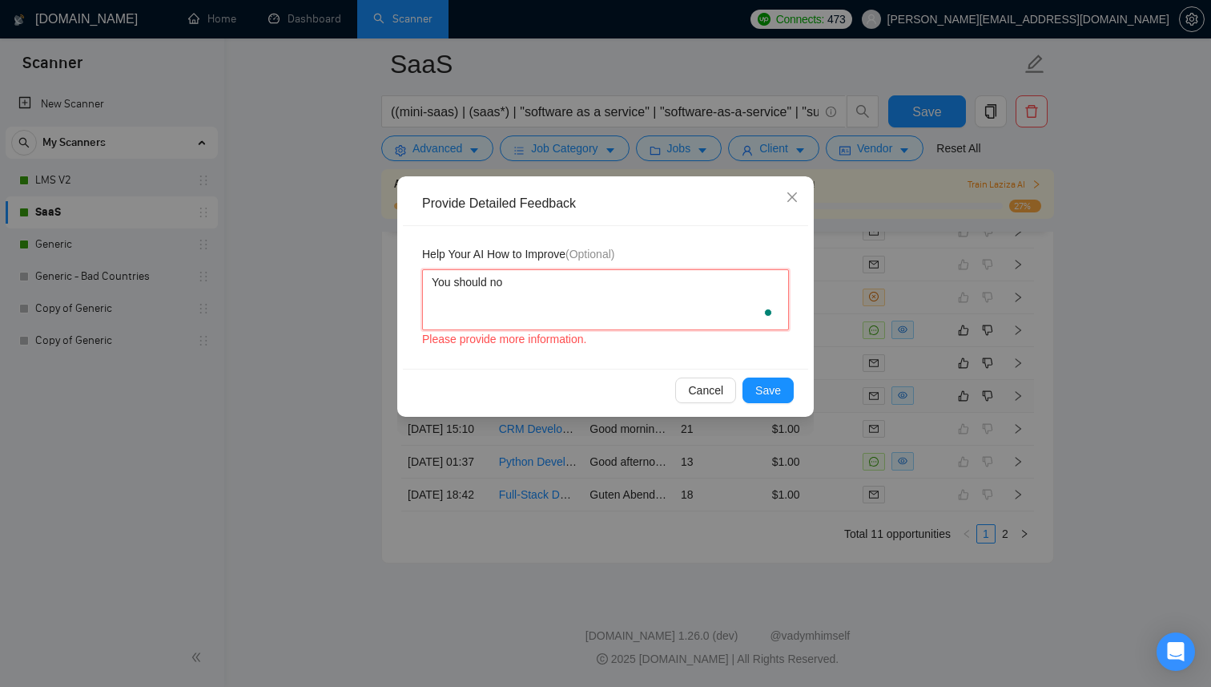
type textarea "You should not"
type textarea "You should not b"
type textarea "You should not bu"
type textarea "You should not [PERSON_NAME]"
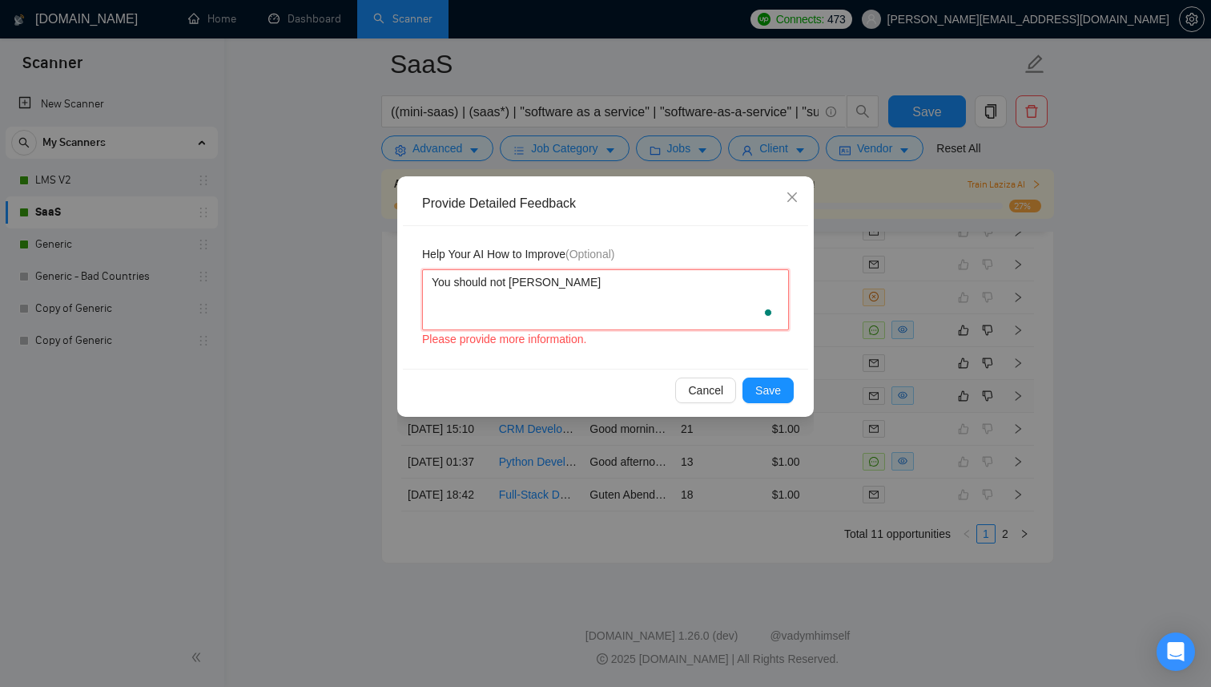
type textarea "You should not buil"
type textarea "You should not [PERSON_NAME]"
type textarea "You should not bu"
type textarea "You should not [PERSON_NAME]"
type textarea "You should not bu"
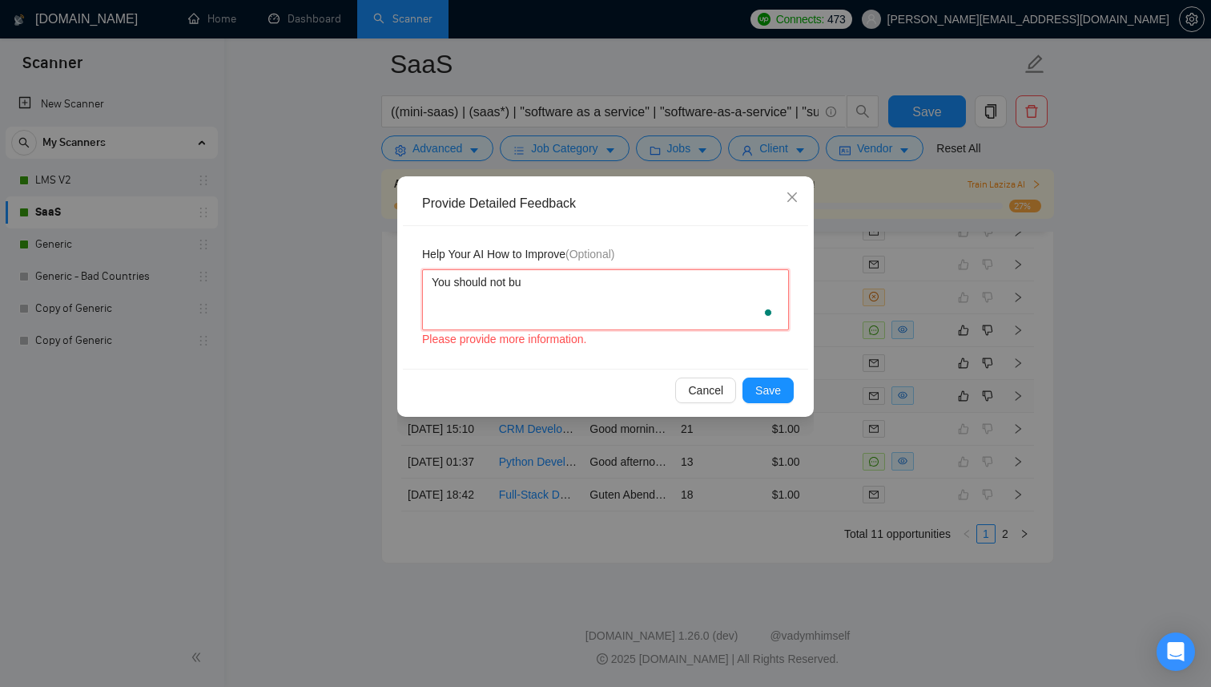
type textarea "You should not b"
type textarea "You should not bi"
type textarea "You should not bid"
type textarea "You should not bid f"
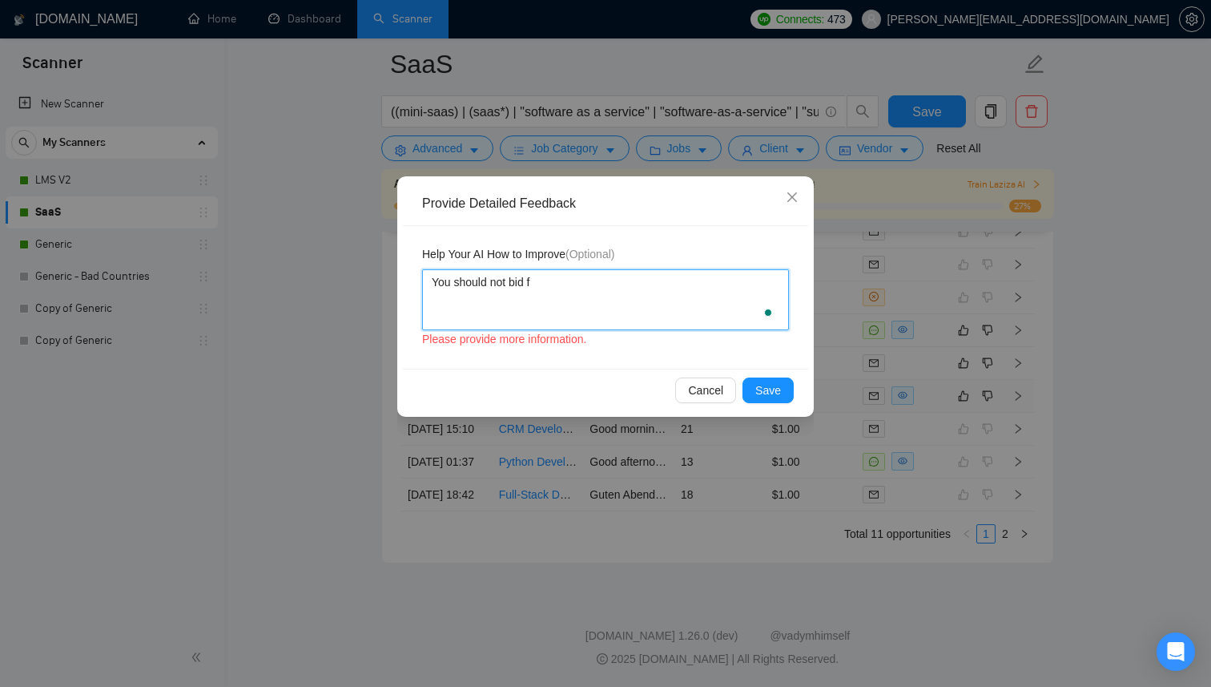
type textarea "You should not bid fo"
type textarea "You should not bid for"
type textarea "You should not bid for j"
type textarea "You should not bid for [PERSON_NAME]"
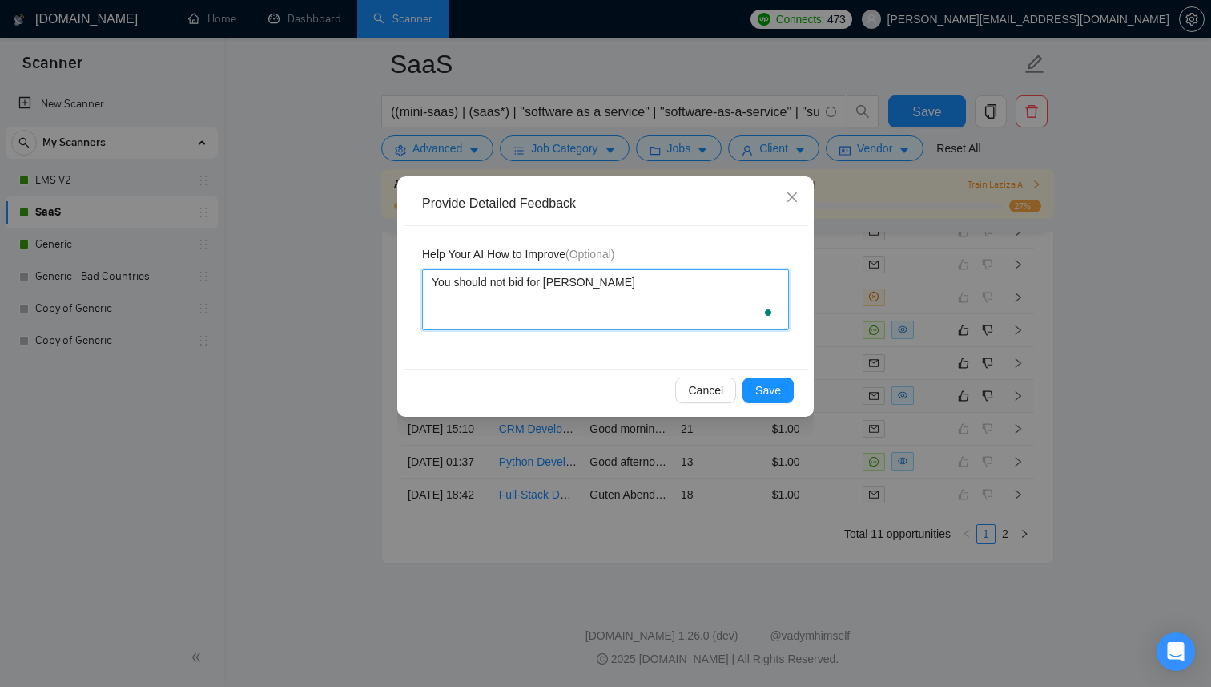
type textarea "You should not bid for job"
type textarea "You should not bid for jobs"
type textarea "You should not bid for jobs t"
type textarea "You should not bid for jobs th"
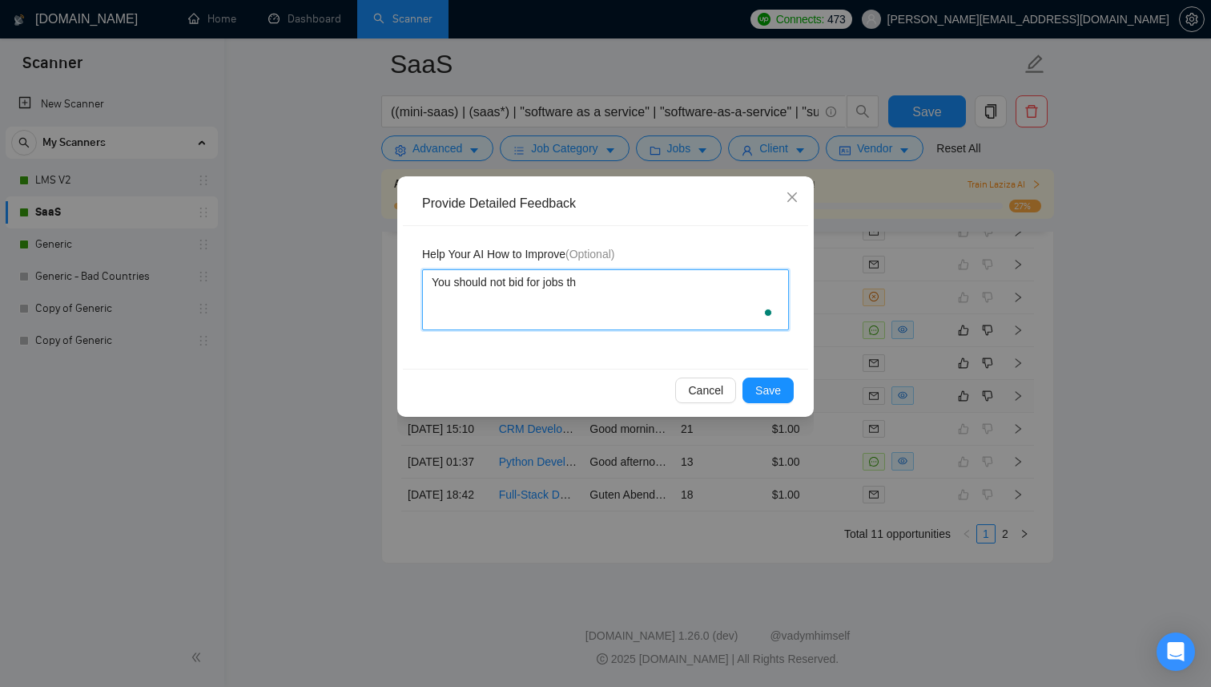
type textarea "You should not bid for jobs tha"
type textarea "You should not bid for jobs that"
type textarea "You should not bid for jobs tha"
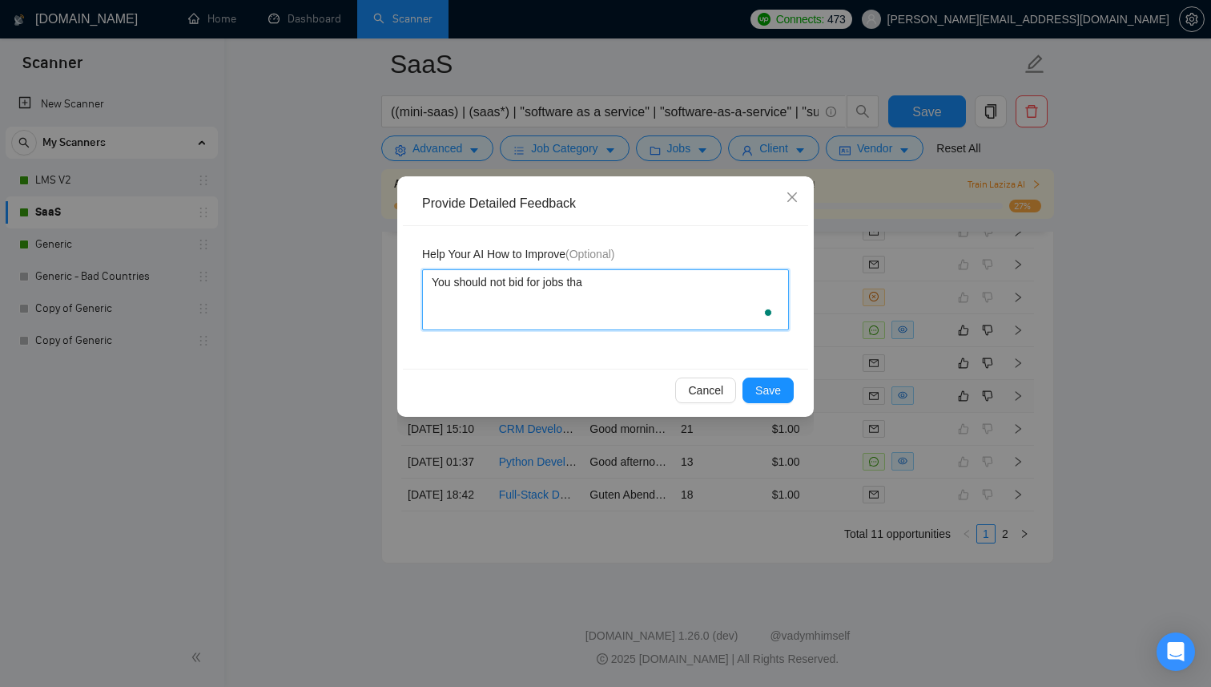
type textarea "You should not bid for jobs th"
type textarea "You should not bid for jobs t"
type textarea "You should not bid for jobs"
type textarea "You should not bid for jobs w"
type textarea "You should not bid for jobs wh"
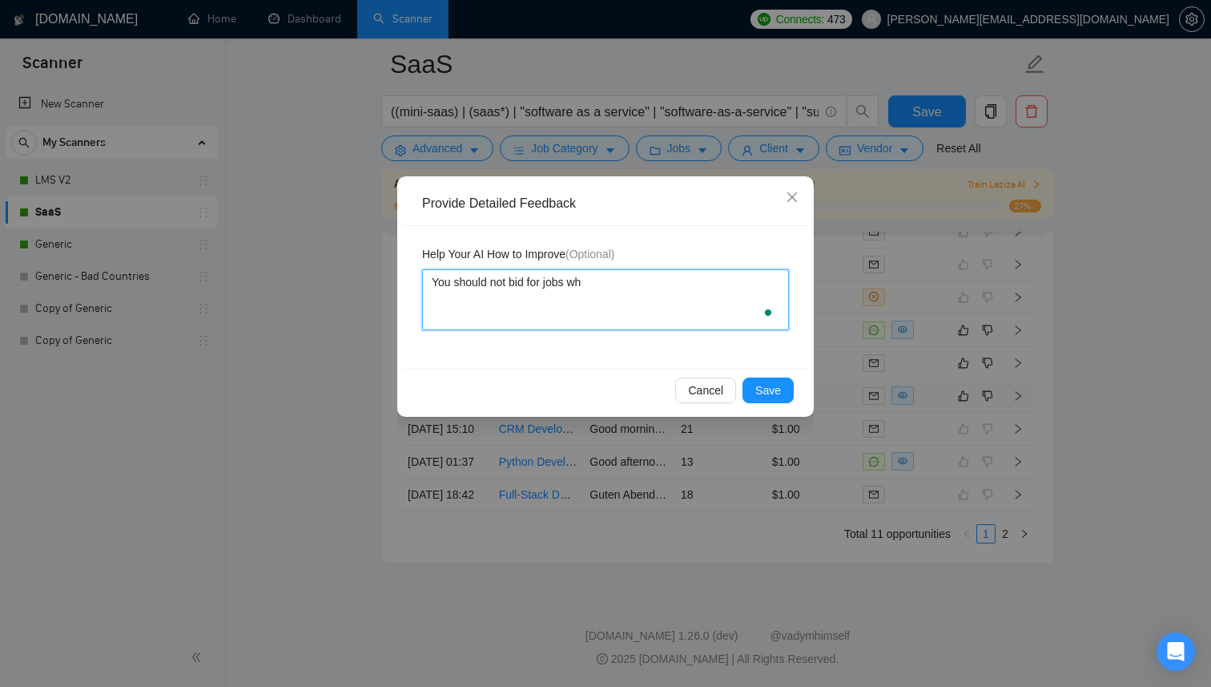
type textarea "You should not bid for jobs whe"
type textarea "You should not bid for jobs wher"
type textarea "You should not bid for jobs where"
type textarea "You should not bid for jobs where c"
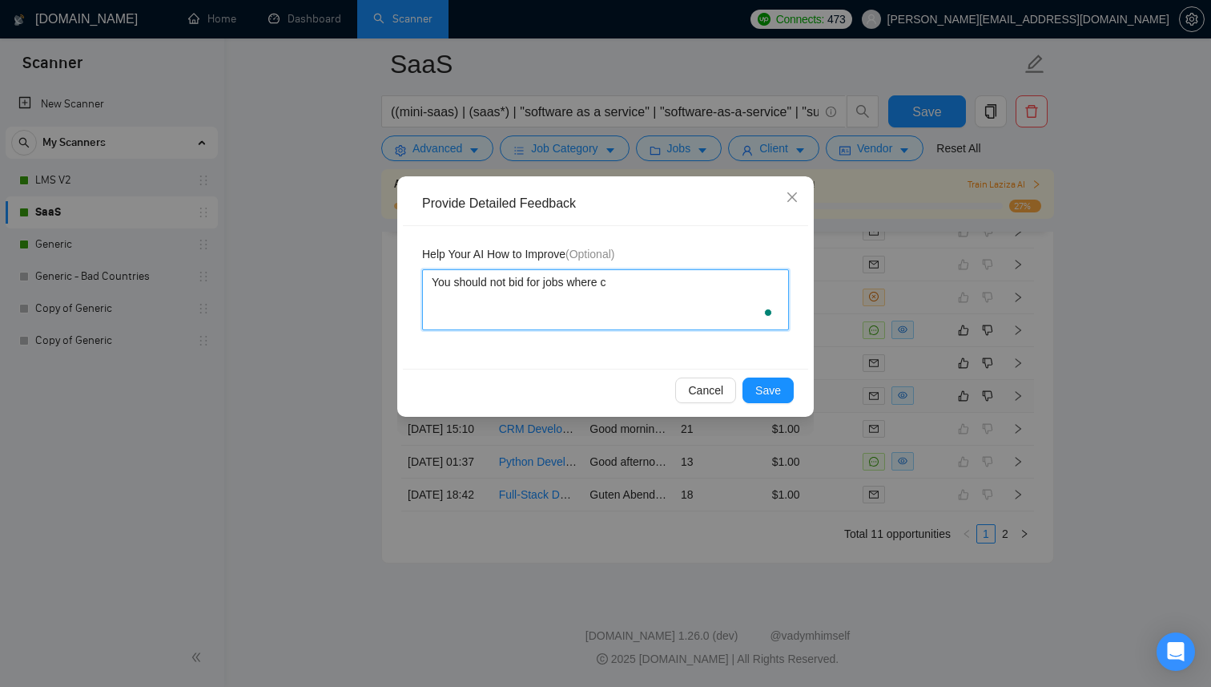
type textarea "You should not bid for jobs where cu"
type textarea "You should not bid for jobs where cus"
type textarea "You should not bid for jobs where cust"
type textarea "You should not bid for jobs where custo"
type textarea "You should not bid for jobs where custom"
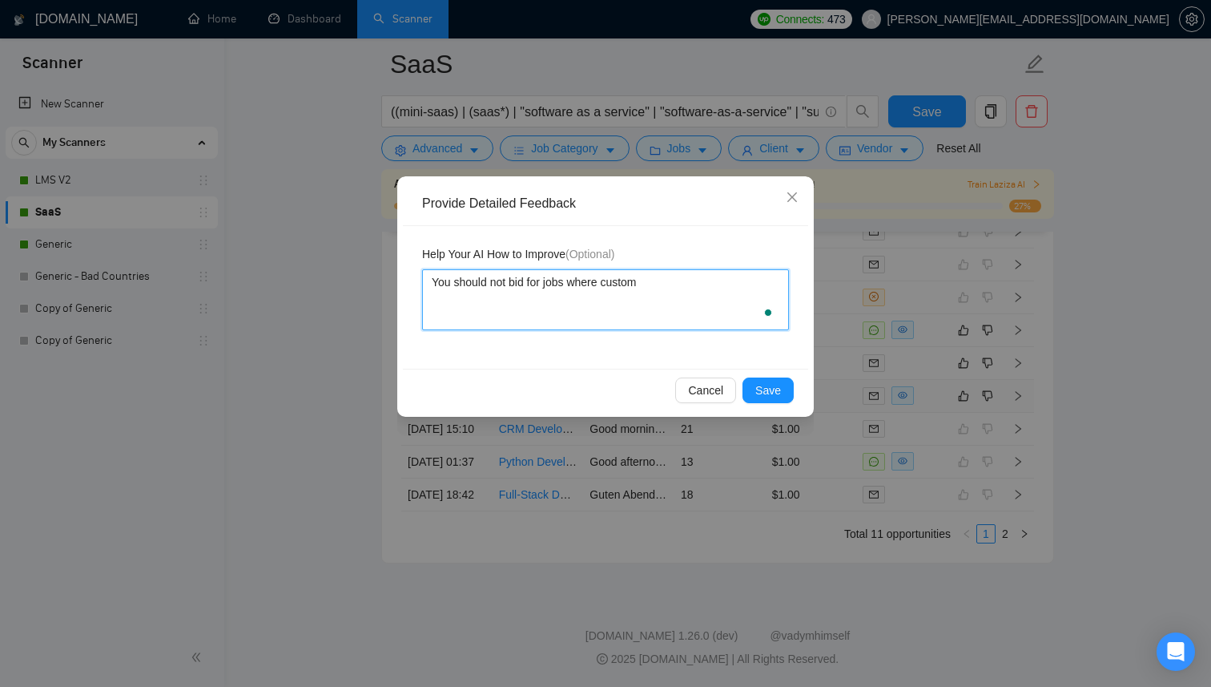
type textarea "You should not bid for jobs where custome"
type textarea "You should not bid for jobs where customer"
type textarea "You should not bid for jobs where customer w"
type textarea "You should not bid for jobs where customer wa"
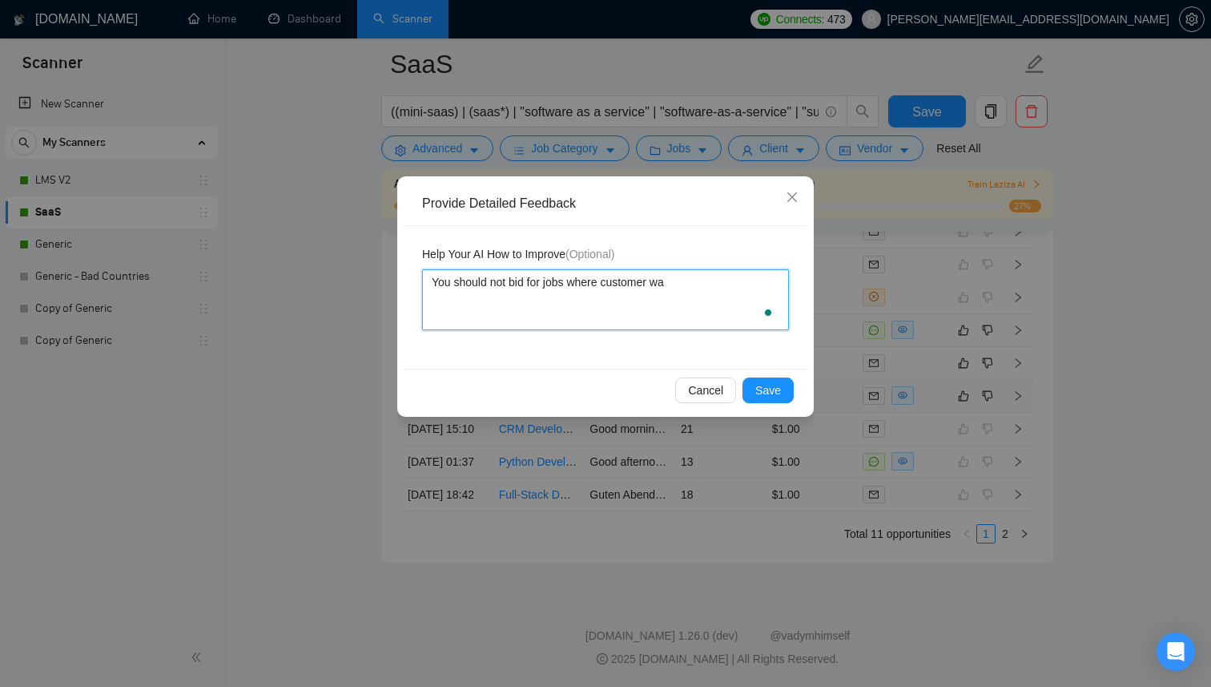
type textarea "You should not bid for jobs where customer wan"
type textarea "You should not bid for jobs where customer want"
type textarea "You should not bid for jobs where customer want'"
type textarea "You should not bid for jobs where customer want"
type textarea "You should not bid for jobs where customer wants"
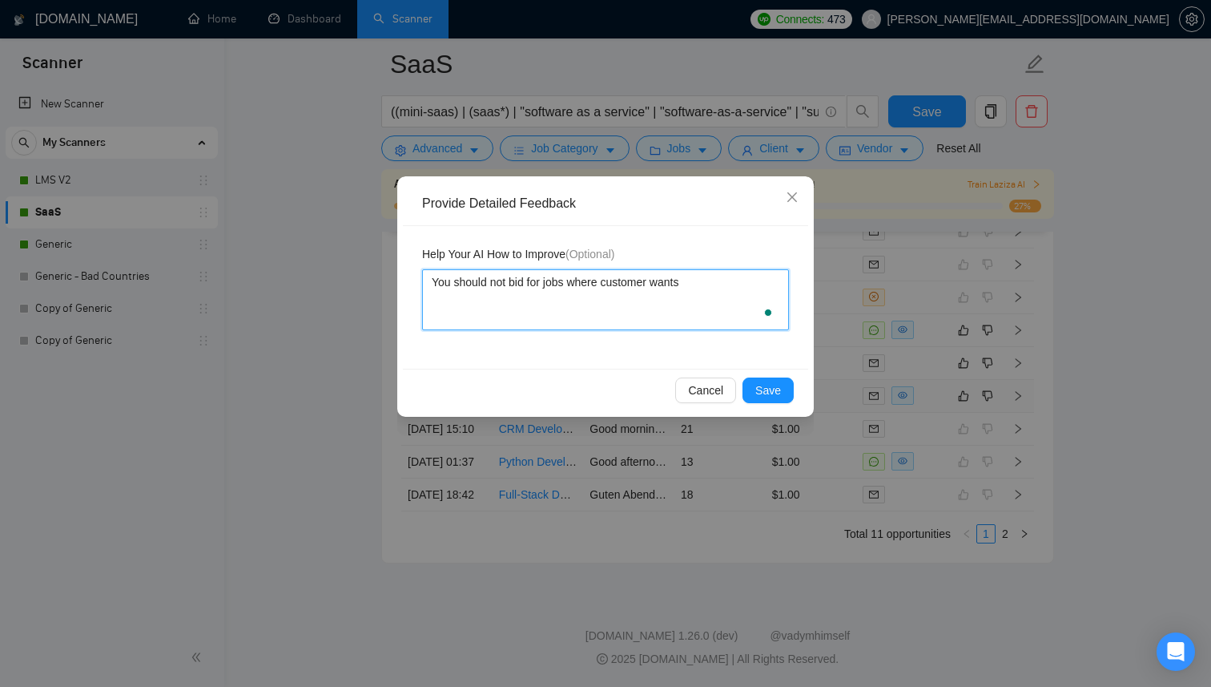
type textarea "You should not bid for jobs where customer wants"
type textarea "You should not bid for jobs where customer wants t"
type textarea "You should not bid for jobs where customer wants to"
type textarea "You should not bid for jobs where customer wants to b"
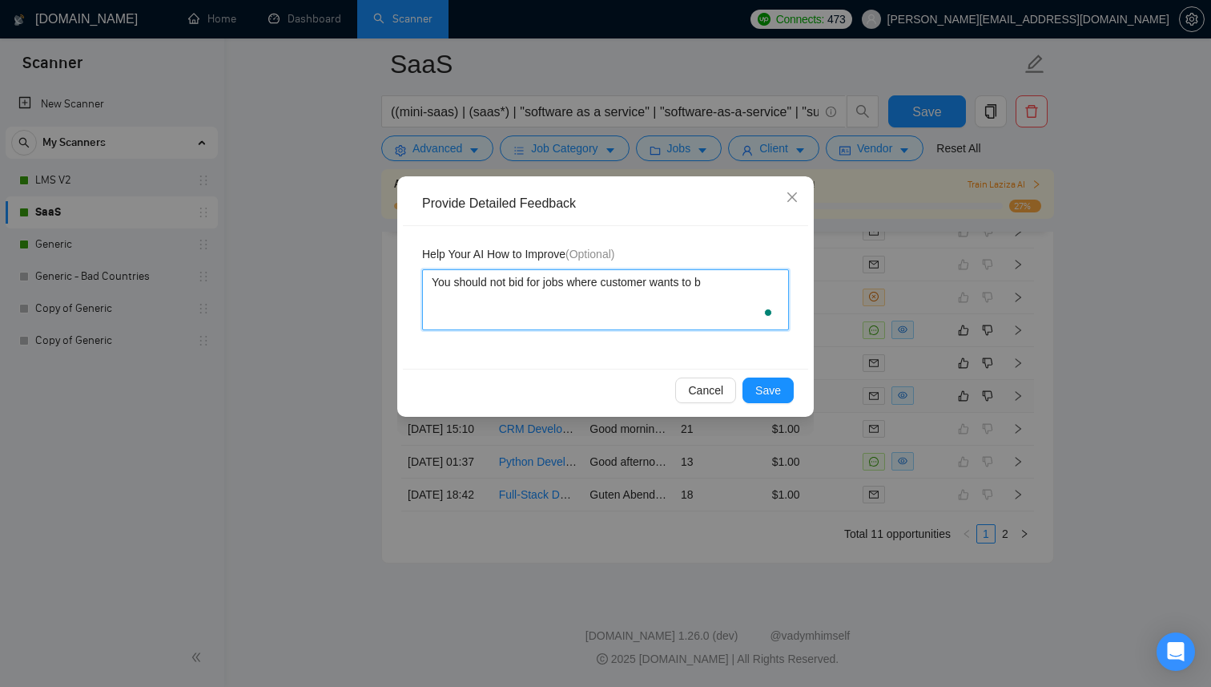
type textarea "You should not bid for jobs where customer wants to bu"
type textarea "You should not bid for jobs where customer wants to [PERSON_NAME]"
type textarea "You should not bid for jobs where customer wants to buil"
type textarea "You should not bid for jobs where customer wants to build"
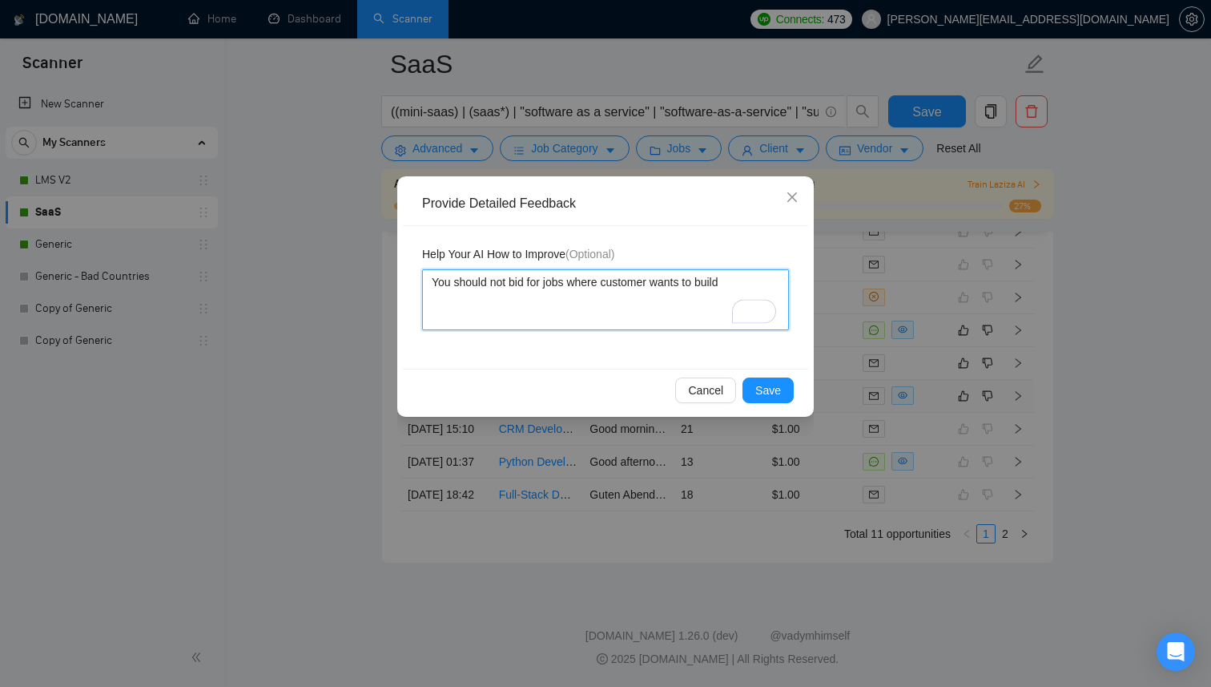
type textarea "You should not bid for jobs where customer wants to build A"
type textarea "You should not bid for jobs where customer wants to build An"
type textarea "You should not bid for jobs where customer wants to build And"
type textarea "You should not bid for jobs where customer wants to build Andr"
type textarea "You should not bid for jobs where customer wants to build Andro"
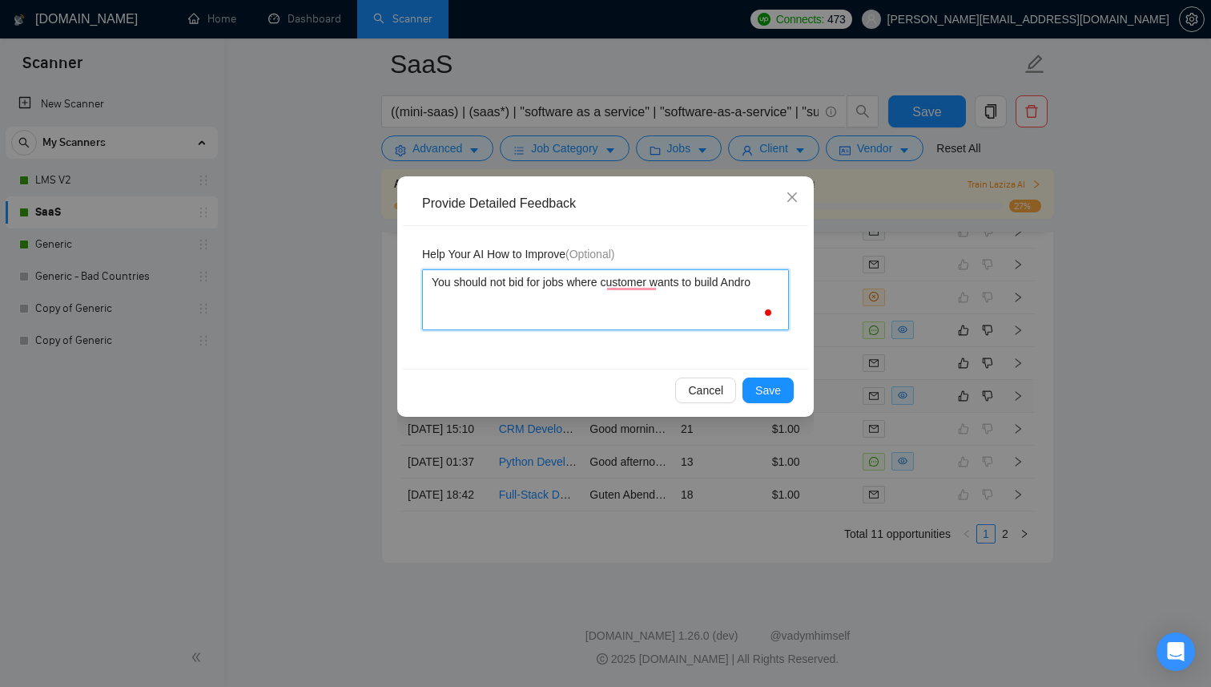
type textarea "You should not bid for jobs where customer wants to build [PERSON_NAME]"
type textarea "You should not bid for jobs where customer wants to build Android"
type textarea "You should not bid for jobs where customer wants to build Android o"
type textarea "You should not bid for jobs where customer wants to build Android or"
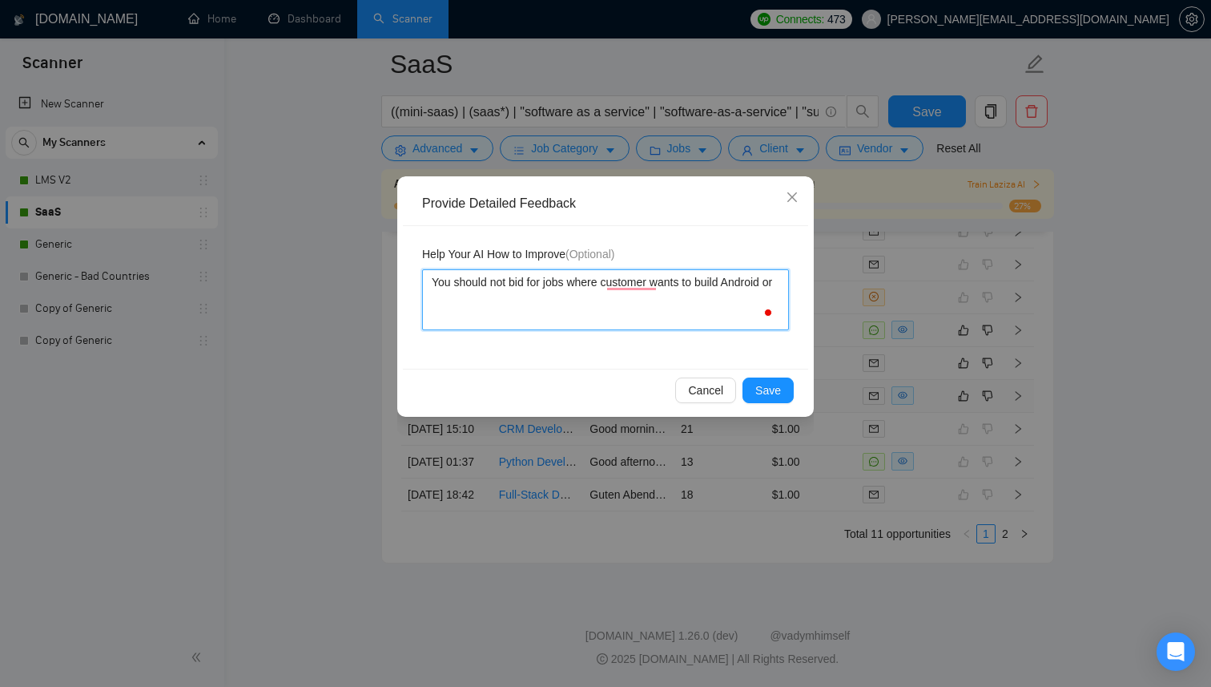
type textarea "You should not bid for jobs where customer wants to build Android or"
type textarea "You should not bid for jobs where customer wants to build Android or I"
type textarea "You should not bid for jobs where customer wants to build Android or IO"
type textarea "You should not bid for jobs where customer wants to build Android or IOS"
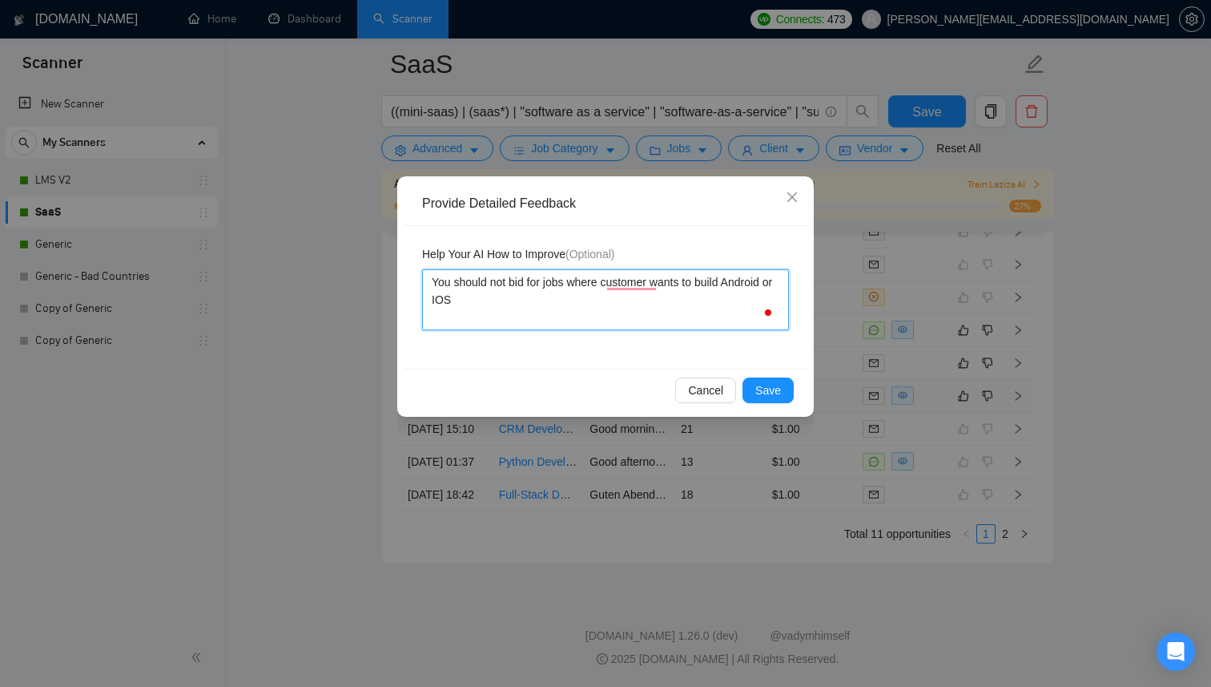
type textarea "You should not bid for jobs where customer wants to build Android or IOS n"
type textarea "You should not bid for jobs where customer wants to build Android or IOS na"
type textarea "You should not bid for jobs where customer wants to build Android or IOS n"
type textarea "You should not bid for jobs where customer wants to build Android or IOS"
type textarea "You should not bid for jobs where customer wants to build Android or IOS a"
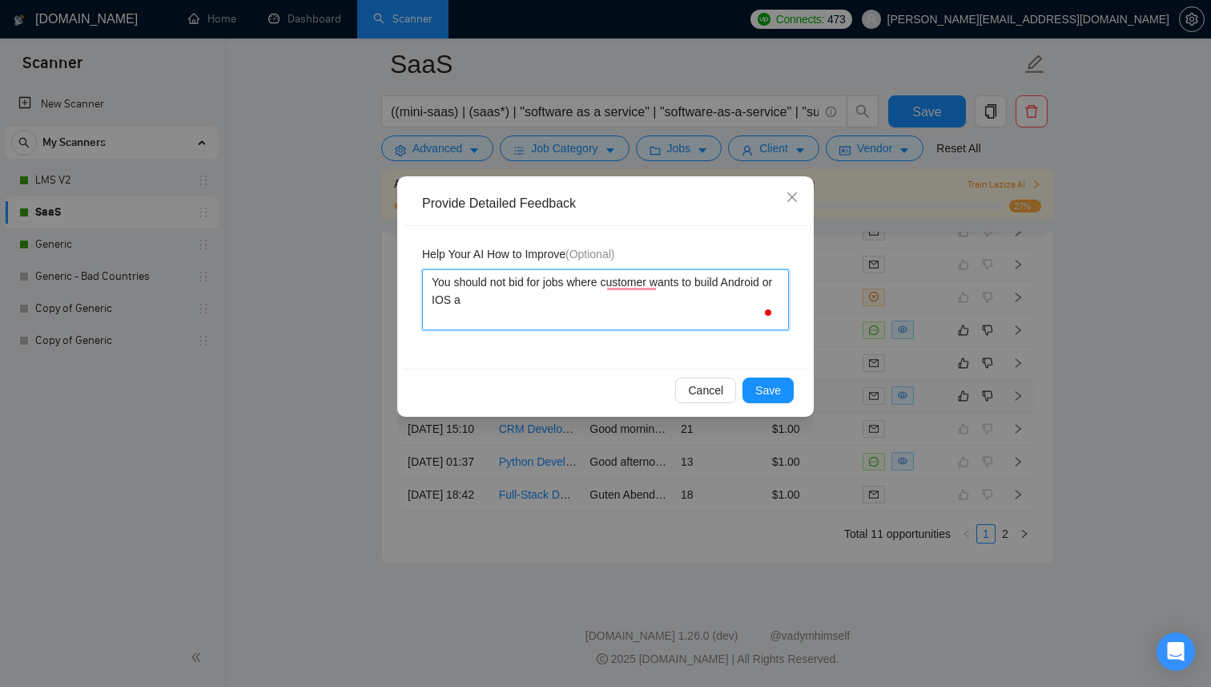
type textarea "You should not bid for jobs where customer wants to build Android or IOS ap"
type textarea "You should not bid for jobs where customer wants to build Android or IOS app"
click at [467, 302] on textarea "You should not bid for jobs where customer wants to build Android or IOS apps." at bounding box center [605, 299] width 367 height 61
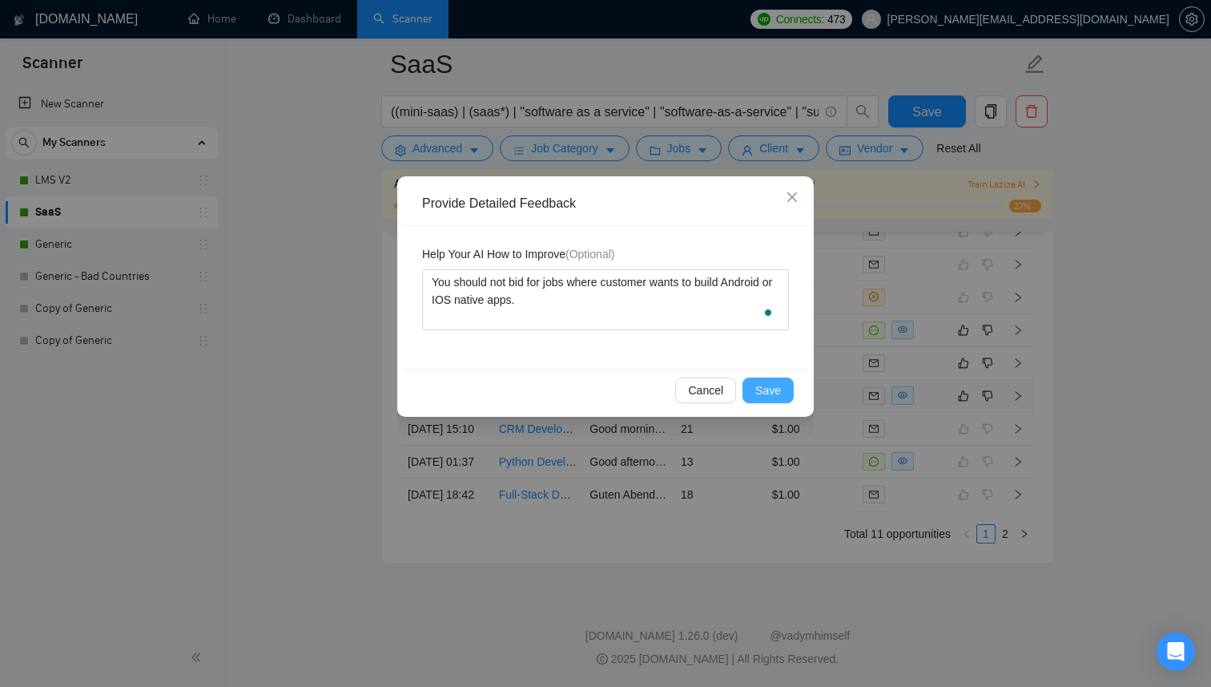
click at [779, 391] on span "Save" at bounding box center [768, 390] width 26 height 18
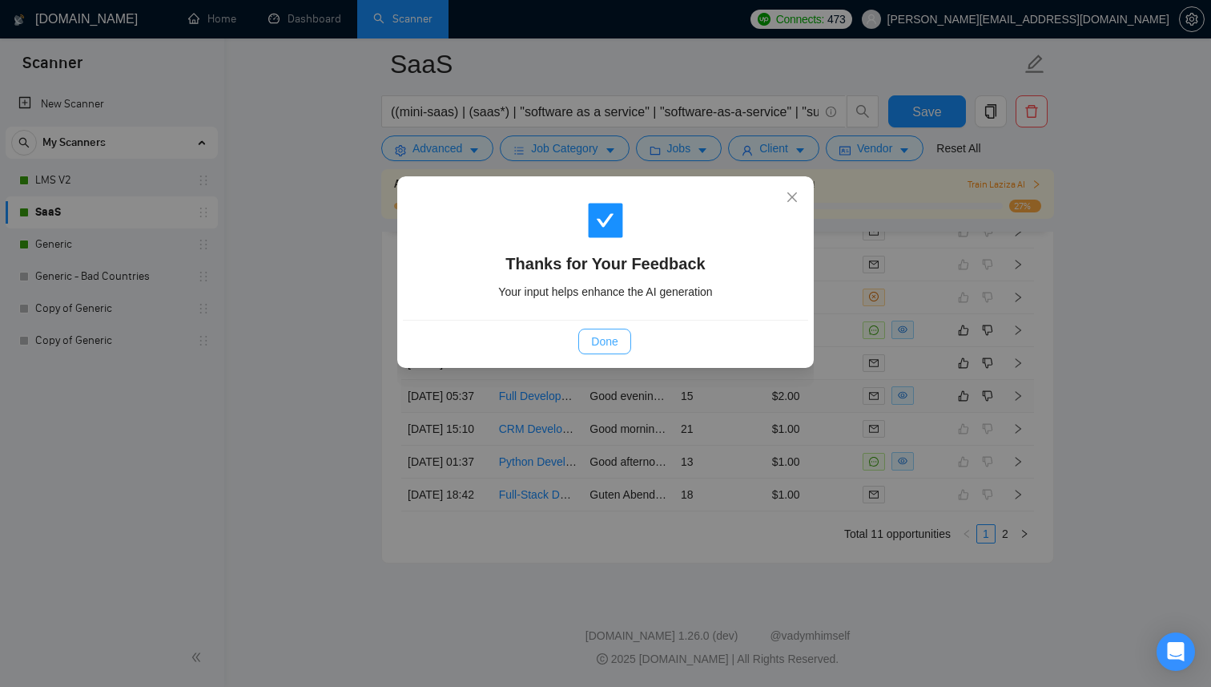
click at [615, 342] on span "Done" at bounding box center [604, 341] width 26 height 18
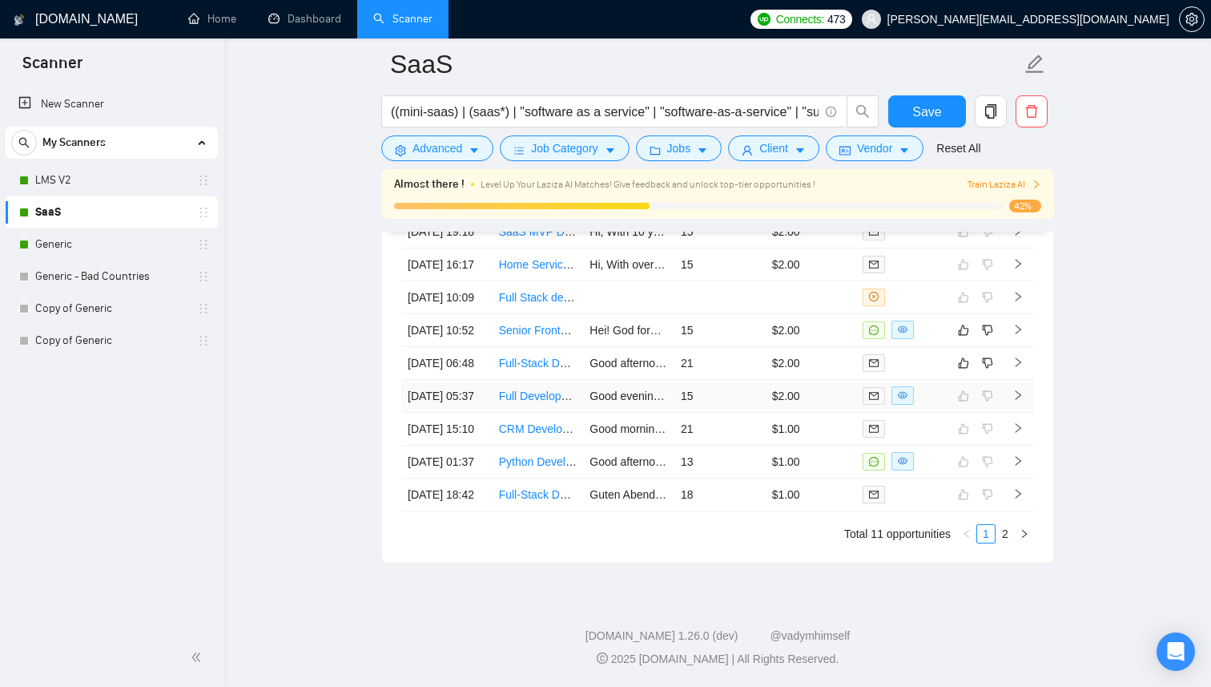
click at [730, 385] on td "15" at bounding box center [720, 396] width 91 height 33
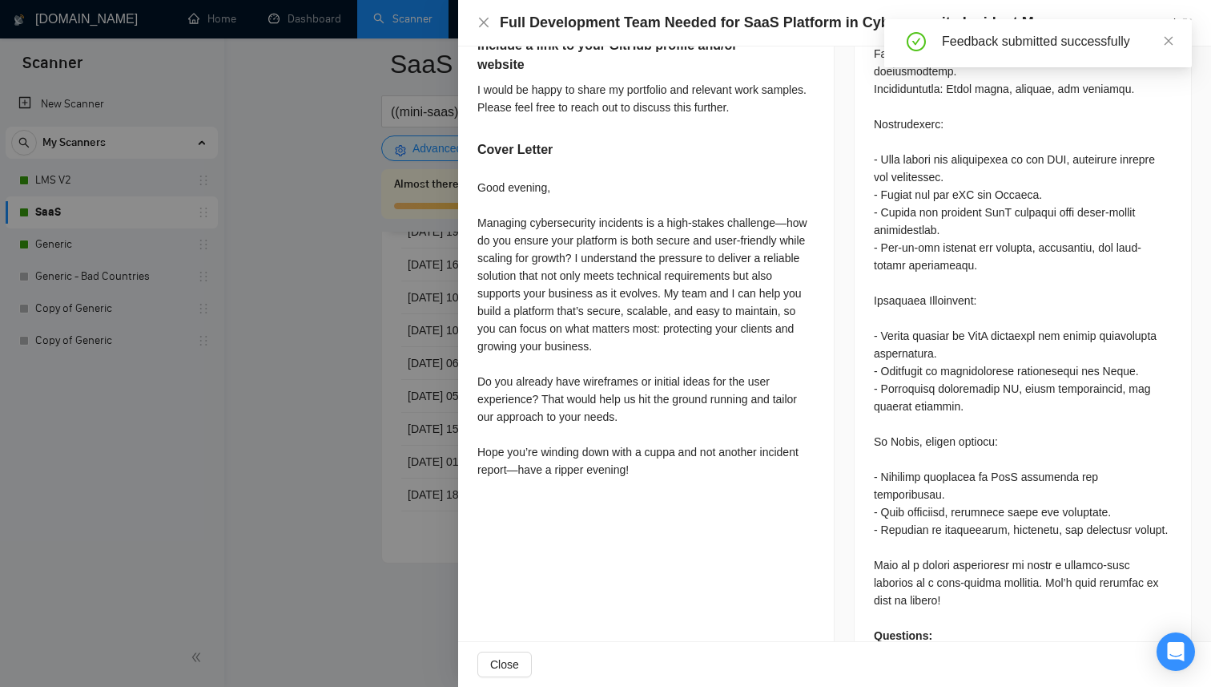
click at [429, 458] on div at bounding box center [605, 343] width 1211 height 687
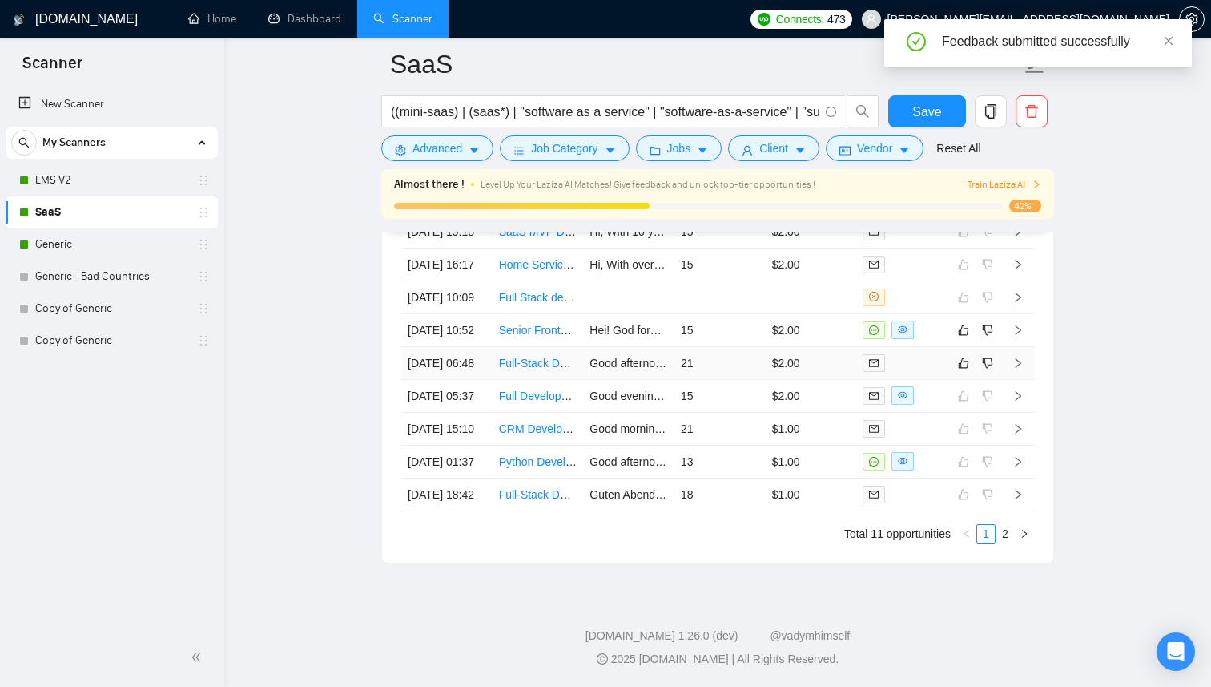
click at [724, 380] on td "21" at bounding box center [720, 363] width 91 height 33
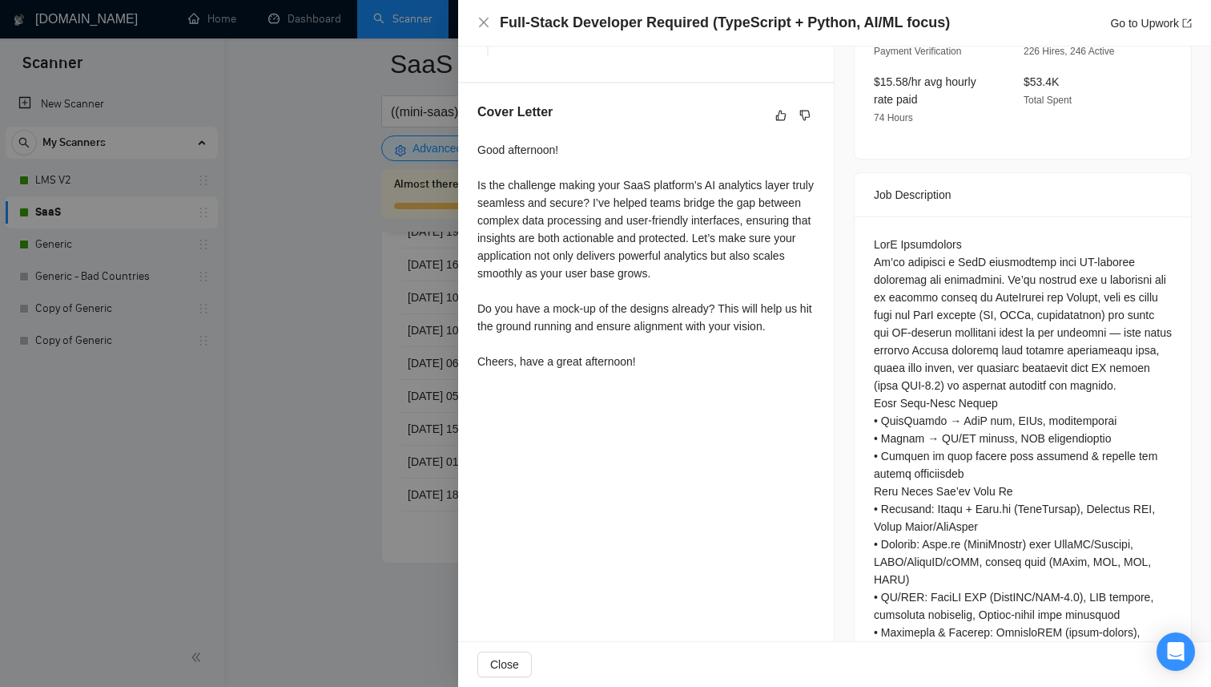
scroll to position [621, 0]
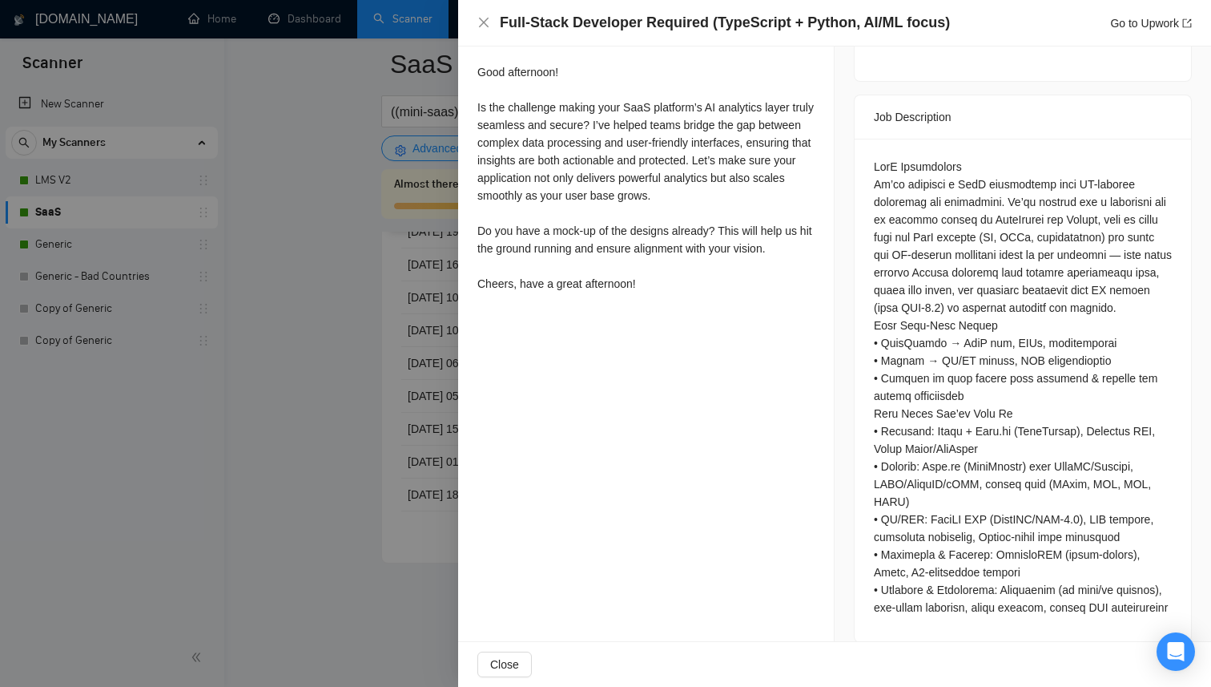
click at [418, 300] on div at bounding box center [605, 343] width 1211 height 687
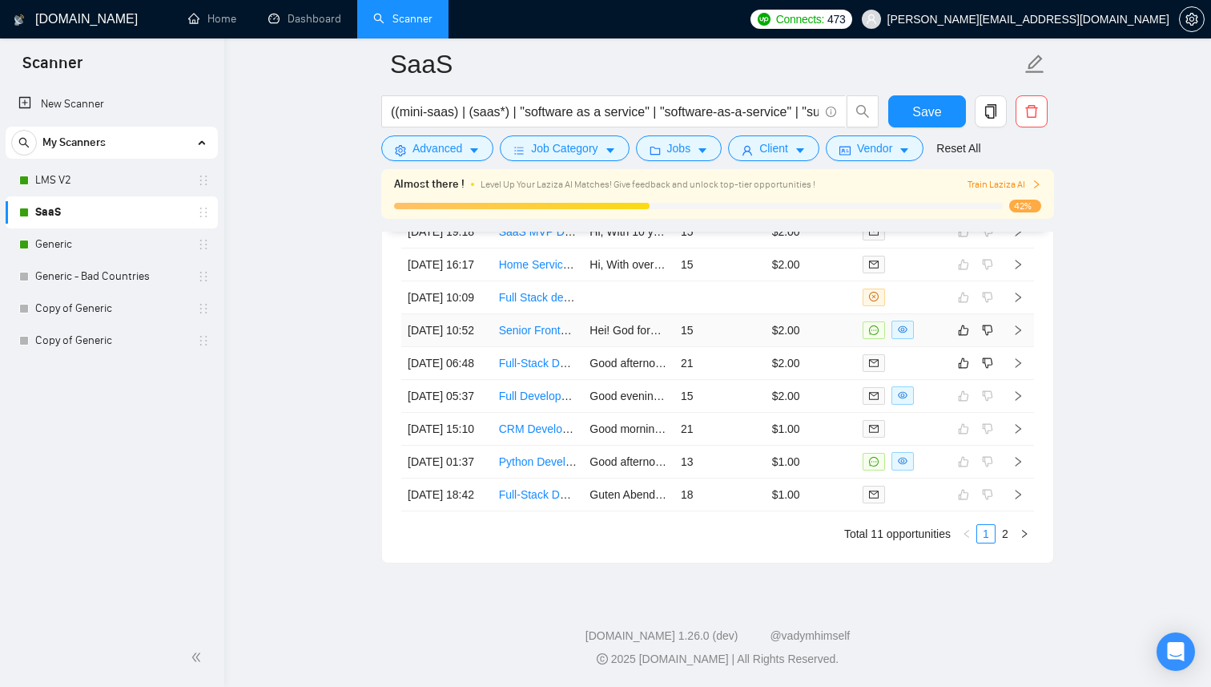
click at [759, 347] on td "15" at bounding box center [720, 330] width 91 height 33
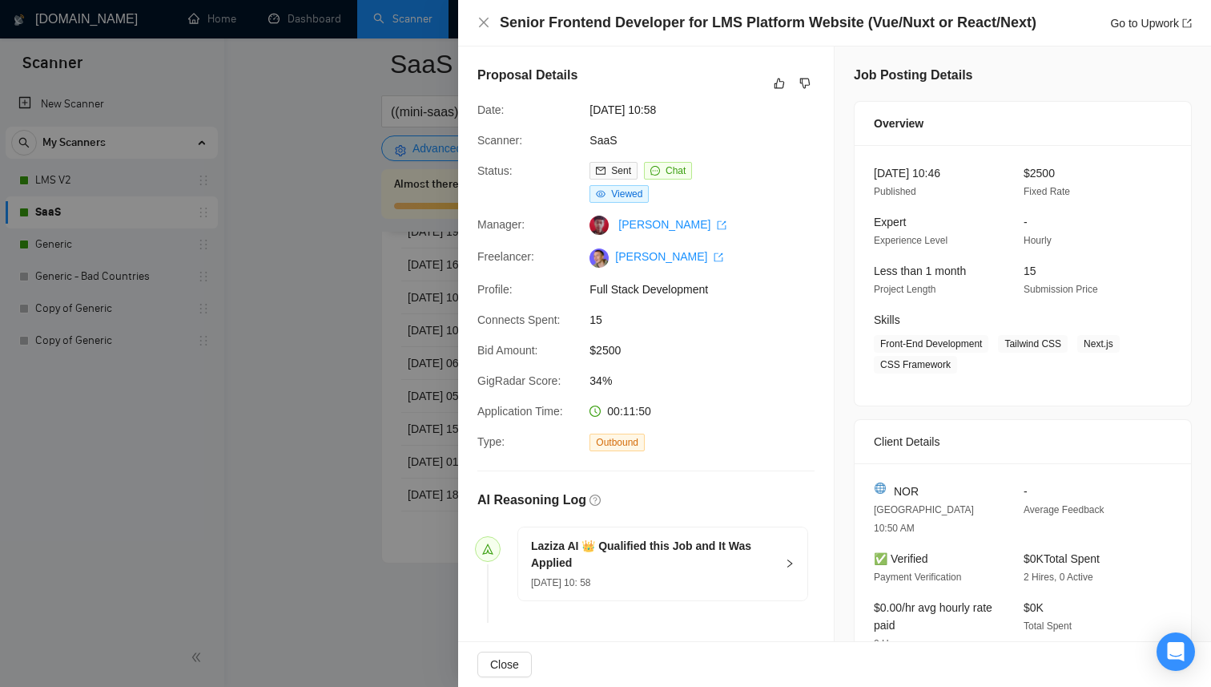
click at [341, 352] on div at bounding box center [605, 343] width 1211 height 687
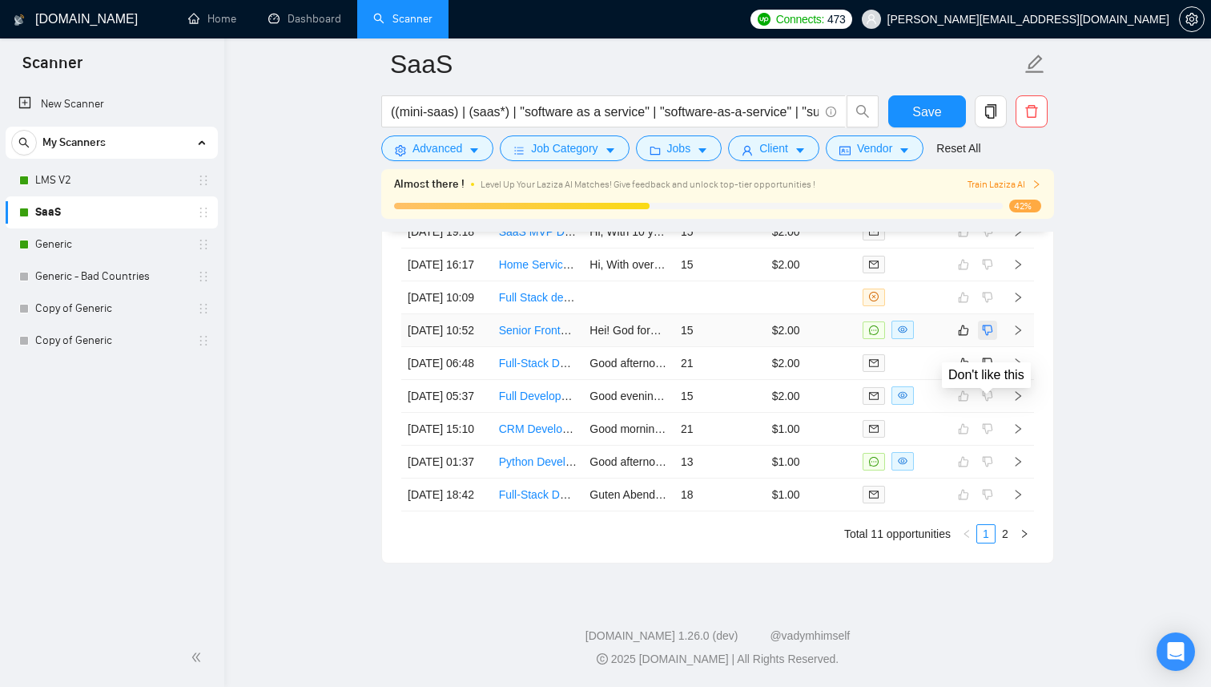
click at [987, 336] on icon "dislike" at bounding box center [987, 330] width 11 height 13
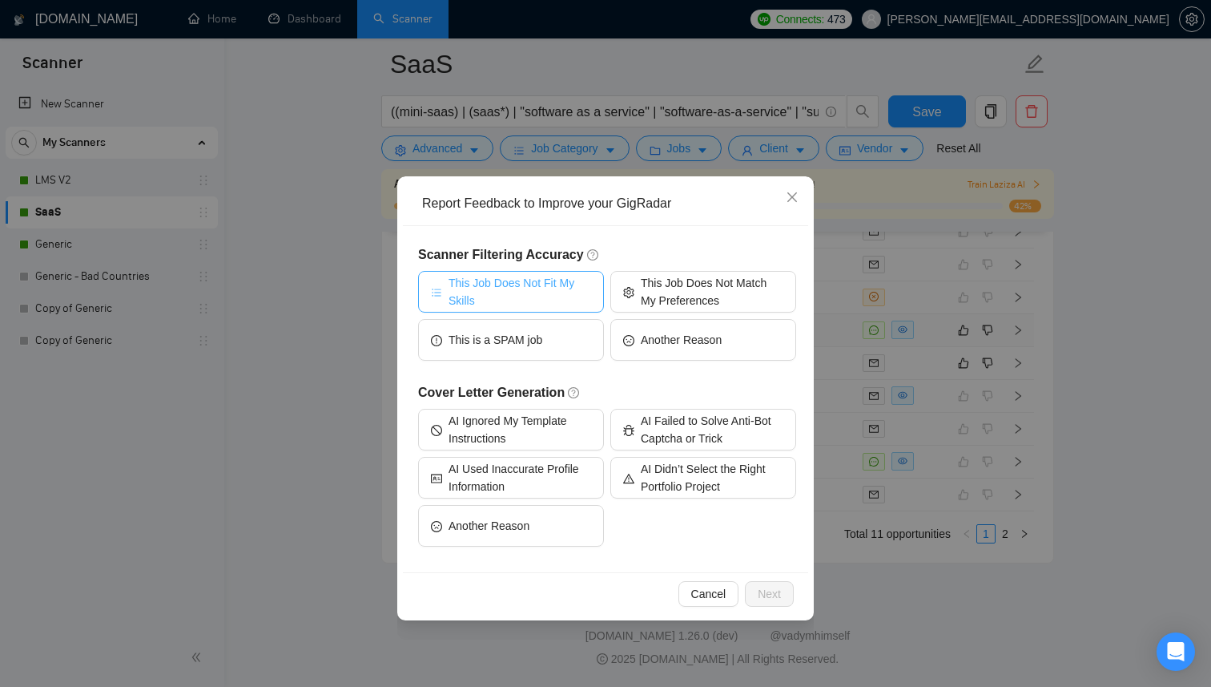
click at [528, 298] on span "This Job Does Not Fit My Skills" at bounding box center [520, 291] width 143 height 35
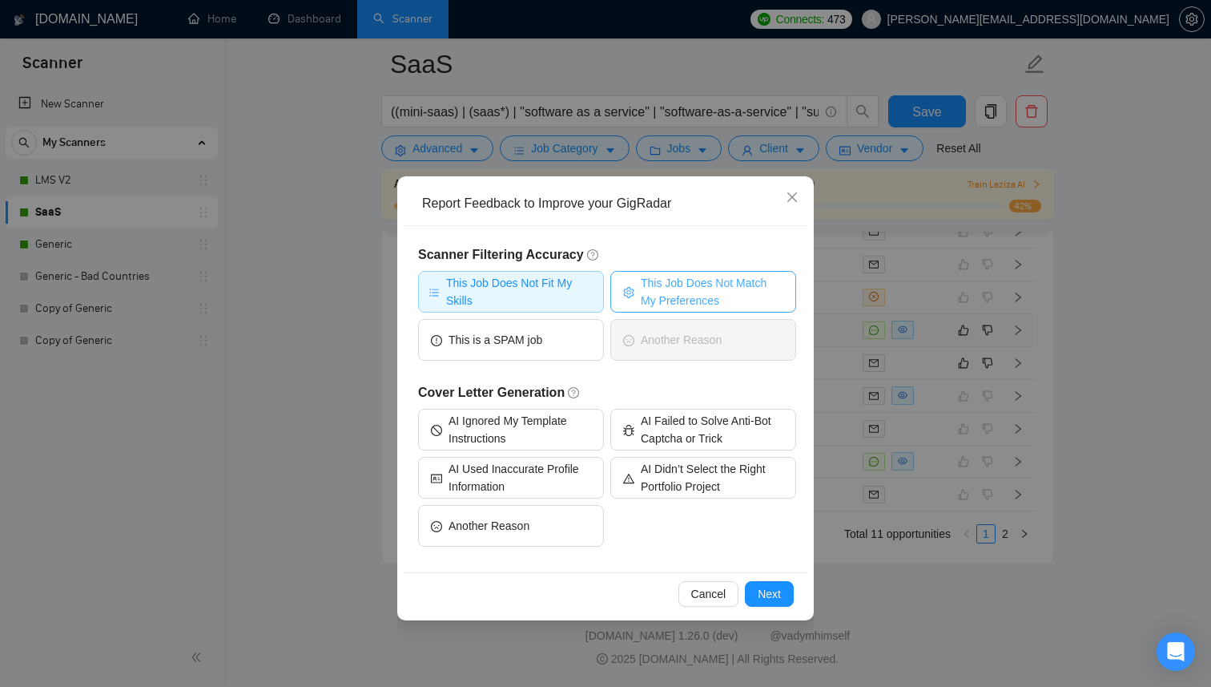
click at [645, 300] on span "This Job Does Not Match My Preferences" at bounding box center [712, 291] width 143 height 35
click at [574, 298] on span "This Job Does Not Fit My Skills" at bounding box center [519, 291] width 147 height 35
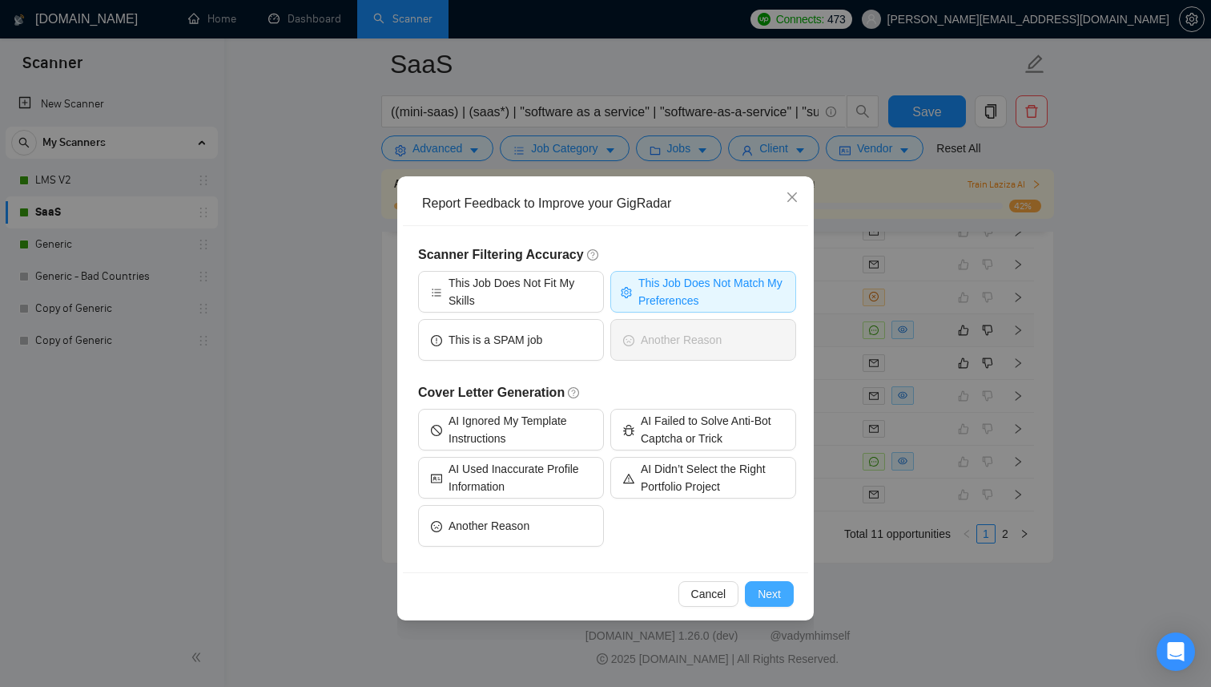
click at [772, 586] on span "Next" at bounding box center [769, 594] width 23 height 18
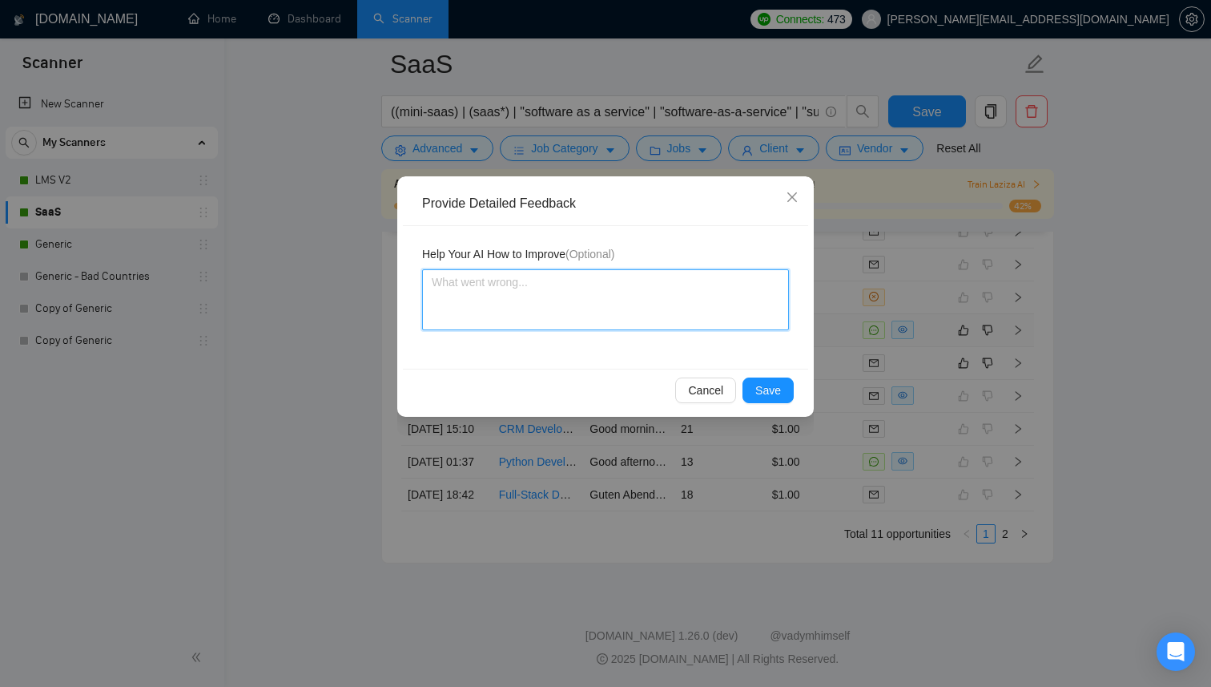
click at [546, 294] on textarea at bounding box center [605, 299] width 367 height 61
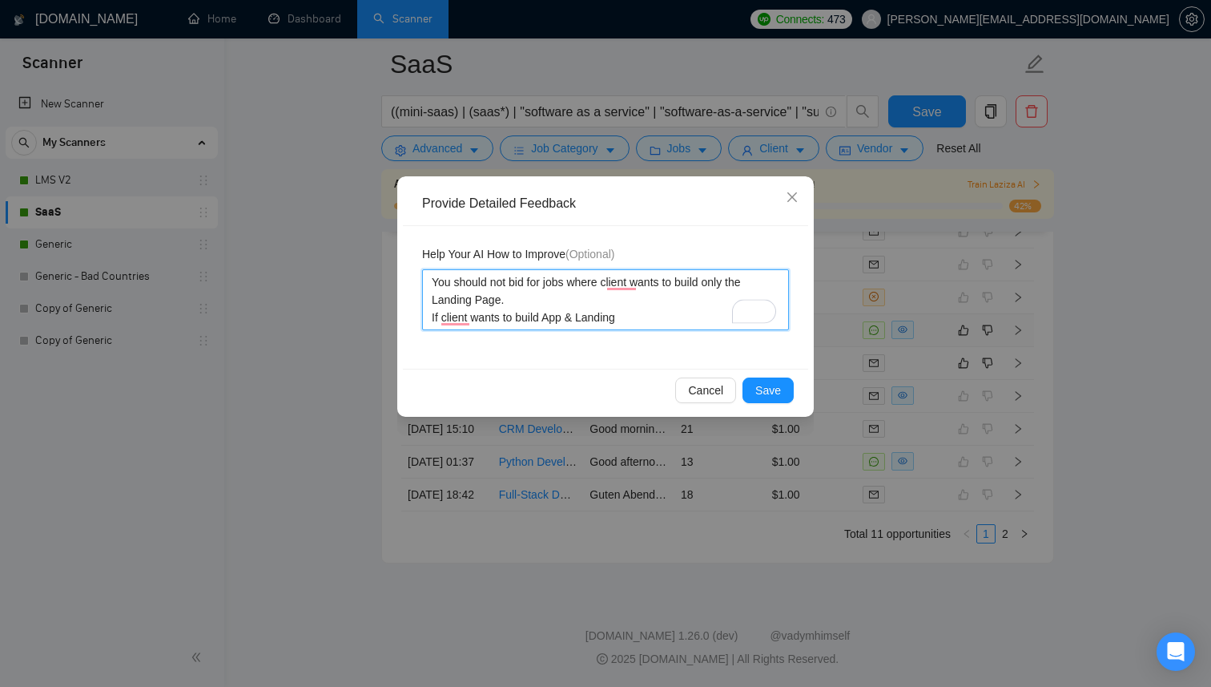
click at [550, 323] on textarea "You should not bid for jobs where client wants to build only the Landing Page. …" at bounding box center [605, 299] width 367 height 61
click at [585, 300] on textarea "You should not bid for jobs where the client wants to build only the Landing Pa…" at bounding box center [605, 299] width 367 height 61
click at [510, 303] on textarea "You should not bid for jobs where the client wants to build only the Landing Pa…" at bounding box center [605, 299] width 367 height 61
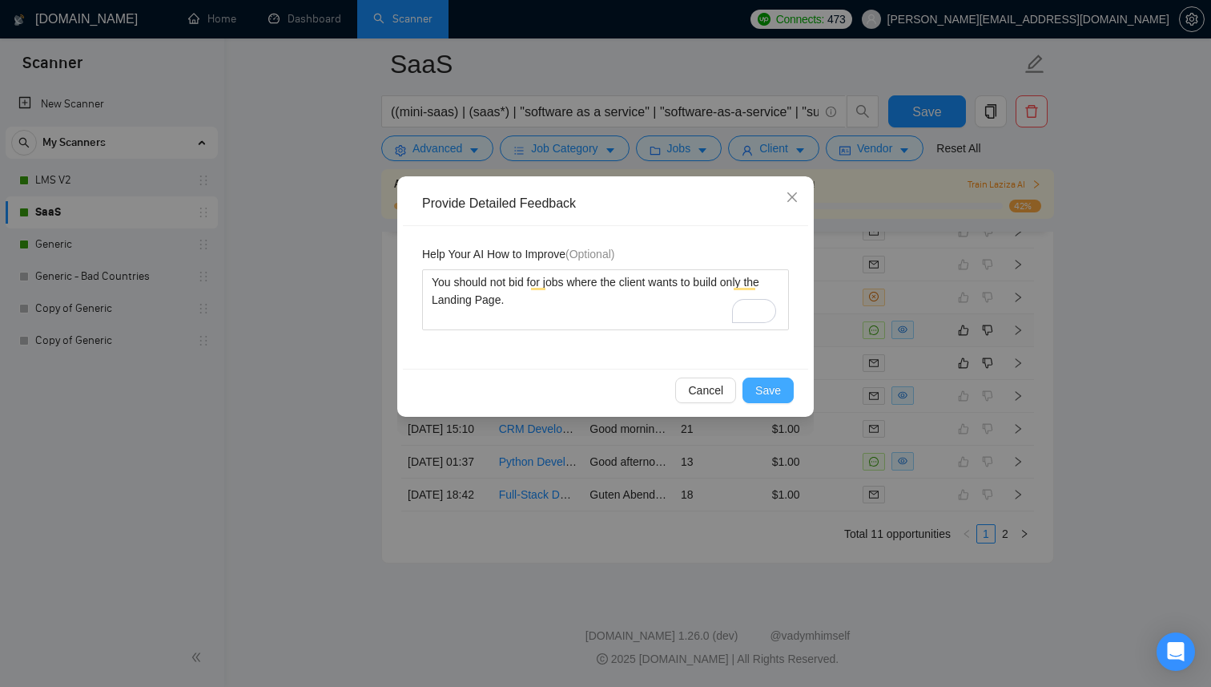
click at [771, 392] on span "Save" at bounding box center [768, 390] width 26 height 18
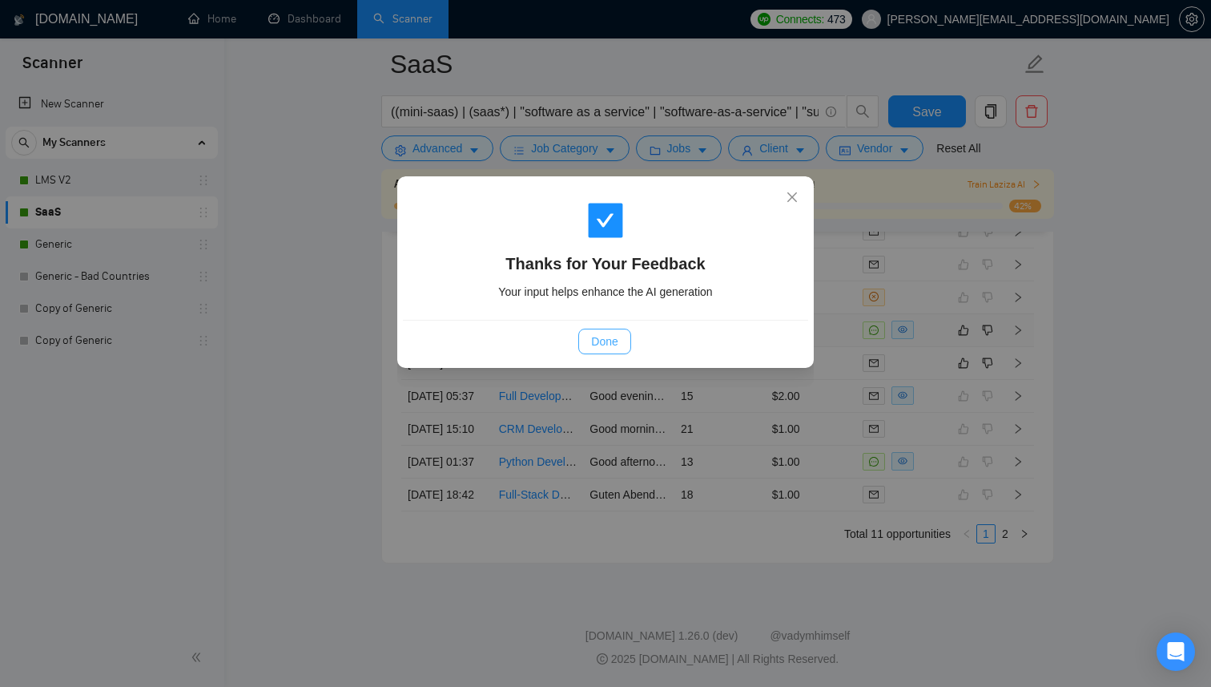
click at [621, 336] on button "Done" at bounding box center [604, 341] width 52 height 26
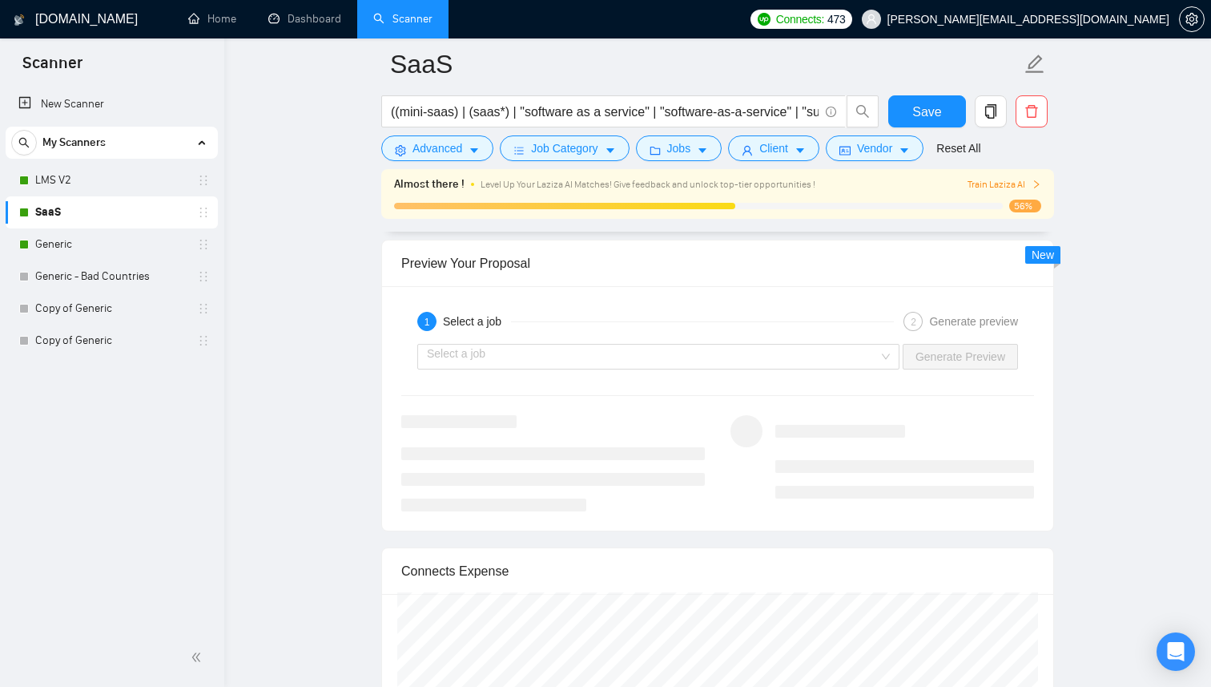
scroll to position [2251, 0]
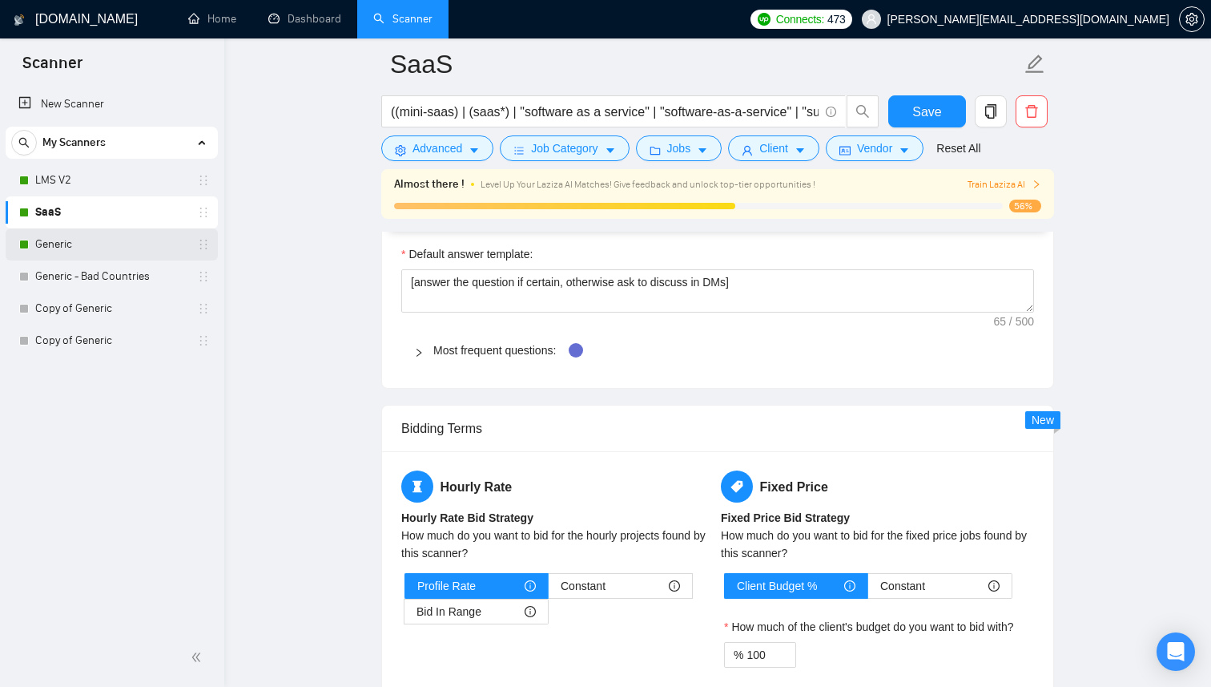
click at [115, 244] on link "Generic" at bounding box center [111, 244] width 152 height 32
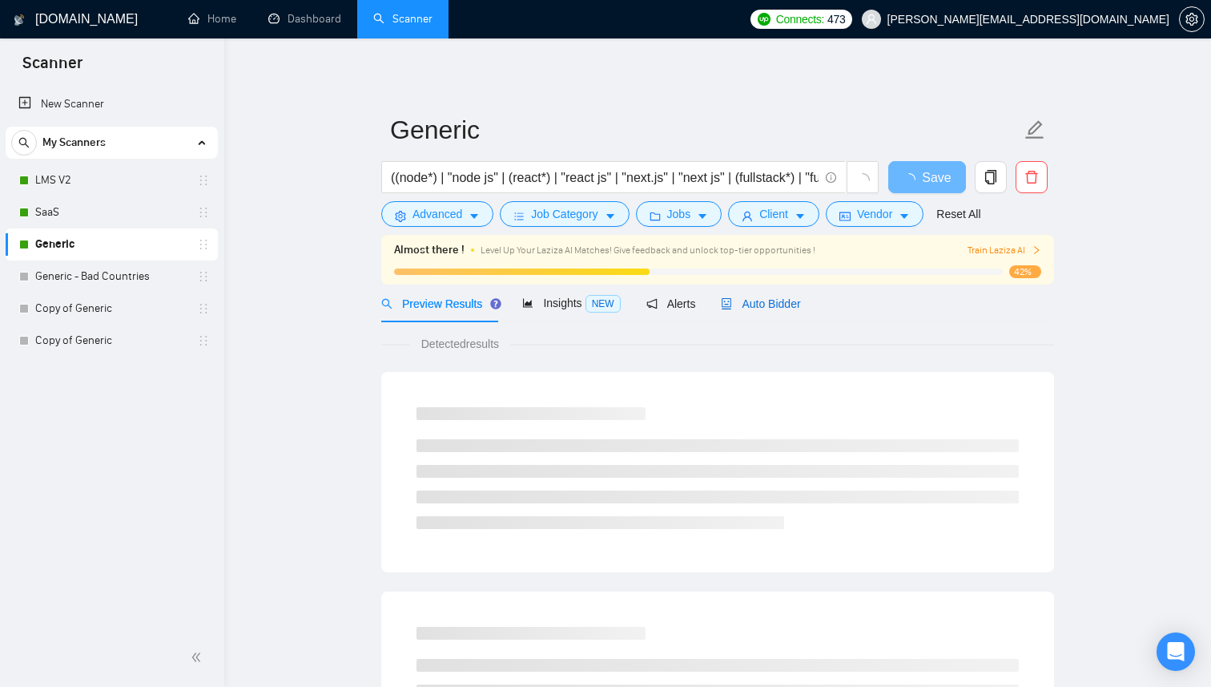
click at [770, 310] on div "Auto Bidder" at bounding box center [760, 304] width 79 height 18
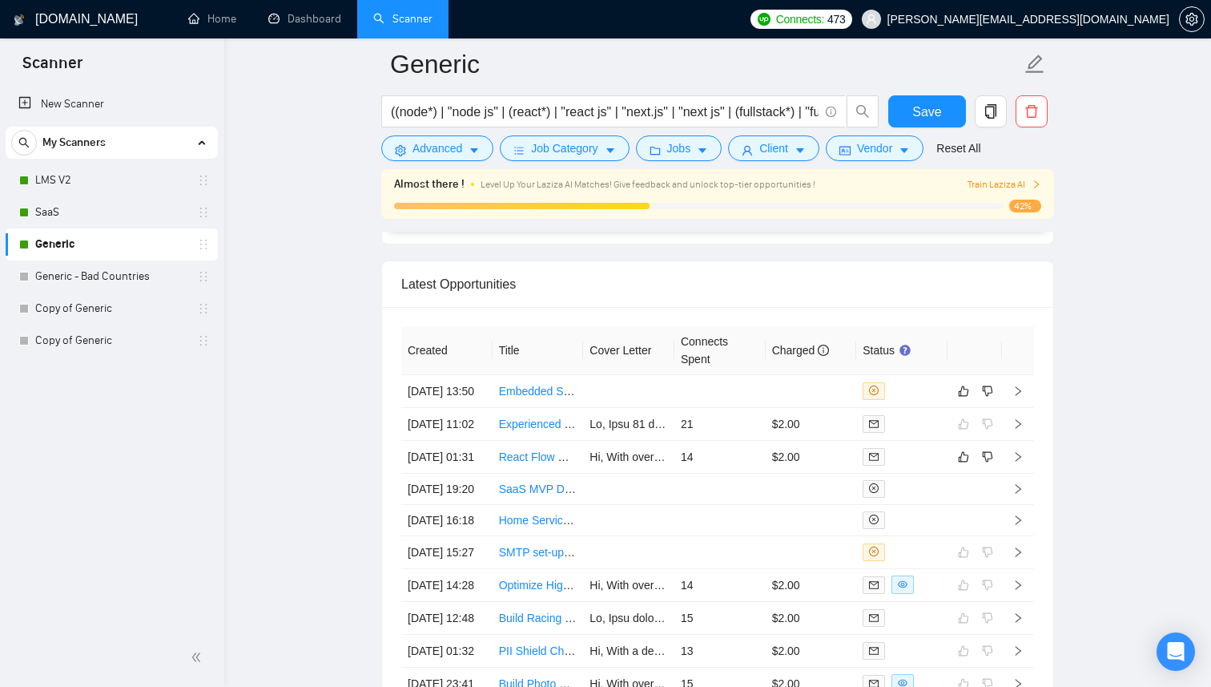
scroll to position [4052, 0]
click at [675, 395] on td at bounding box center [720, 390] width 91 height 33
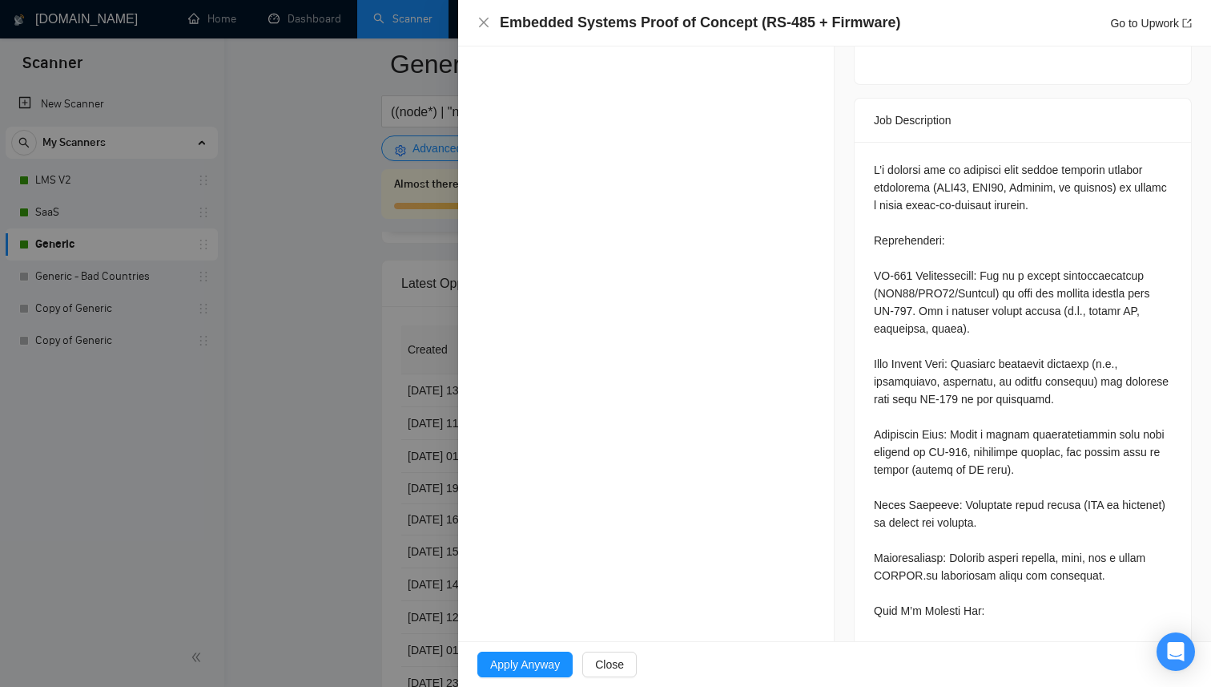
scroll to position [779, 0]
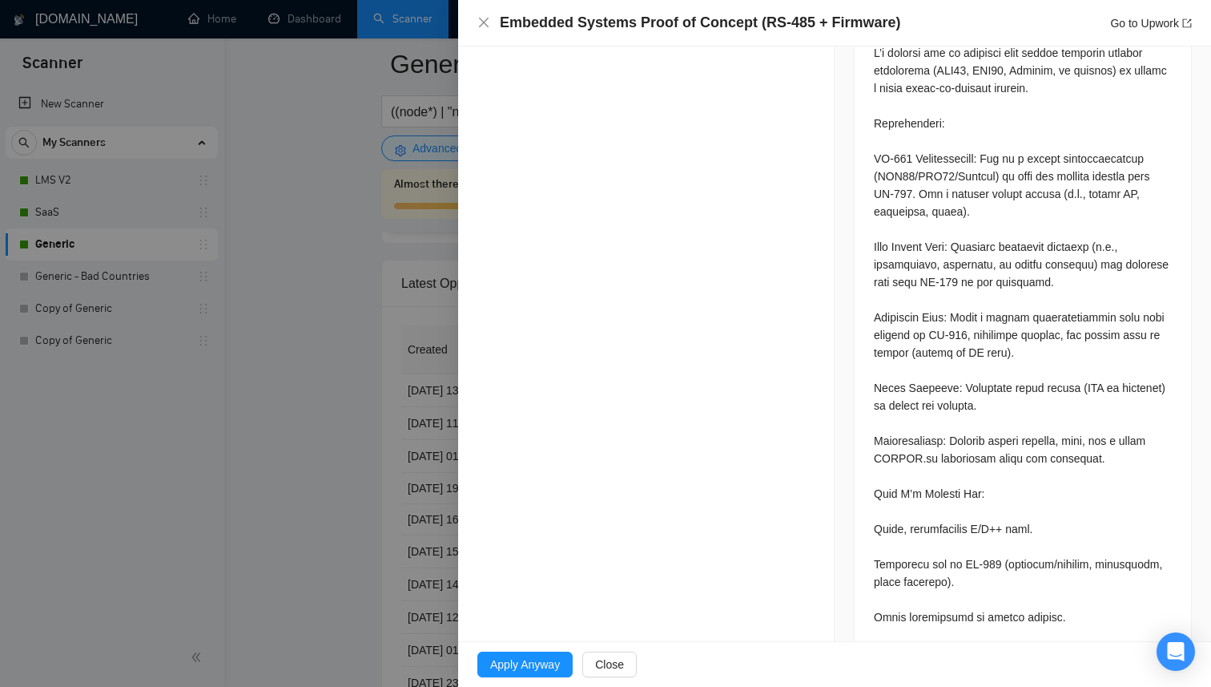
click at [413, 336] on div at bounding box center [605, 343] width 1211 height 687
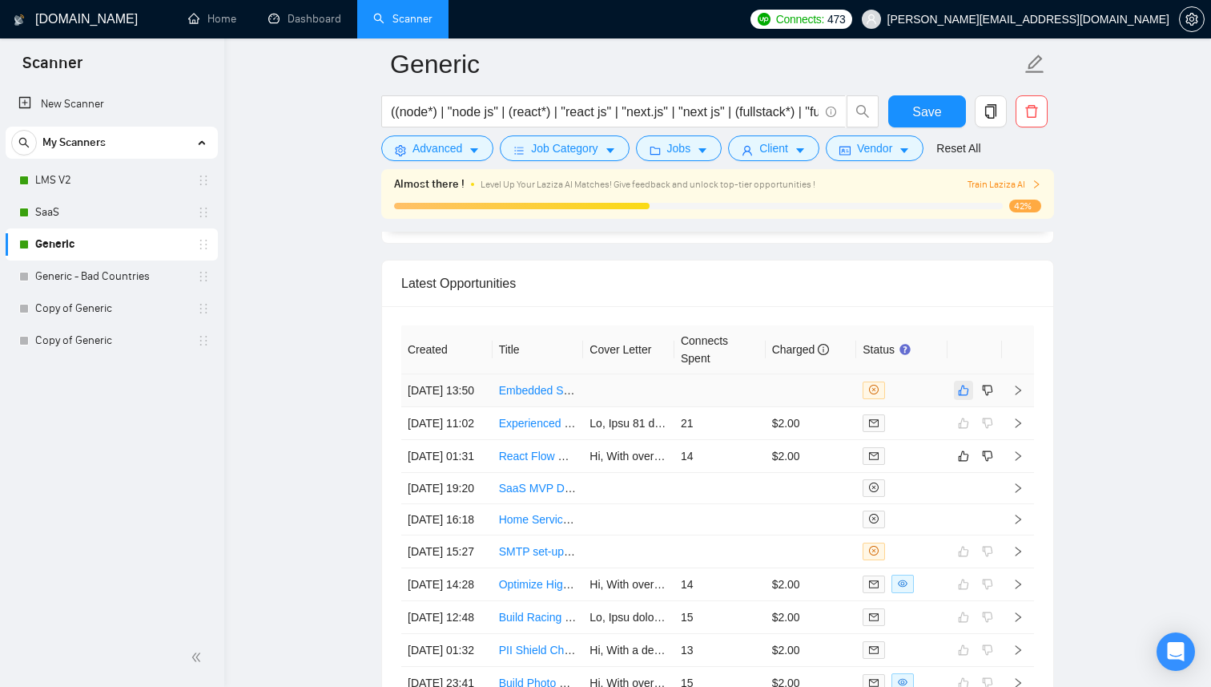
click at [968, 391] on icon "like" at bounding box center [963, 390] width 11 height 13
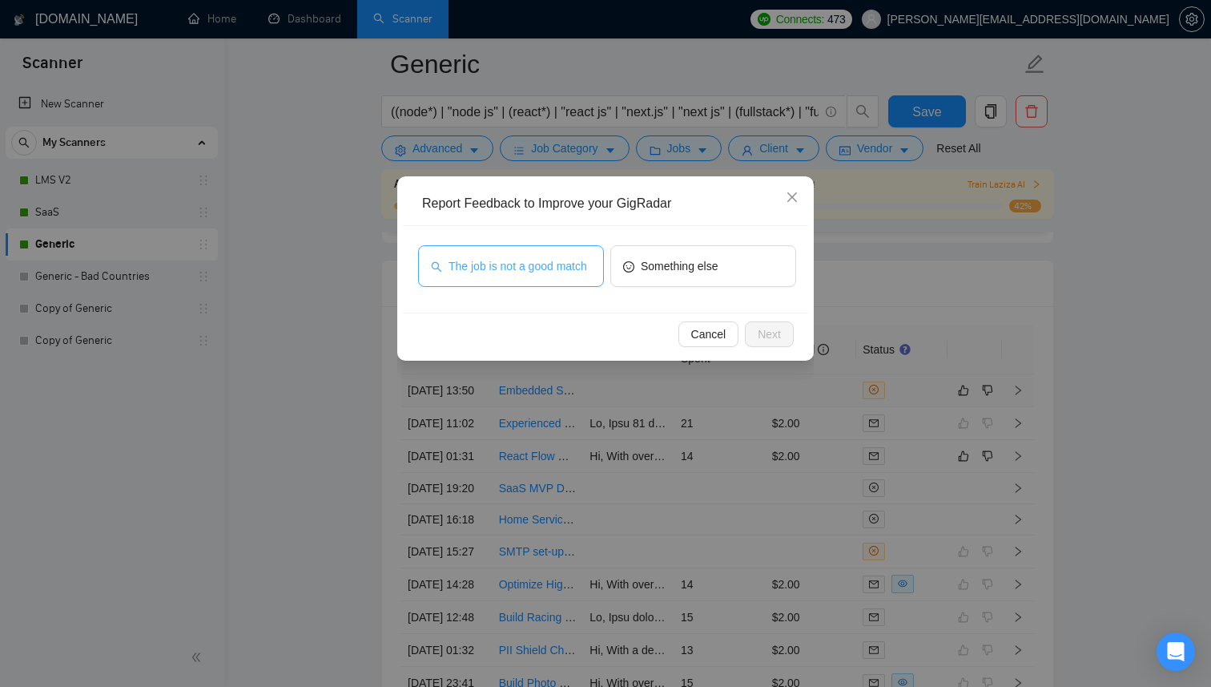
click at [564, 257] on span "The job is not a good match" at bounding box center [518, 266] width 139 height 18
click at [771, 330] on span "Next" at bounding box center [769, 334] width 23 height 18
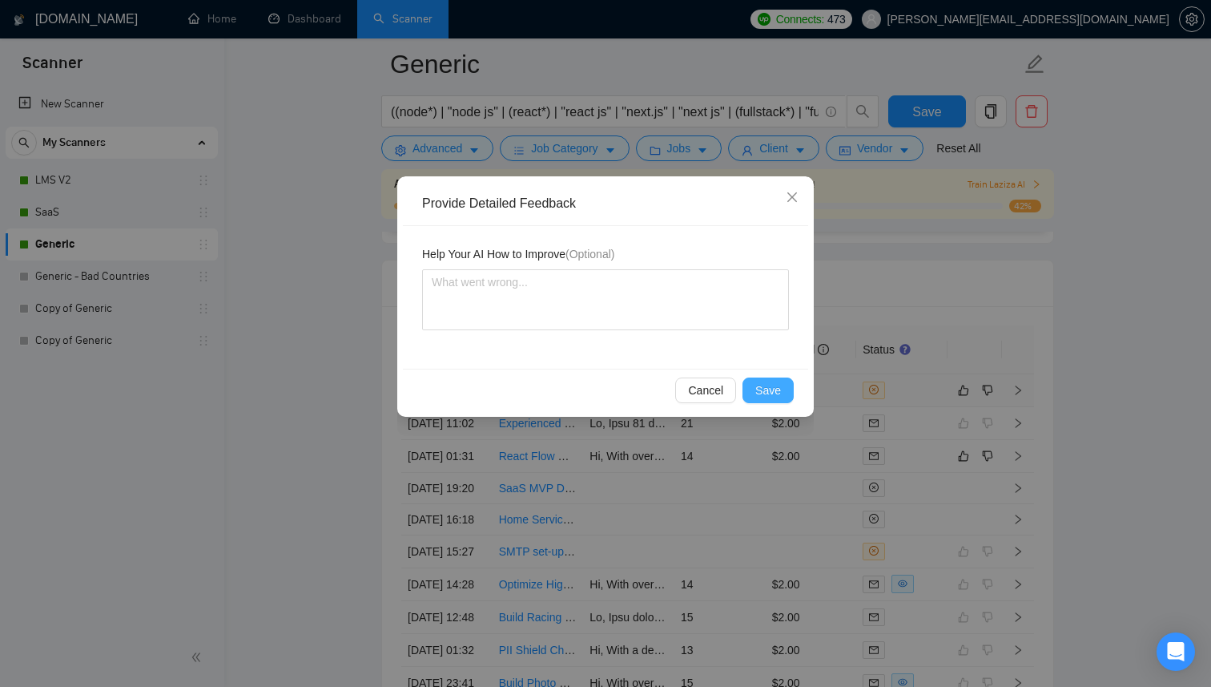
click at [772, 393] on span "Save" at bounding box center [768, 390] width 26 height 18
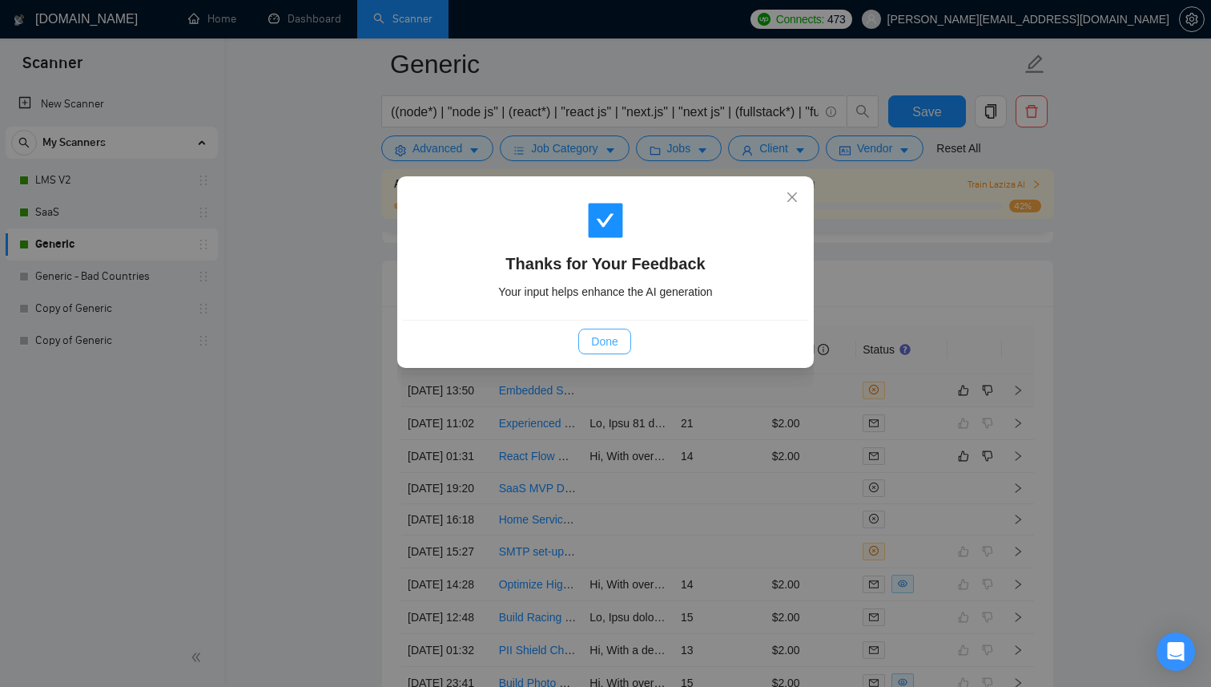
click at [613, 348] on span "Done" at bounding box center [604, 341] width 26 height 18
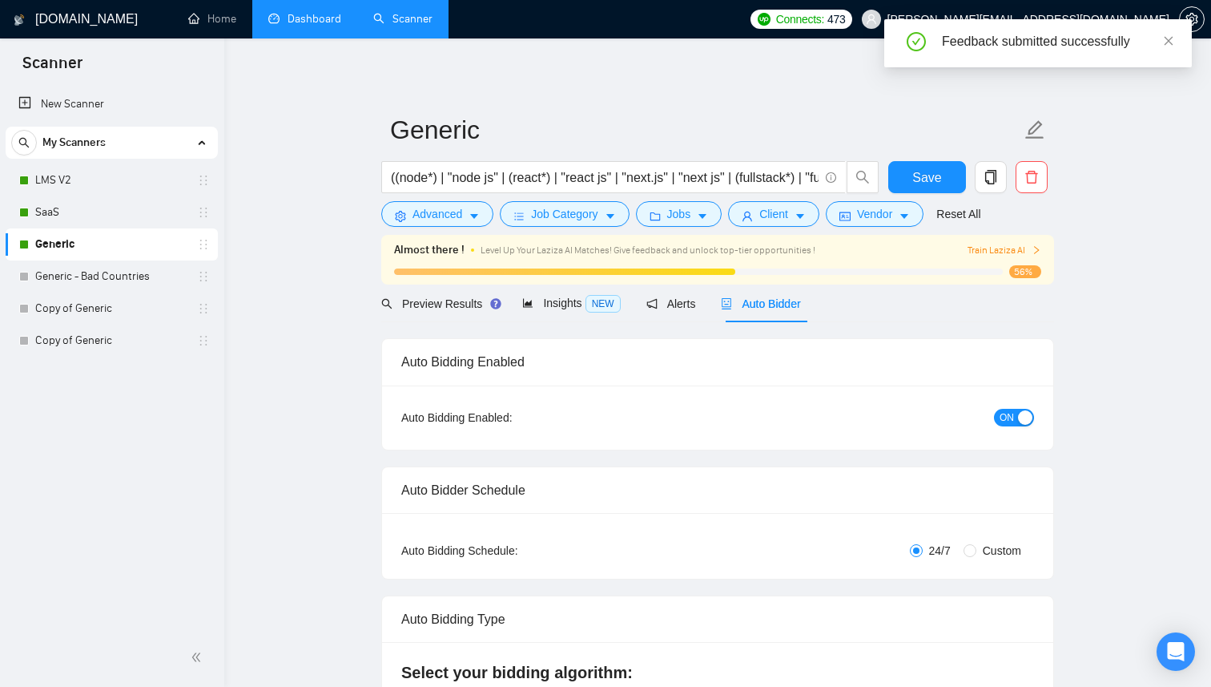
click at [312, 26] on link "Dashboard" at bounding box center [304, 19] width 73 height 14
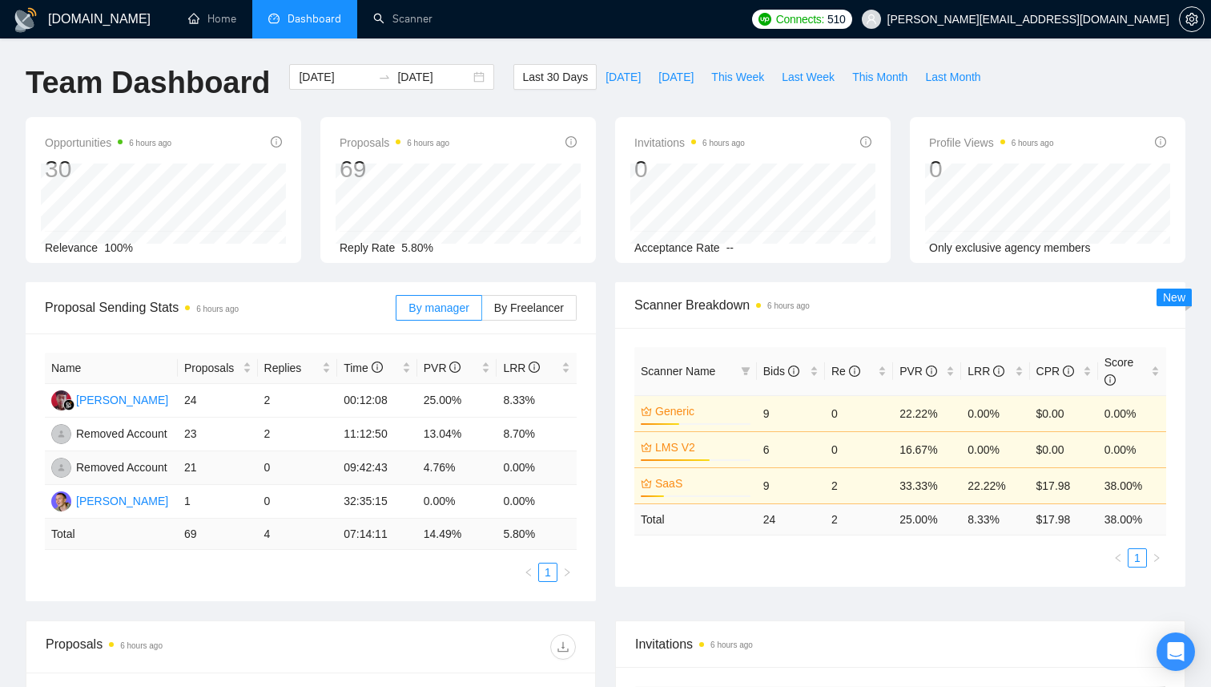
scroll to position [404, 0]
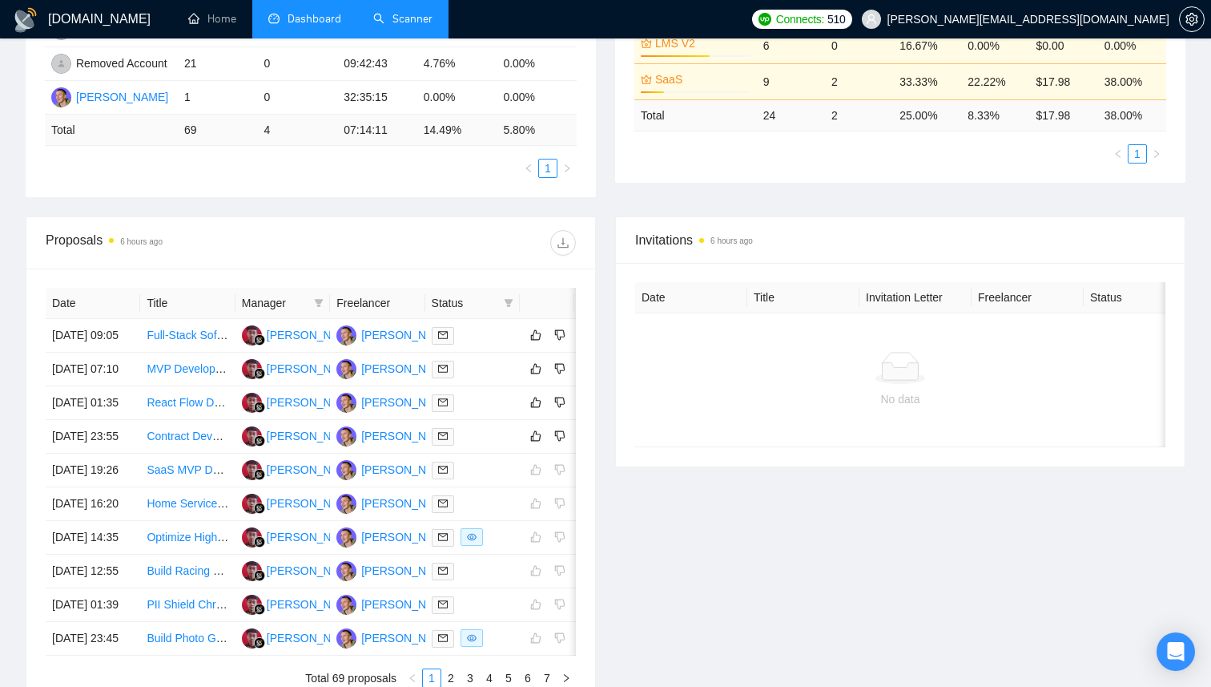
click at [390, 25] on link "Scanner" at bounding box center [402, 19] width 59 height 14
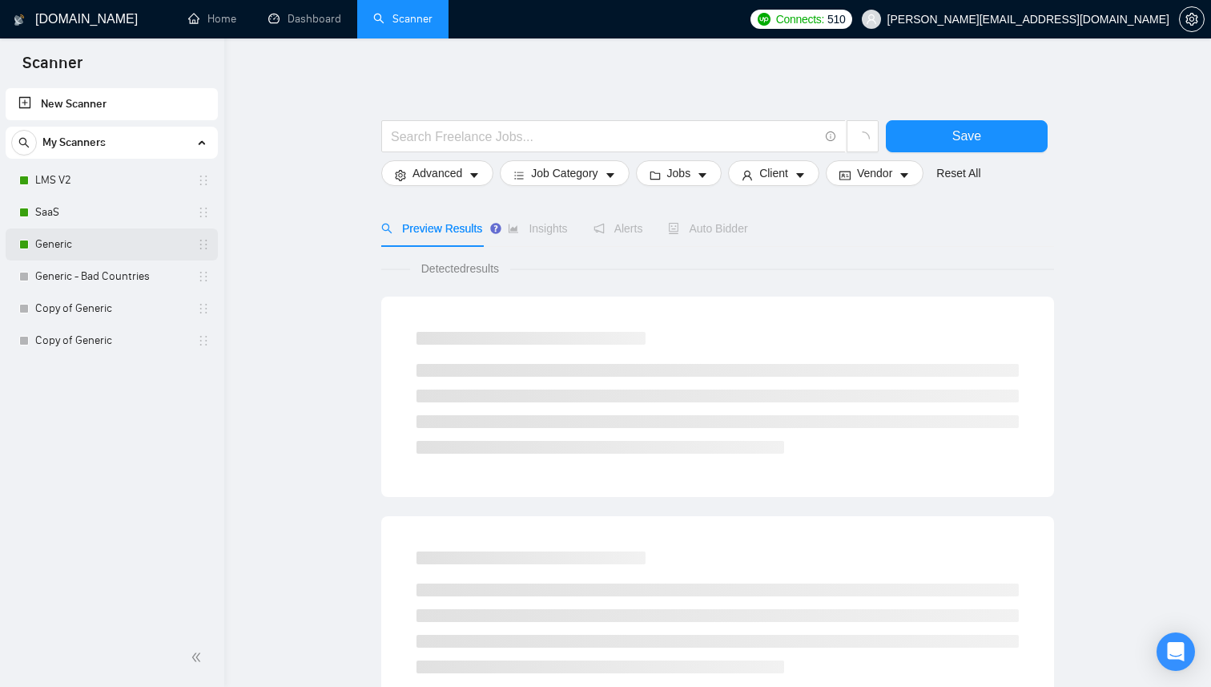
click at [61, 230] on link "Generic" at bounding box center [111, 244] width 152 height 32
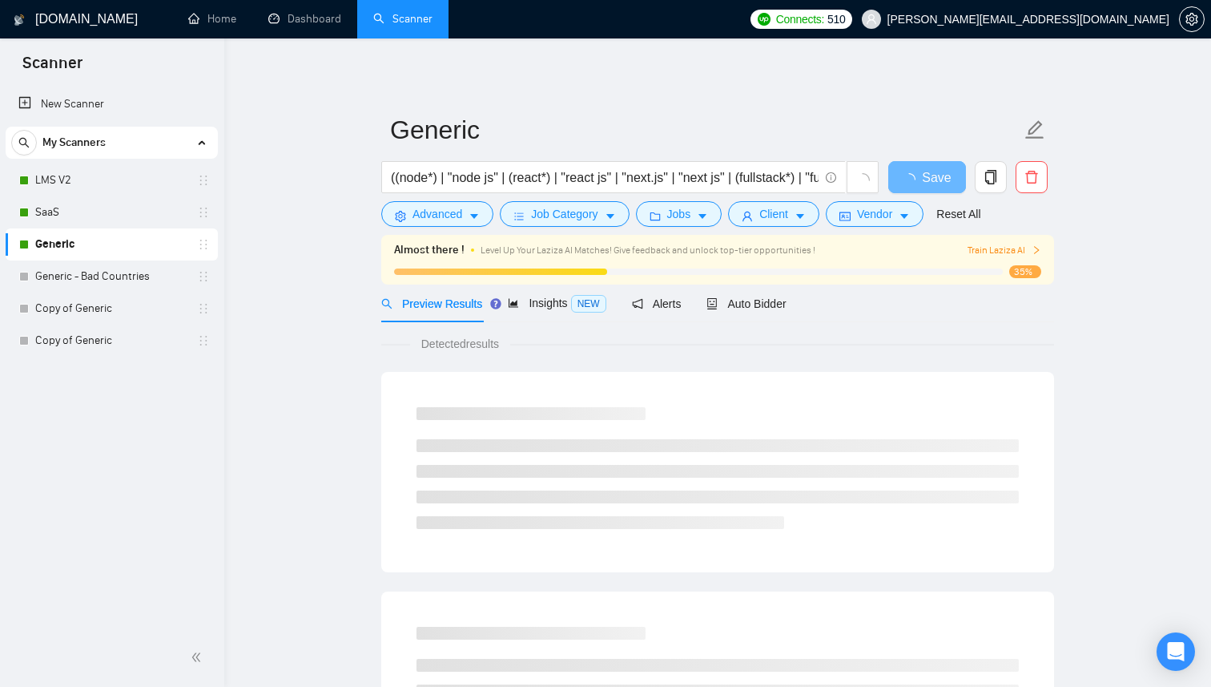
click at [728, 284] on div "Almost there ! Level Up Your Laziza AI Matches! Give feedback and unlock top-ti…" at bounding box center [717, 260] width 673 height 50
click at [733, 293] on div "Auto Bidder" at bounding box center [760, 303] width 79 height 38
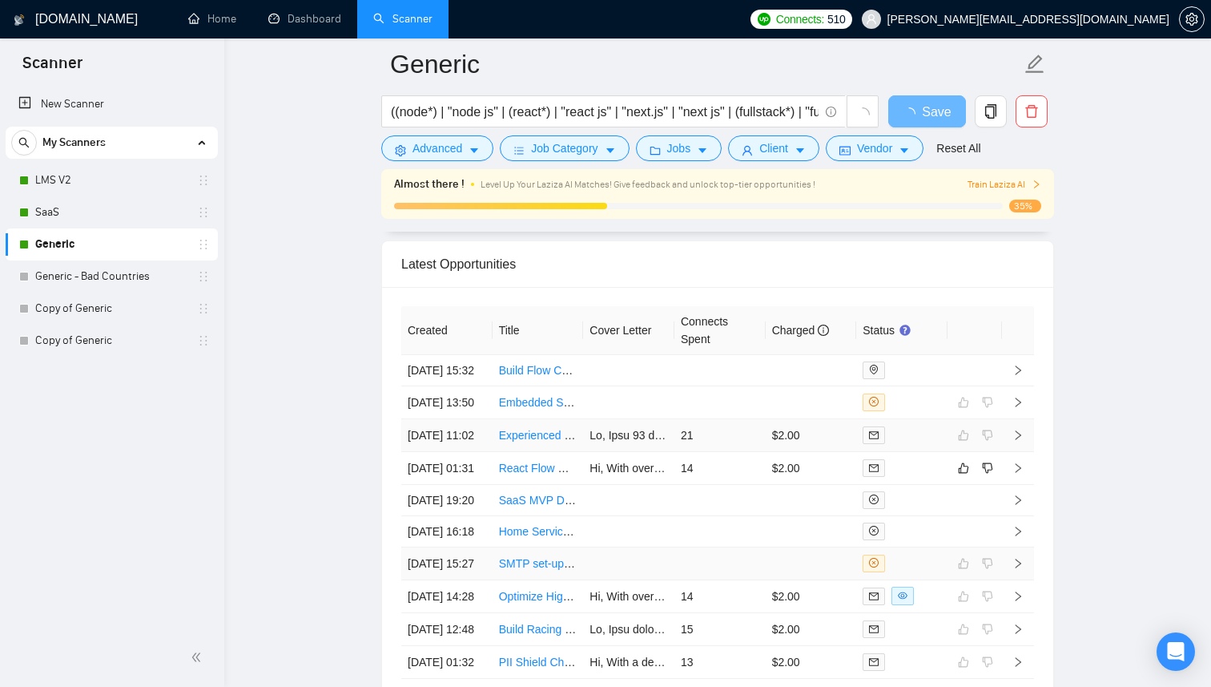
scroll to position [3920, 0]
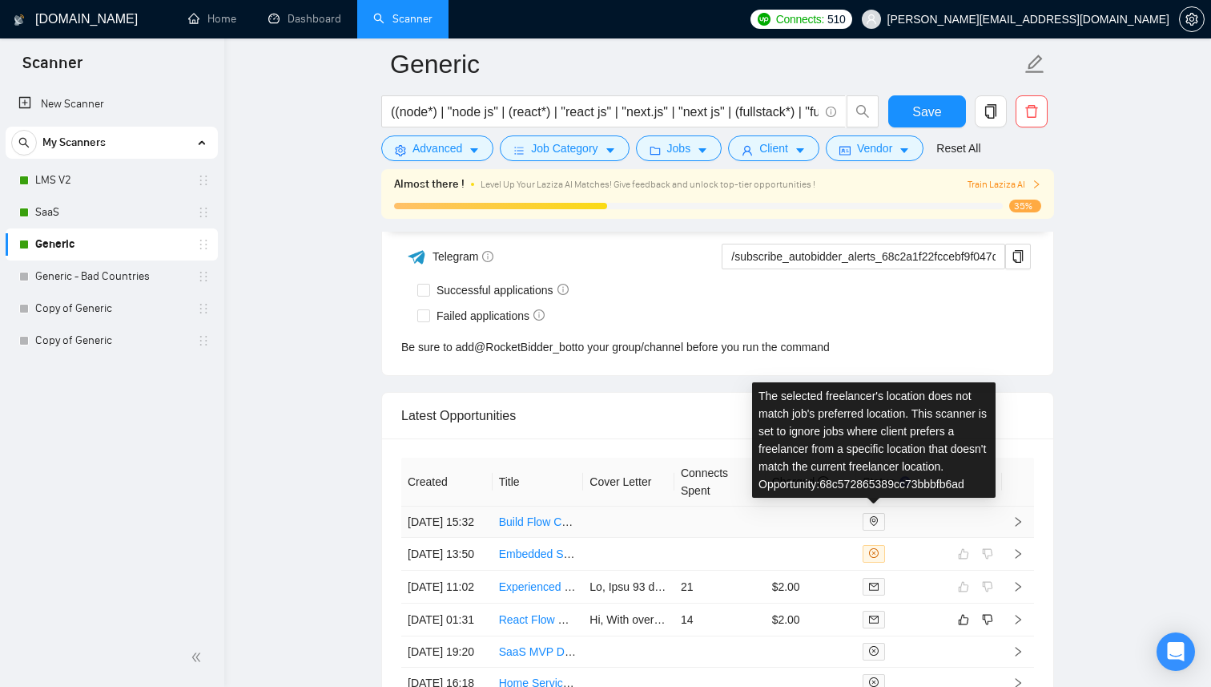
click at [783, 526] on td at bounding box center [811, 521] width 91 height 31
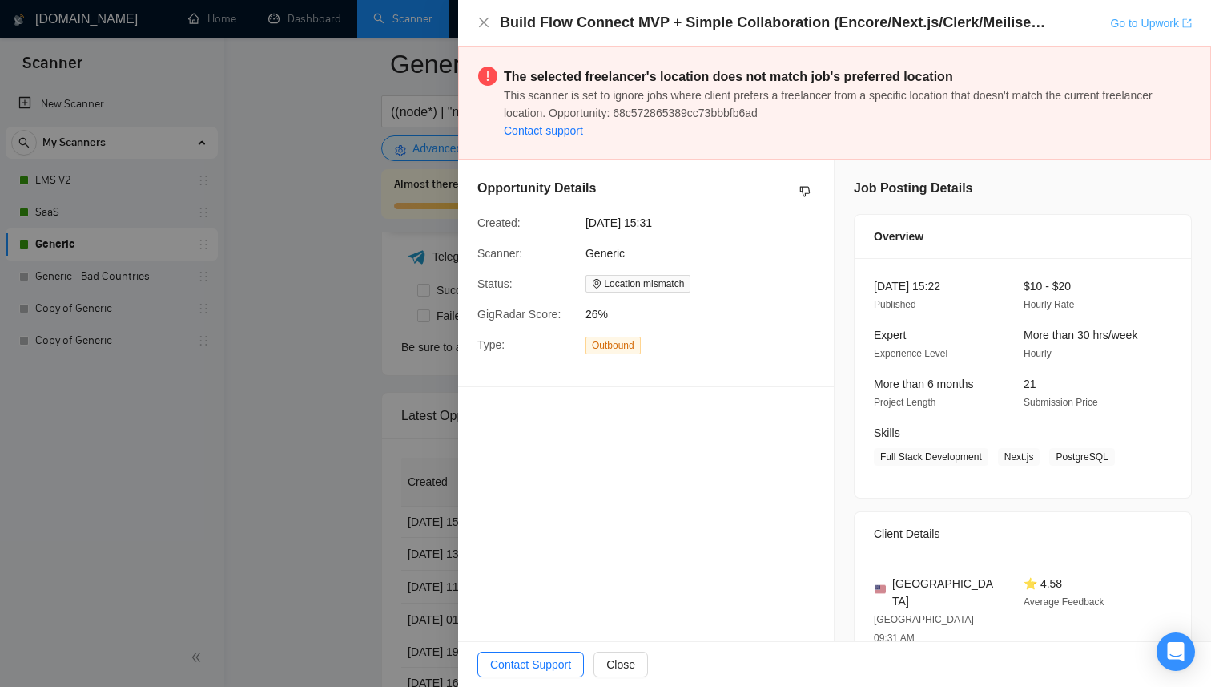
click at [1136, 27] on link "Go to Upwork" at bounding box center [1151, 23] width 82 height 13
